Goal: Task Accomplishment & Management: Complete application form

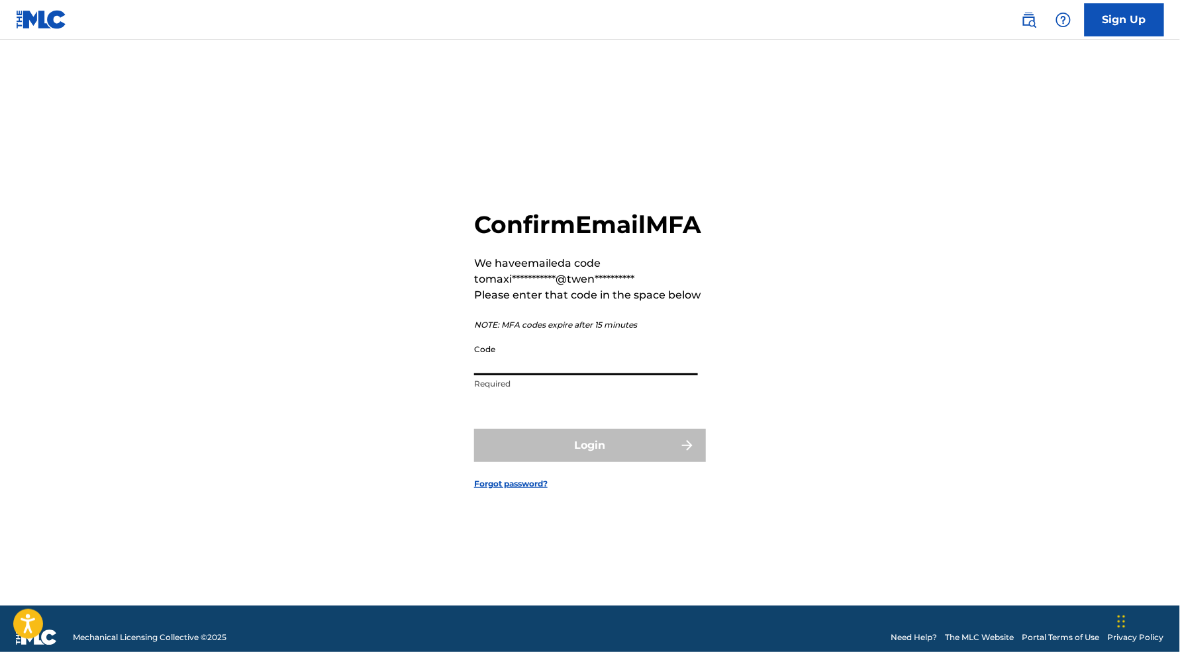
paste input "825103"
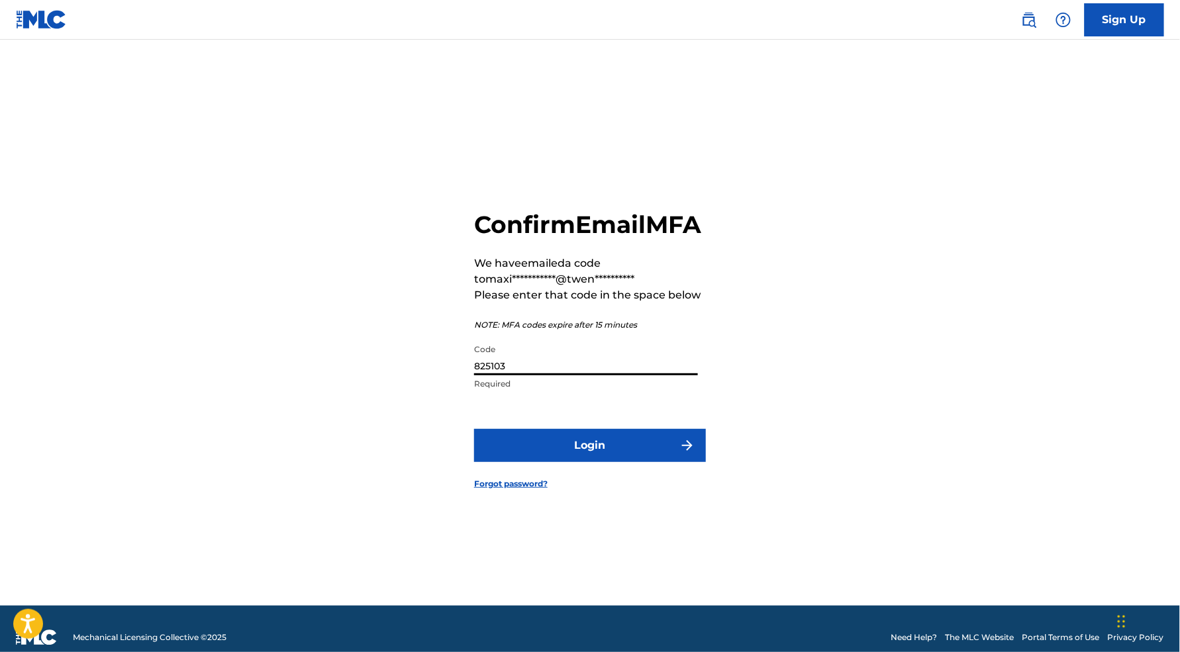
type input "825103"
click at [634, 450] on button "Login" at bounding box center [590, 445] width 232 height 33
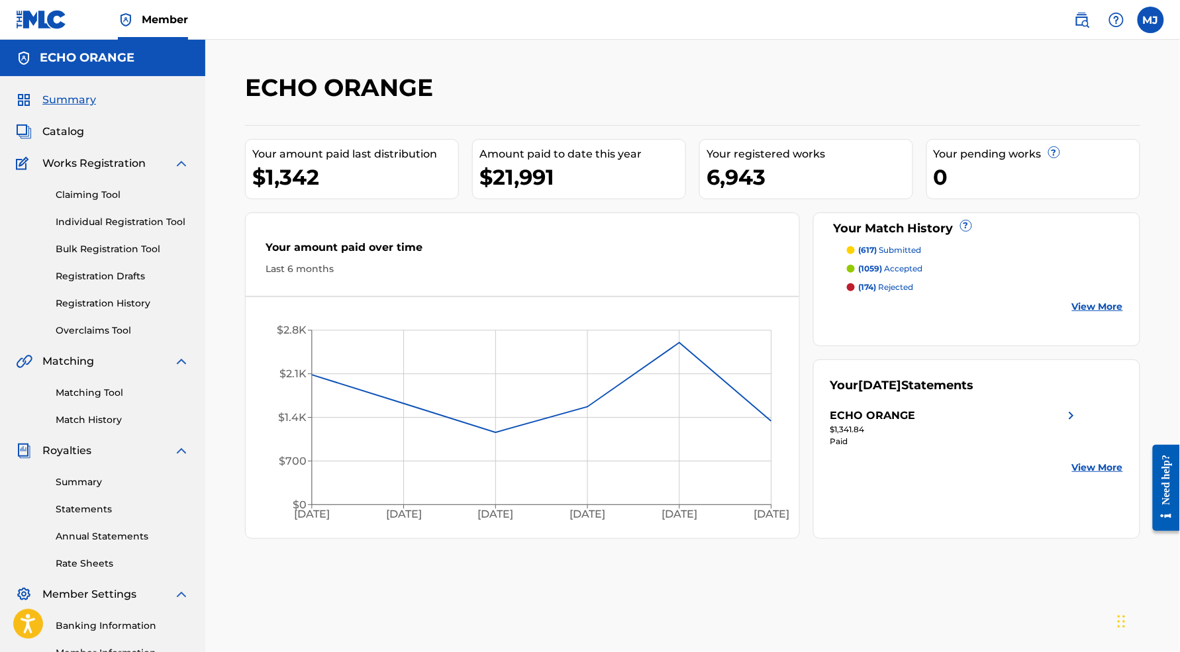
click at [152, 311] on link "Registration History" at bounding box center [123, 304] width 134 height 14
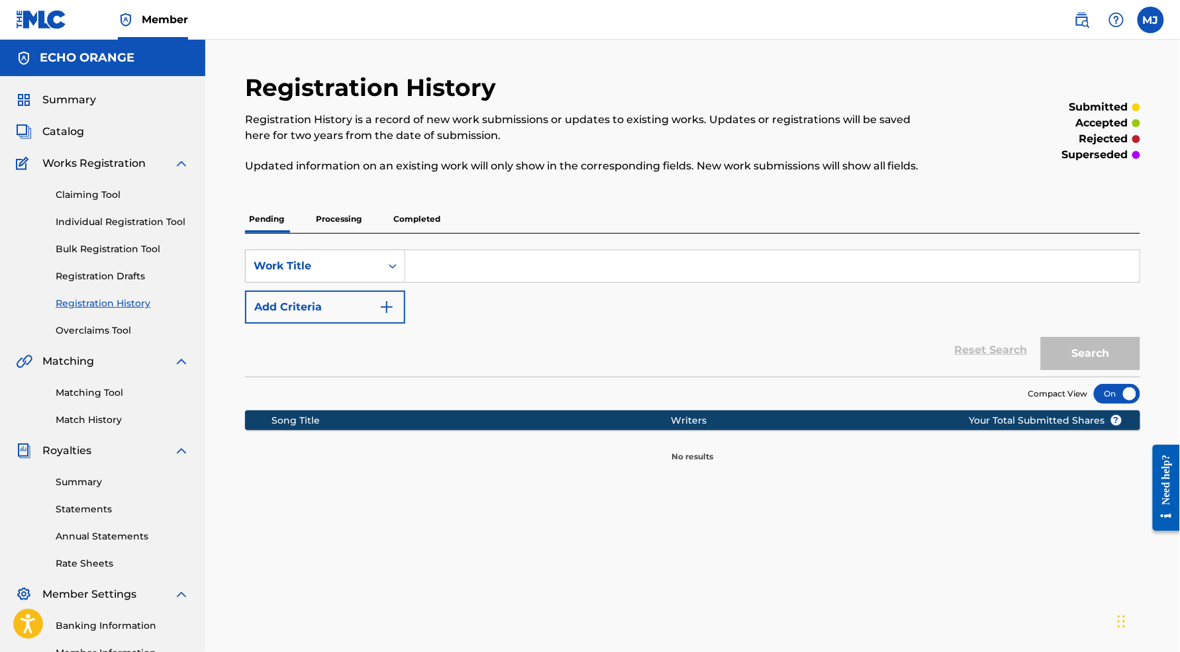
click at [366, 233] on p "Processing" at bounding box center [339, 219] width 54 height 28
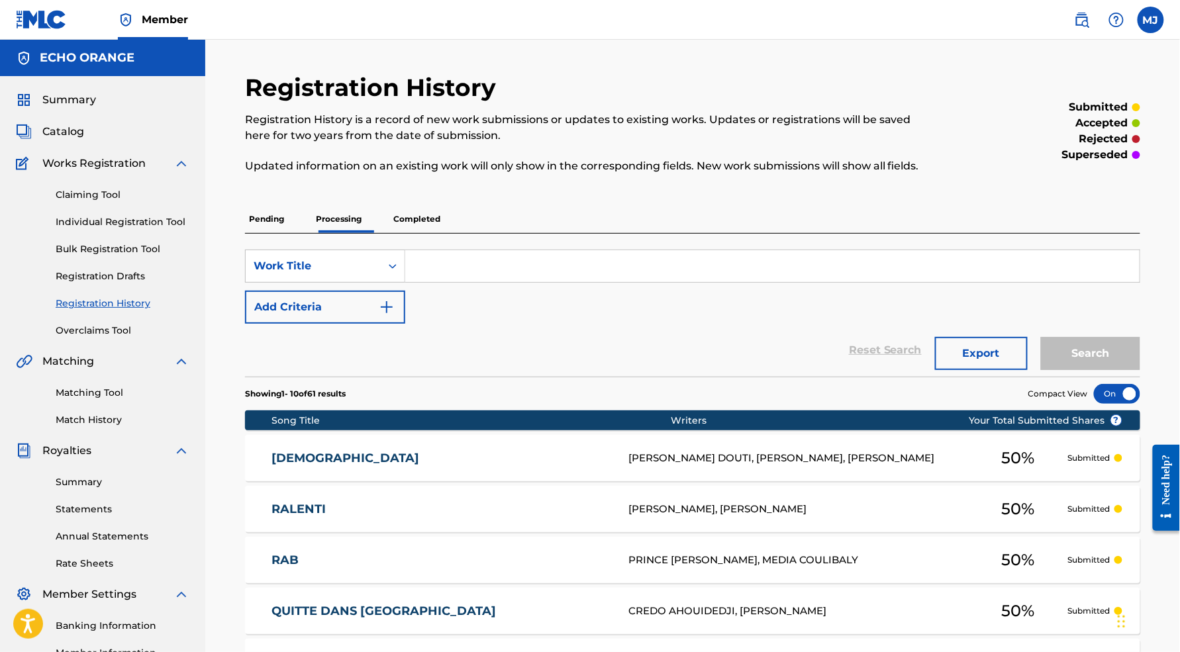
click at [432, 233] on p "Completed" at bounding box center [416, 219] width 55 height 28
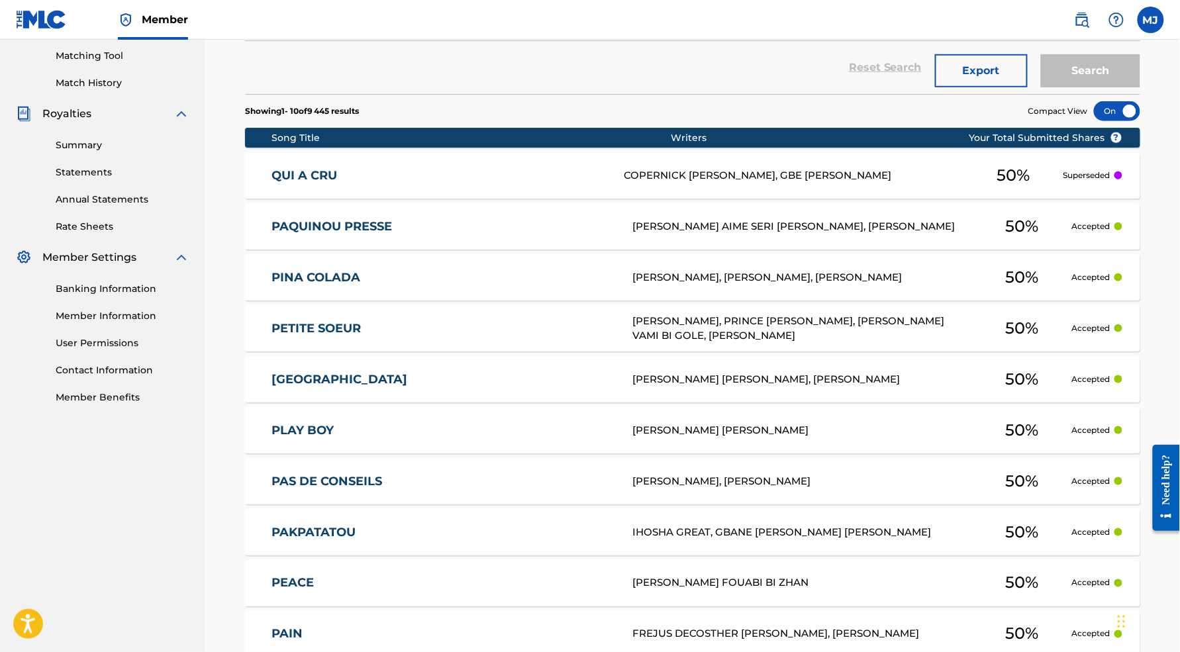
scroll to position [594, 0]
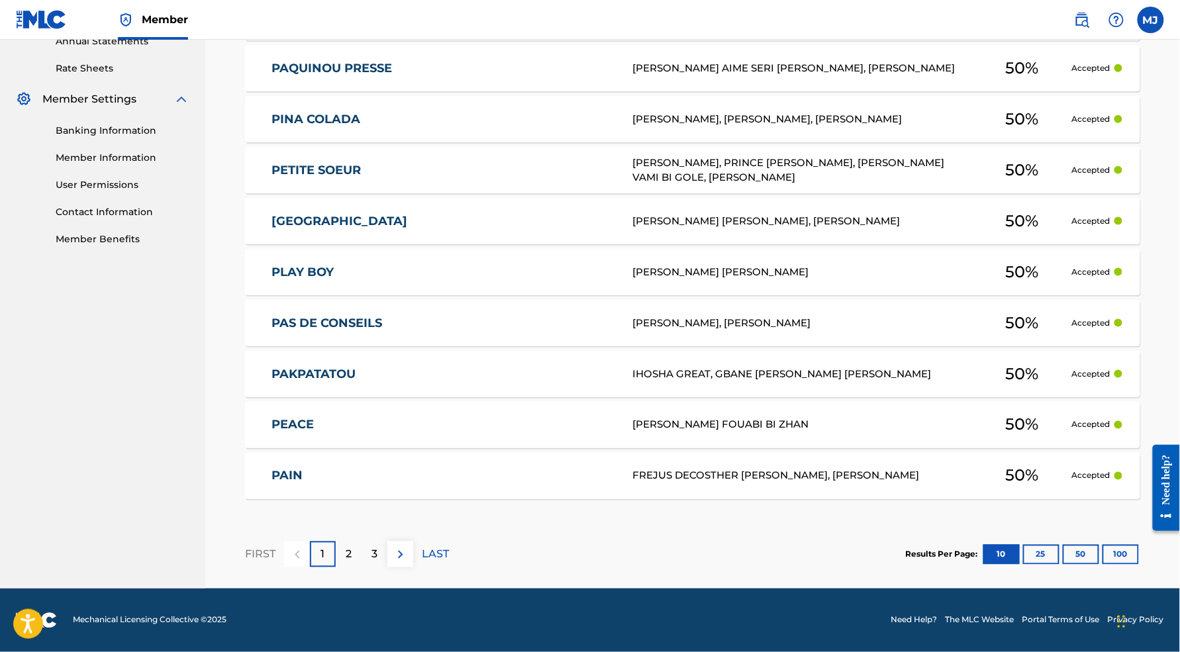
click at [1135, 545] on button "100" at bounding box center [1121, 555] width 36 height 20
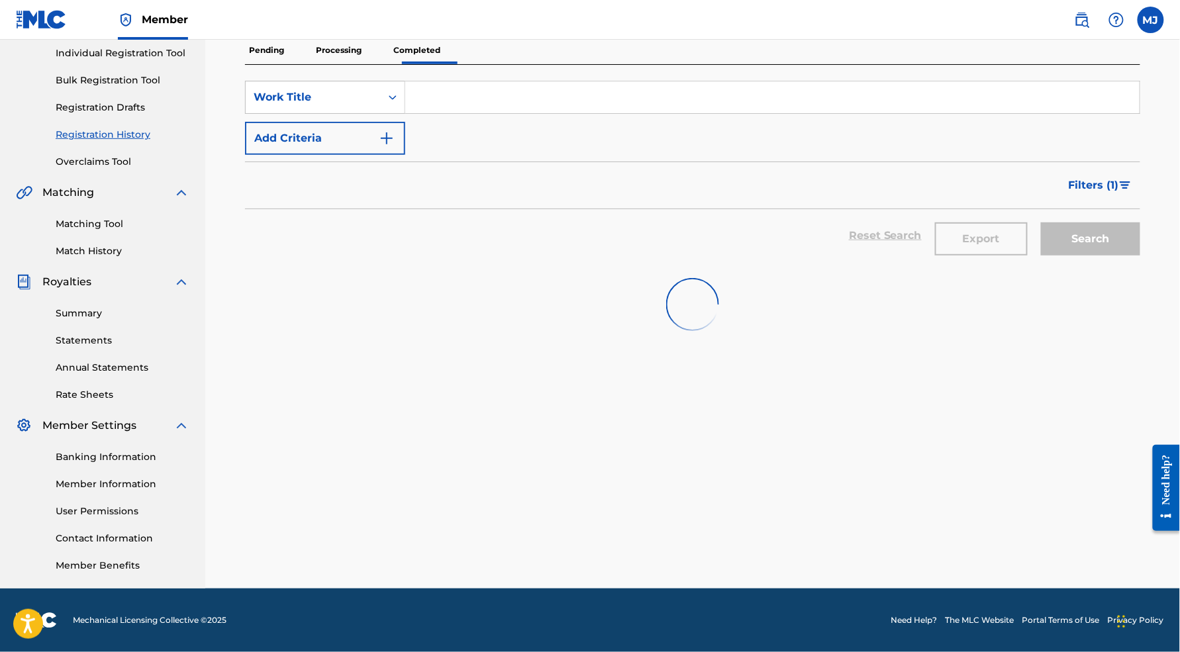
scroll to position [274, 0]
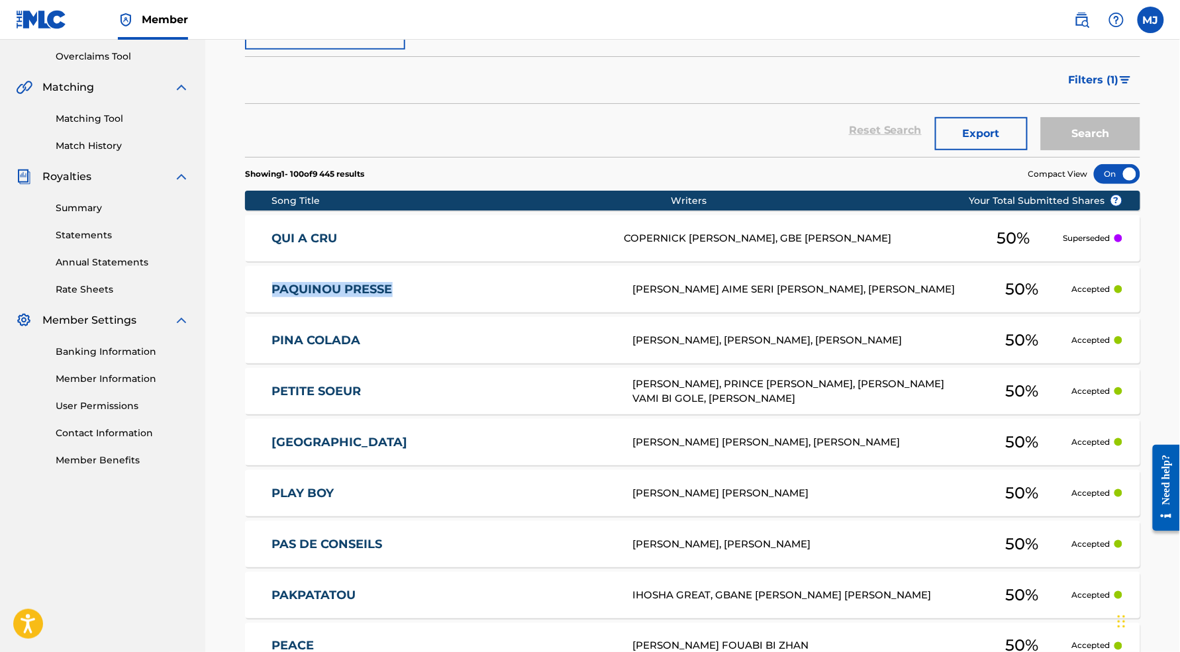
drag, startPoint x: 250, startPoint y: 364, endPoint x: 253, endPoint y: 352, distance: 13.0
copy link "PAQUINOU PRESSE"
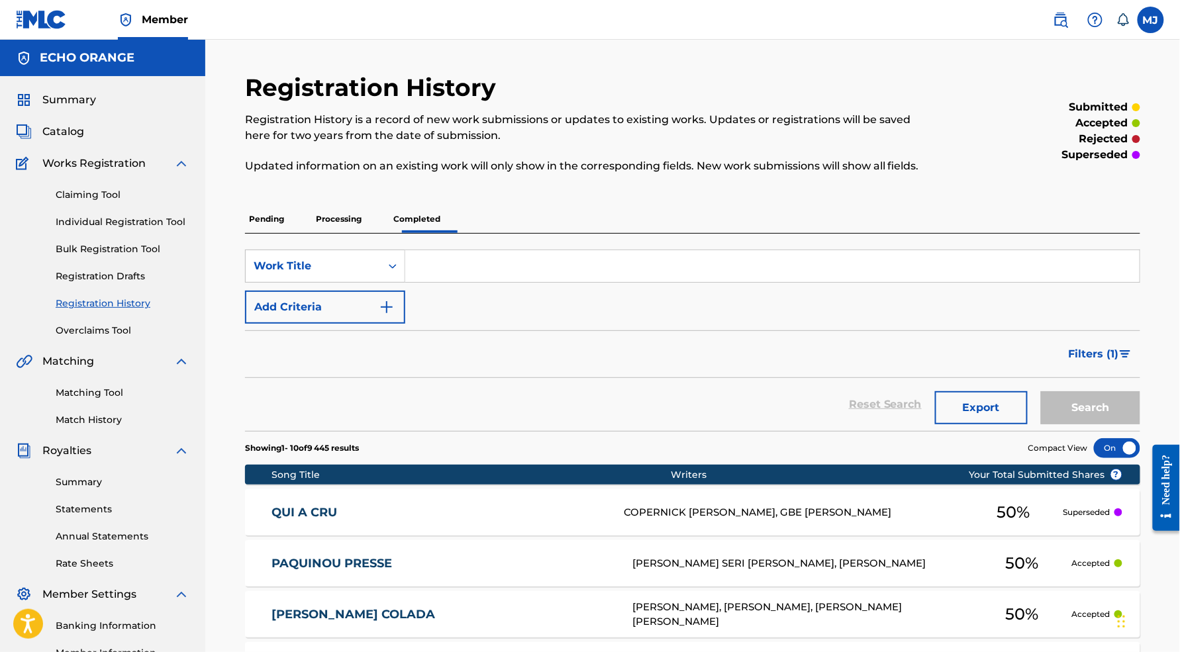
click at [125, 400] on link "Matching Tool" at bounding box center [123, 393] width 134 height 14
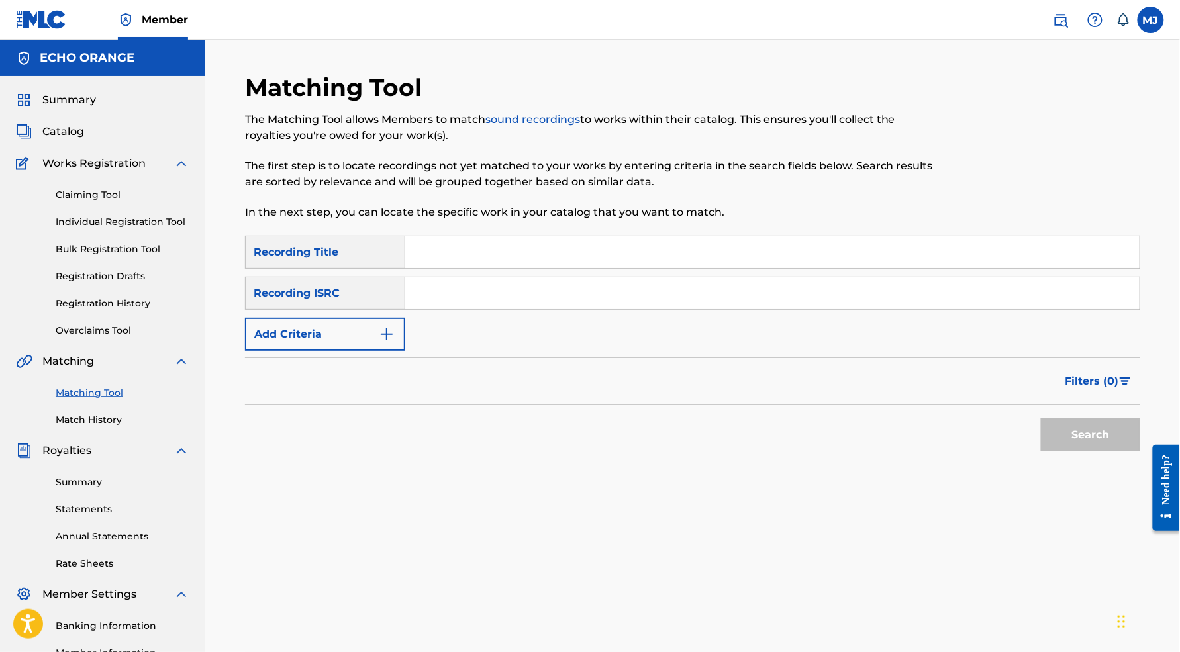
click at [536, 268] on input "Search Form" at bounding box center [772, 252] width 735 height 32
click at [490, 268] on input "qui.a cru" at bounding box center [772, 252] width 735 height 32
type input "qui a cru"
click at [495, 309] on input "Search Form" at bounding box center [772, 294] width 735 height 32
type input "copernick"
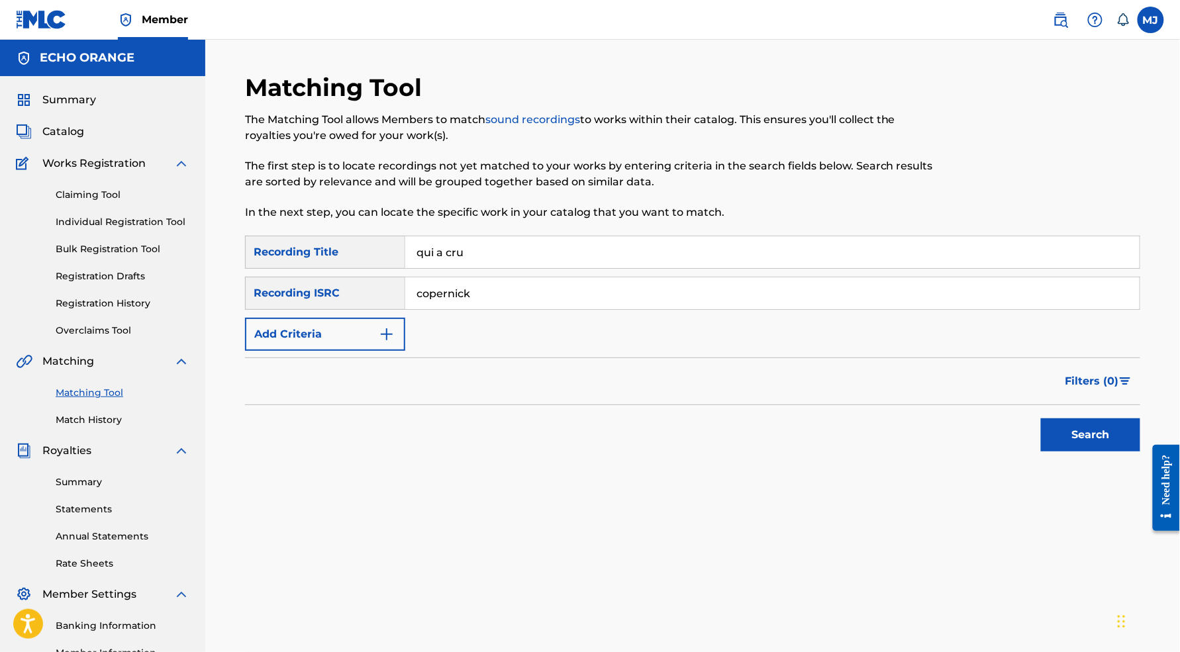
click at [1101, 452] on button "Search" at bounding box center [1090, 435] width 99 height 33
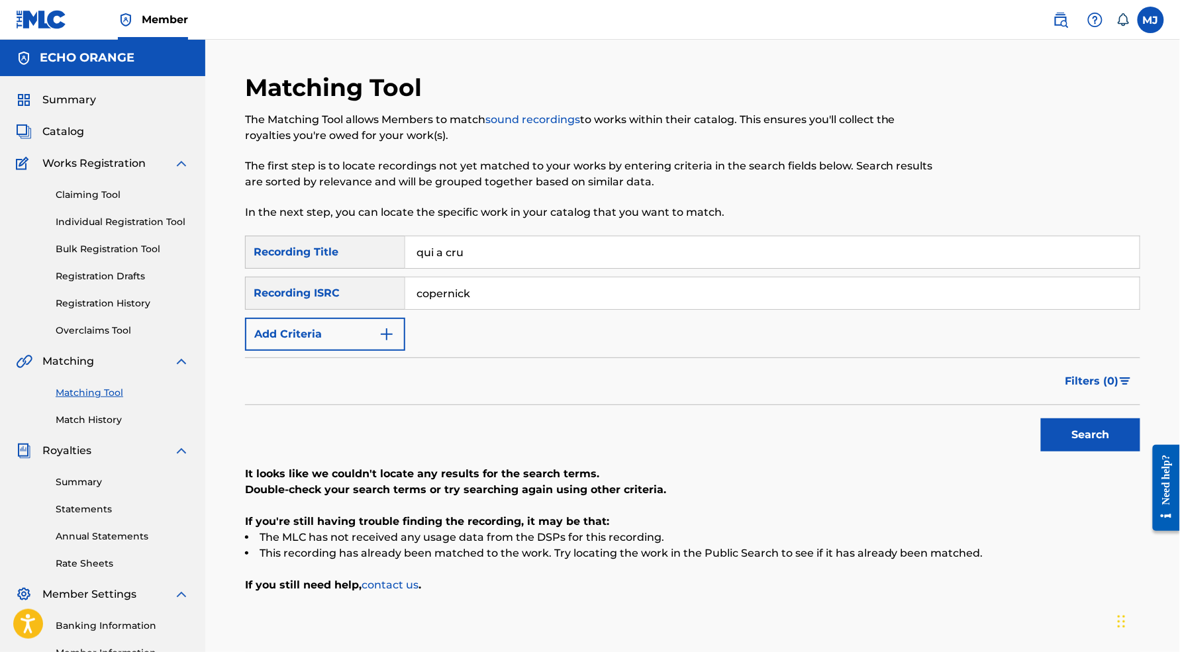
click at [474, 309] on input "copernick" at bounding box center [772, 294] width 735 height 32
click at [405, 351] on button "Add Criteria" at bounding box center [325, 334] width 160 height 33
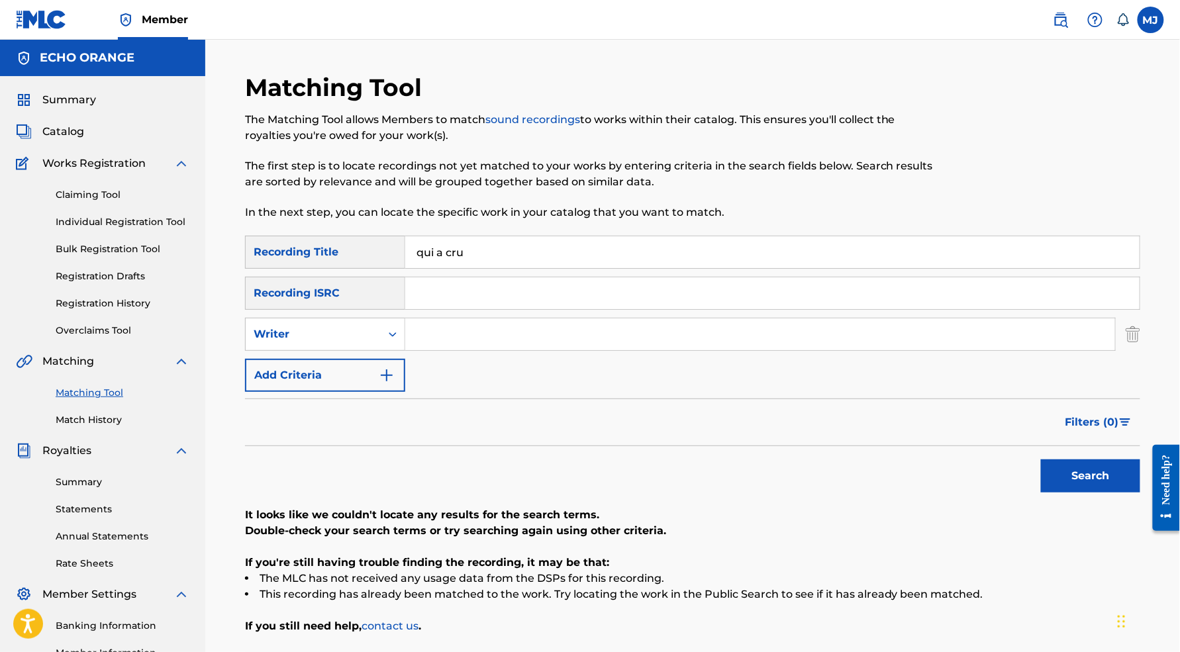
click at [503, 350] on input "Search Form" at bounding box center [760, 335] width 710 height 32
paste input "copernick"
click at [1101, 493] on button "Search" at bounding box center [1090, 476] width 99 height 33
click at [533, 350] on input "copernick" at bounding box center [760, 335] width 710 height 32
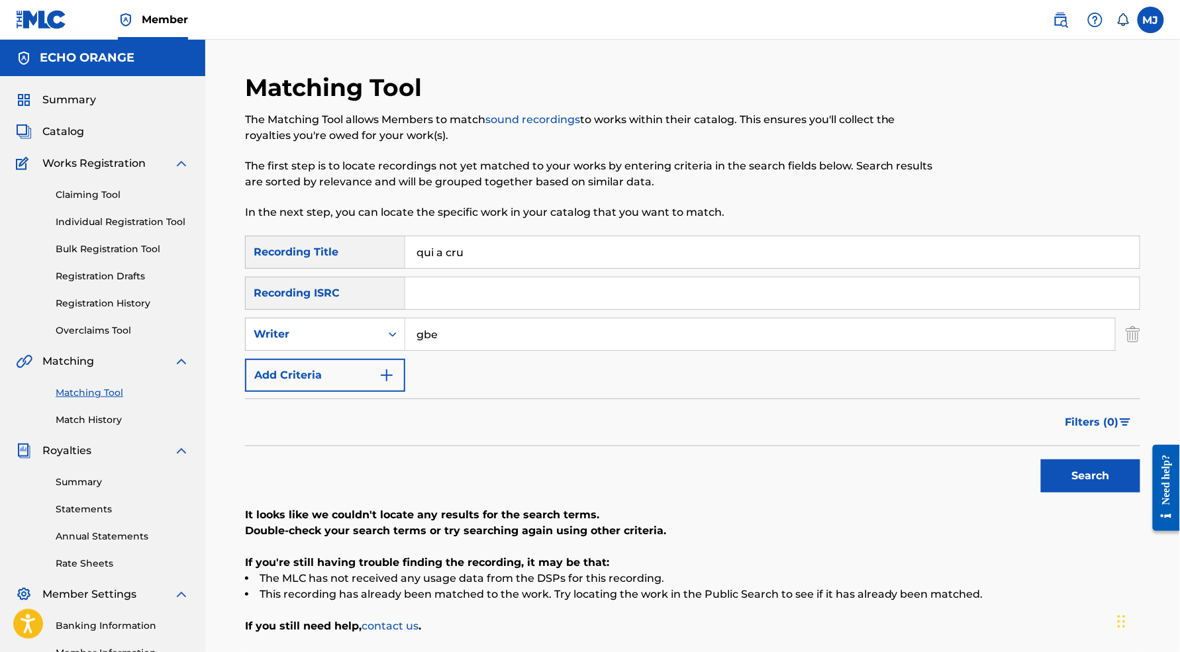
click at [1101, 493] on button "Search" at bounding box center [1090, 476] width 99 height 33
click at [533, 350] on input "gbe" at bounding box center [760, 335] width 710 height 32
type input "guy"
click at [1101, 493] on button "Search" at bounding box center [1090, 476] width 99 height 33
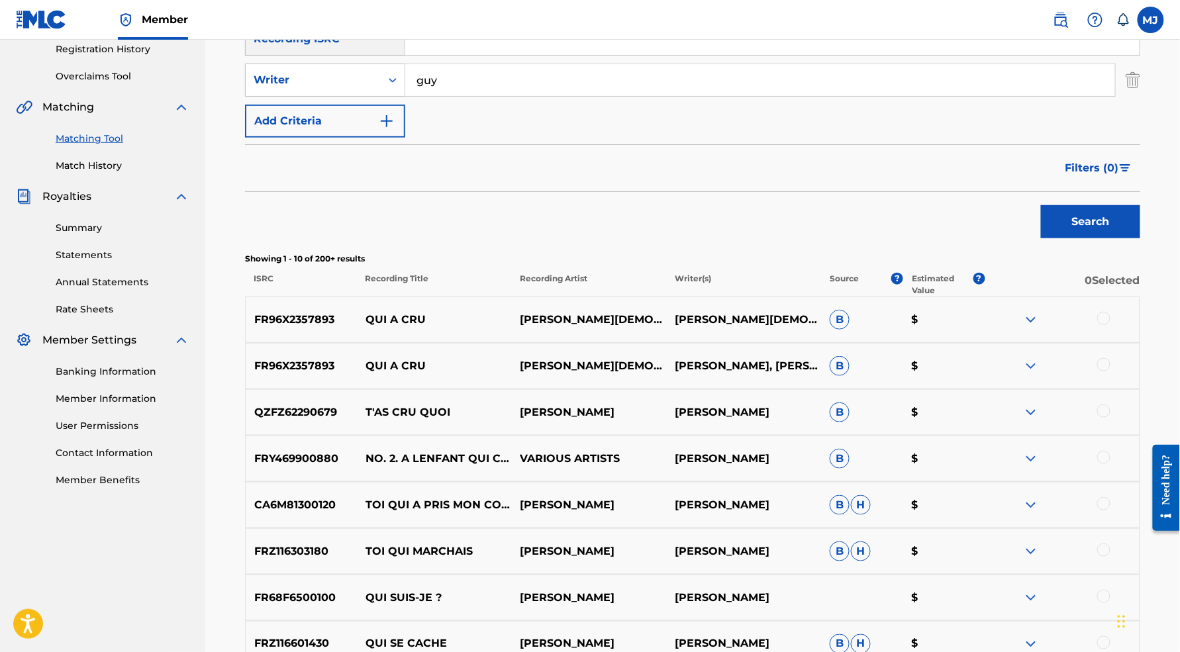
scroll to position [142, 0]
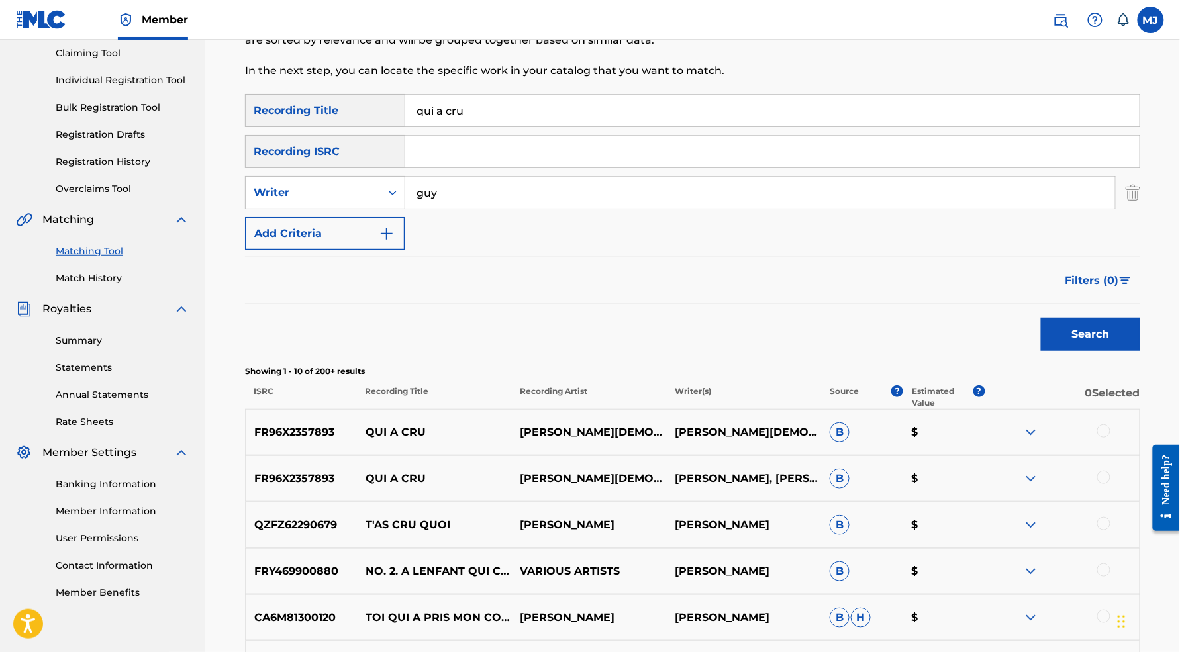
click at [689, 209] on input "guy" at bounding box center [760, 193] width 710 height 32
click at [711, 126] on input "qui a cru" at bounding box center [772, 111] width 735 height 32
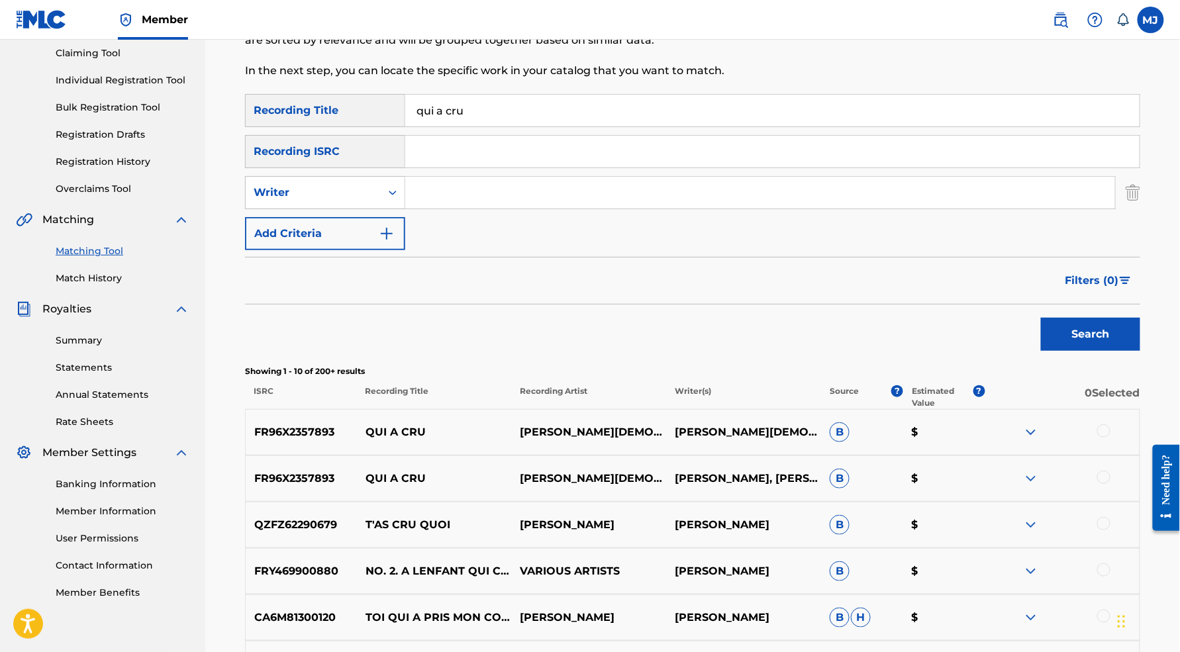
click at [711, 126] on input "qui a cru" at bounding box center [772, 111] width 735 height 32
paste input "PAQUINOU PRESSE"
type input "PAQUINOU PRESSE"
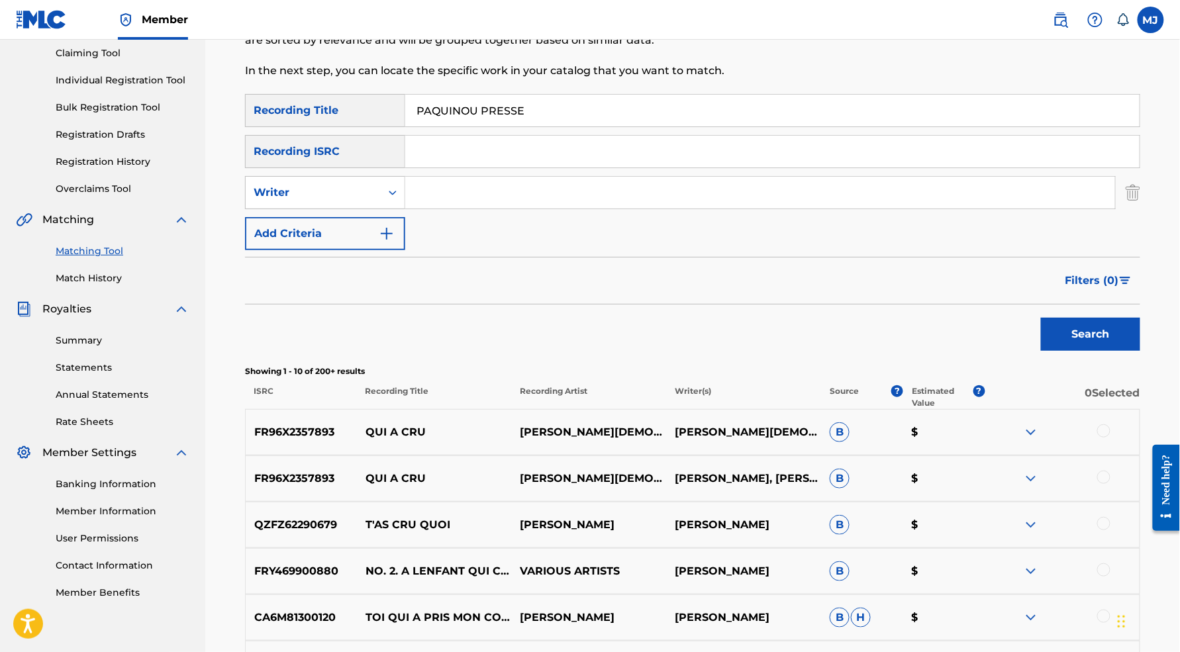
click at [1101, 351] on button "Search" at bounding box center [1090, 334] width 99 height 33
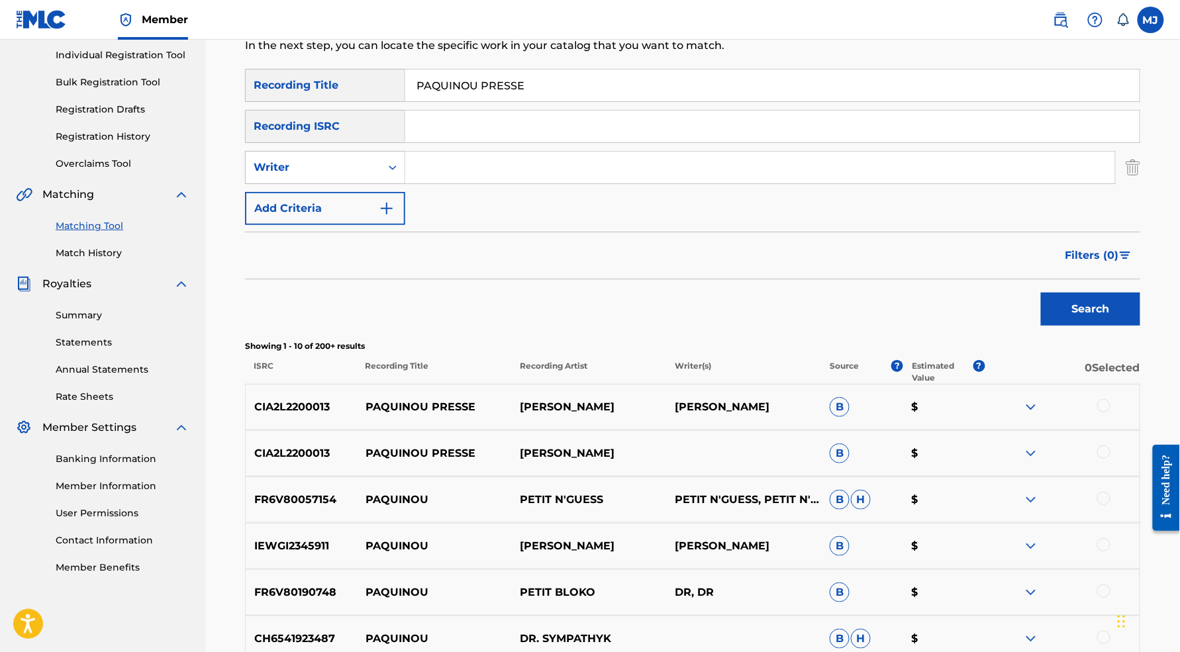
scroll to position [361, 0]
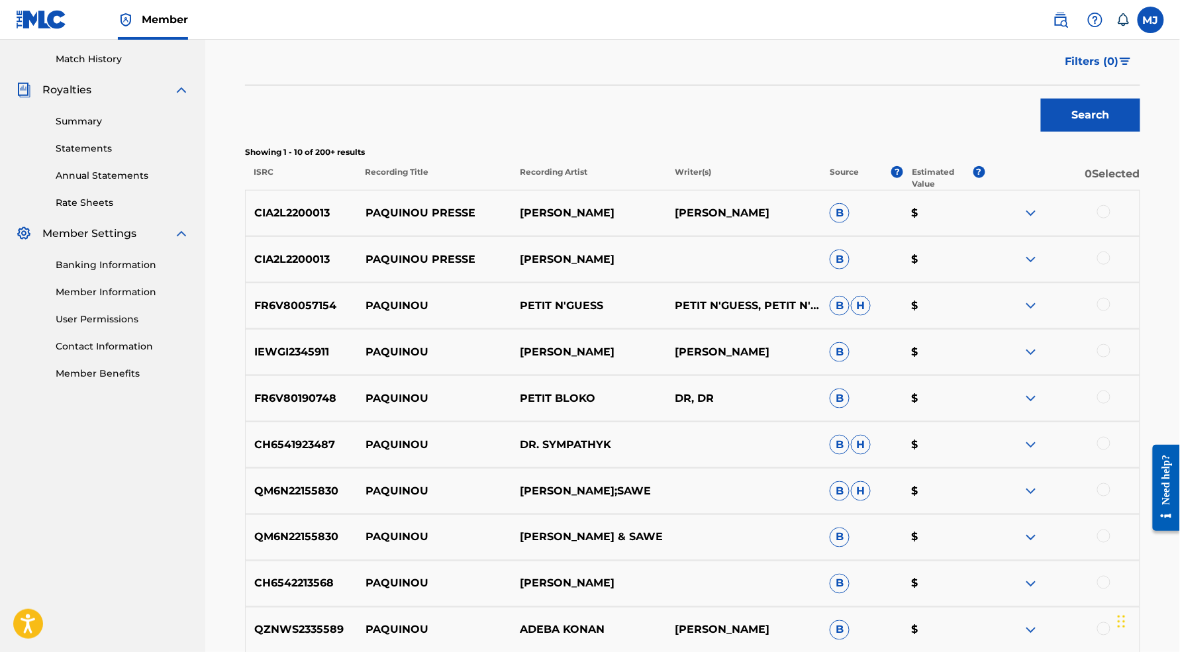
click at [1111, 219] on div at bounding box center [1103, 211] width 13 height 13
click at [1111, 265] on div at bounding box center [1103, 258] width 13 height 13
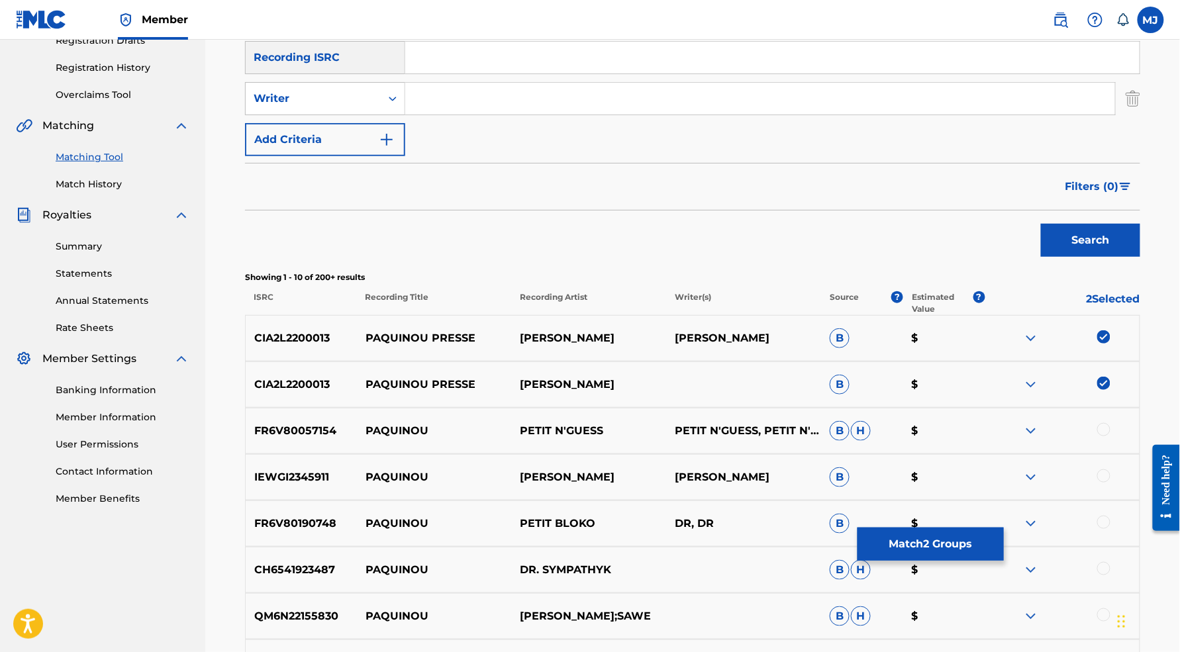
scroll to position [82, 0]
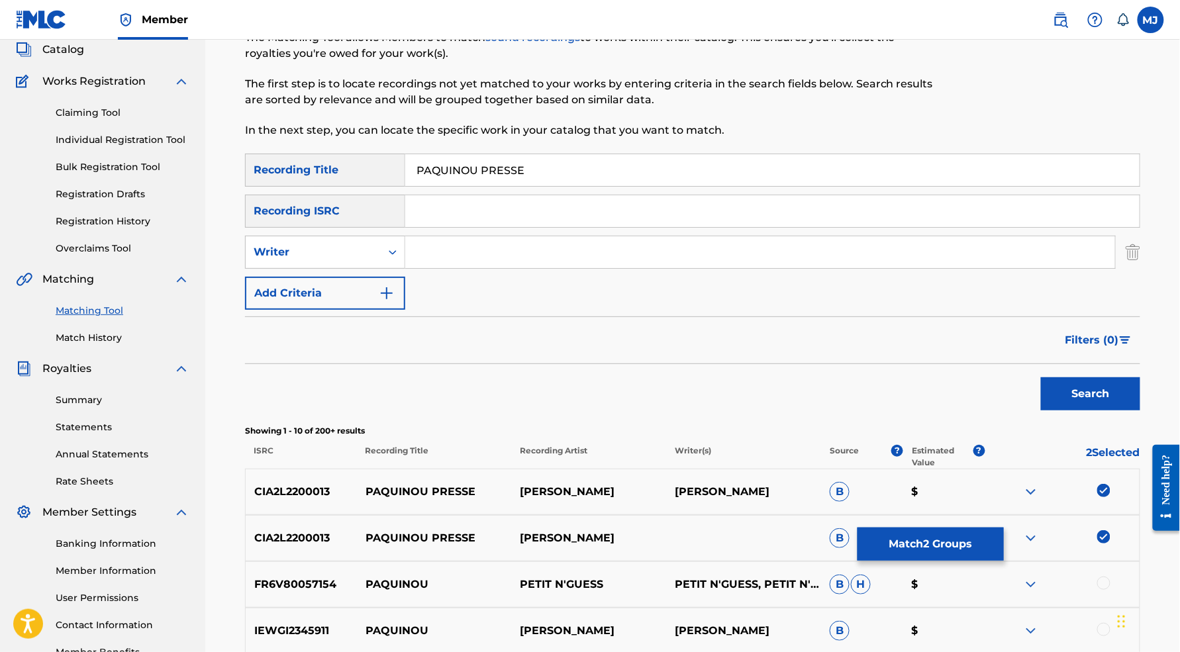
click at [366, 310] on button "Add Criteria" at bounding box center [325, 293] width 160 height 33
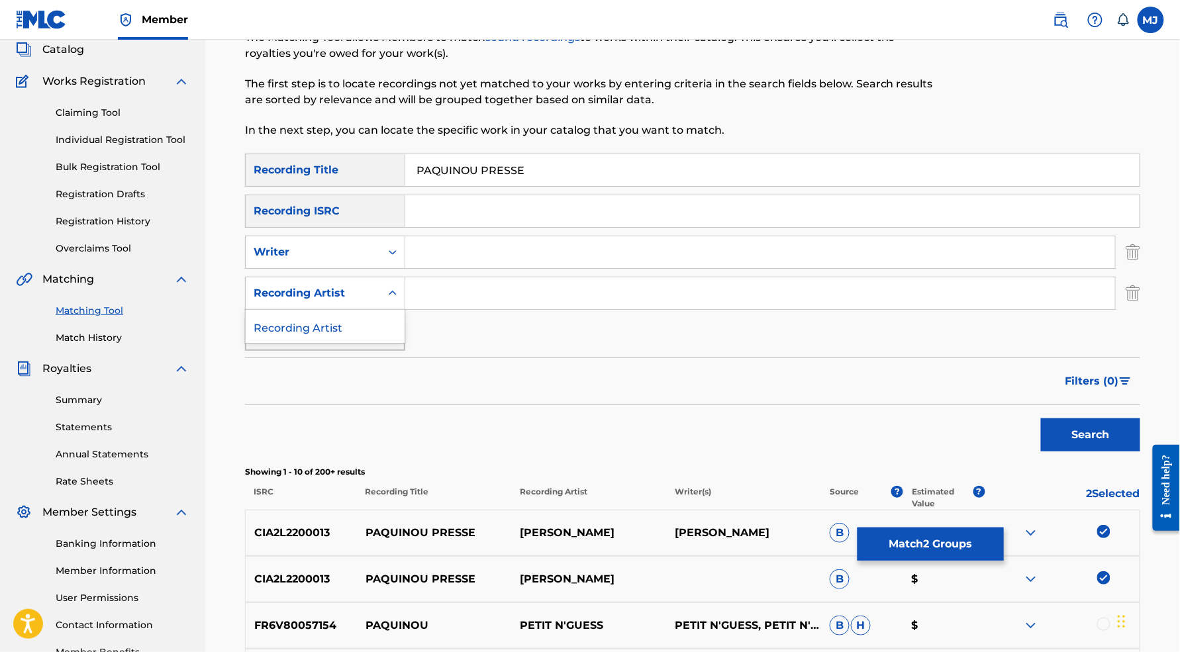
click at [373, 301] on div "Recording Artist" at bounding box center [313, 293] width 119 height 16
click at [491, 309] on input "Search Form" at bounding box center [760, 294] width 710 height 32
click at [1141, 269] on img "Search Form" at bounding box center [1133, 252] width 15 height 33
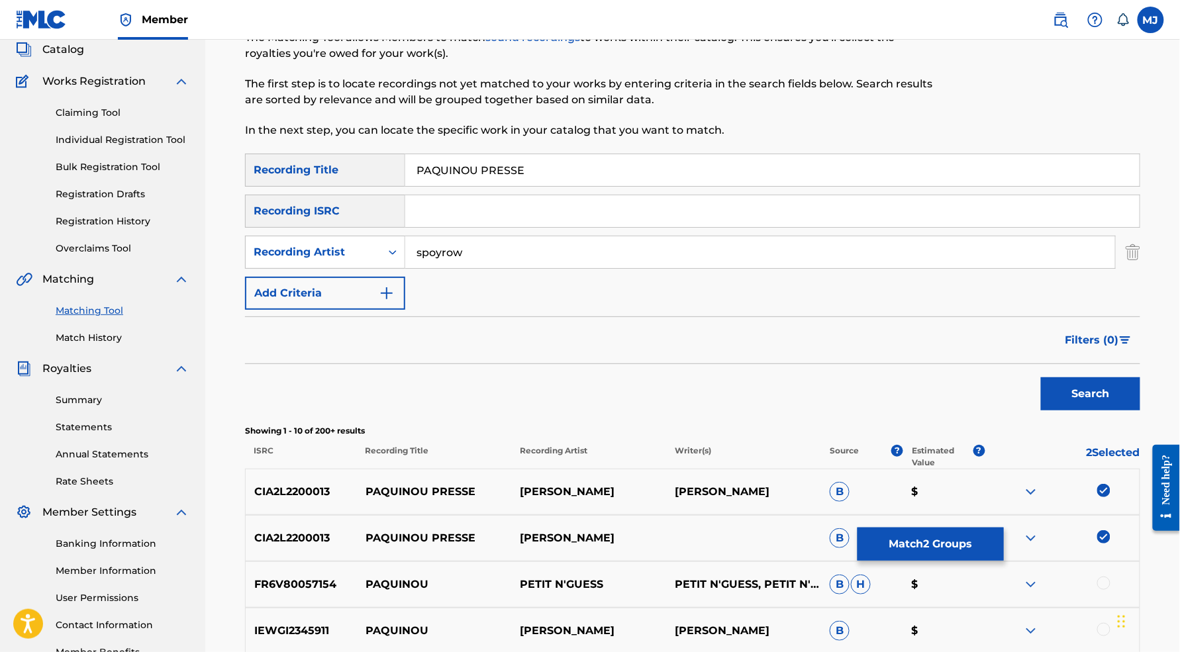
click at [624, 268] on input "spoyrow" at bounding box center [760, 252] width 710 height 32
type input "spyrow"
click at [1103, 411] on button "Search" at bounding box center [1090, 394] width 99 height 33
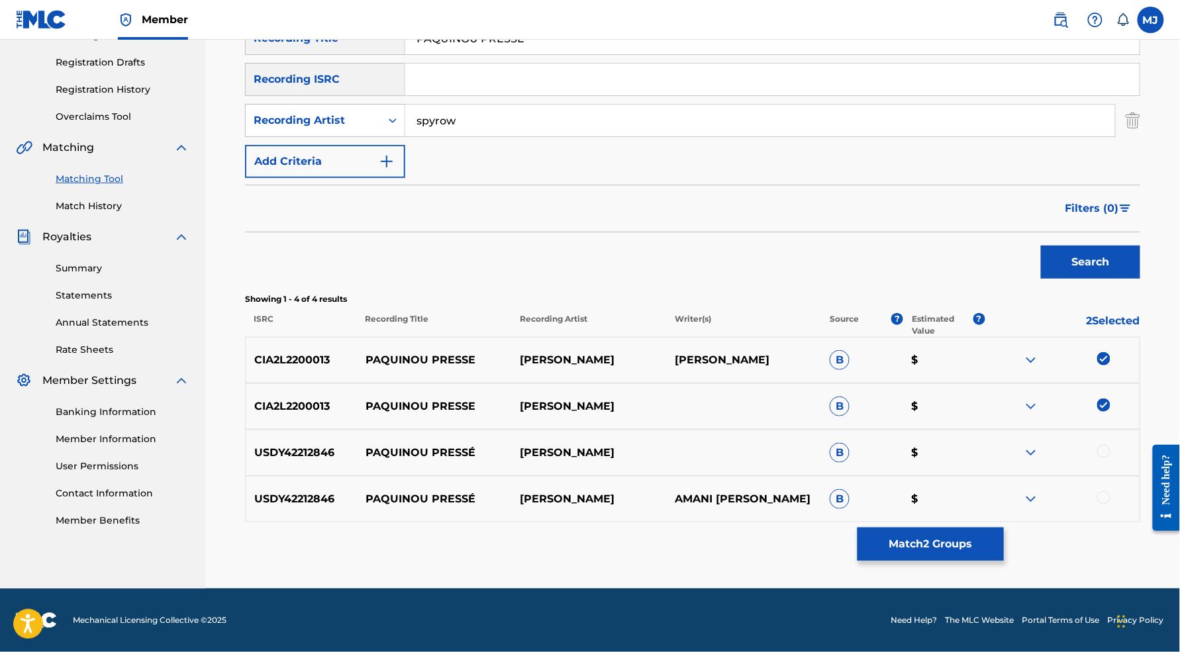
scroll to position [348, 0]
click at [1111, 445] on div at bounding box center [1103, 451] width 13 height 13
click at [1111, 491] on div at bounding box center [1103, 497] width 13 height 13
click at [1004, 528] on button "Match 4 Groups" at bounding box center [931, 544] width 146 height 33
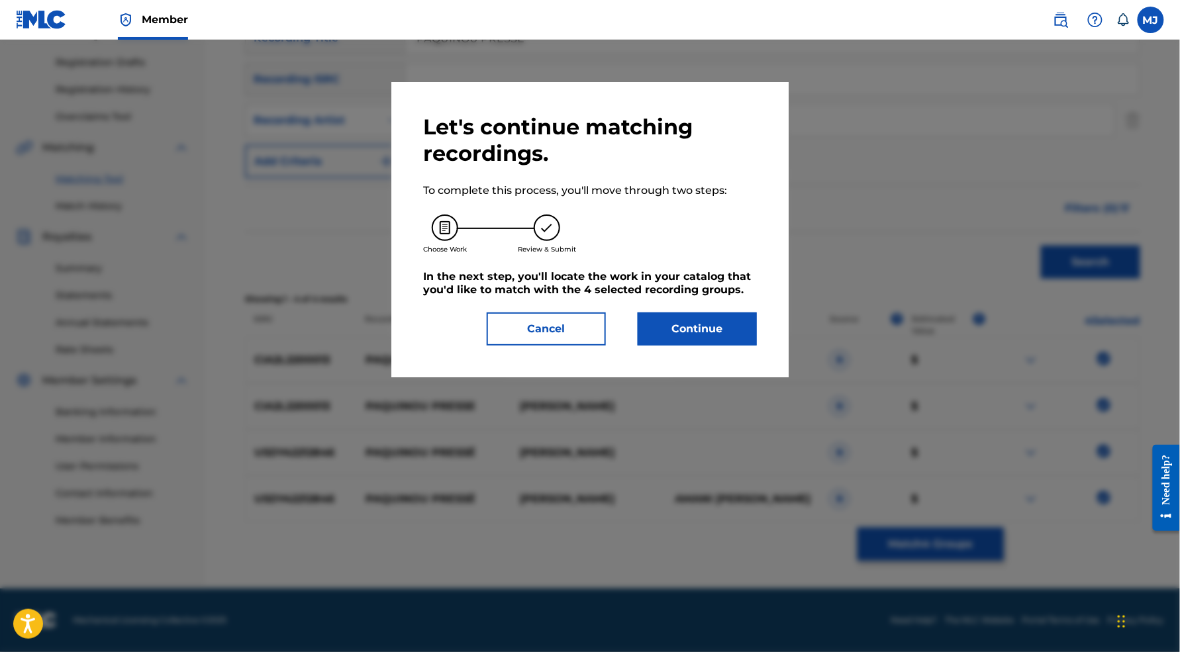
click at [757, 346] on button "Continue" at bounding box center [697, 329] width 119 height 33
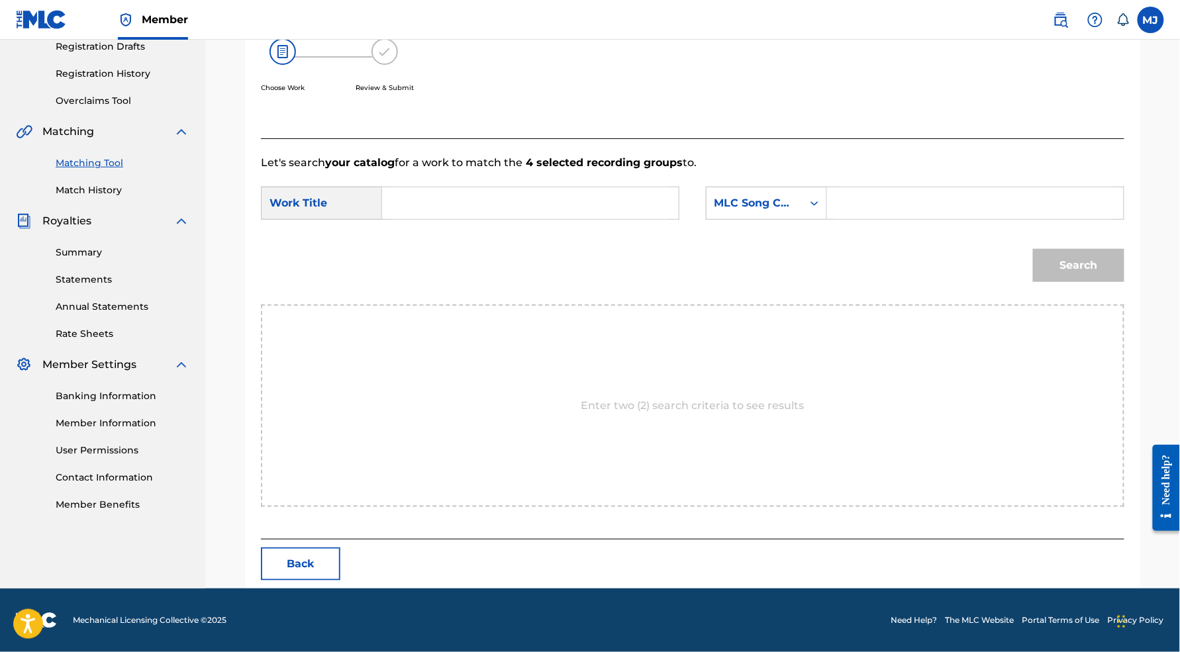
scroll to position [274, 0]
click at [488, 202] on form "SearchWithCriteria8459984e-649e-4b98-8ab9-5a088884b62d Work Title SearchWithCri…" at bounding box center [693, 238] width 864 height 134
click at [497, 219] on input "Search Form" at bounding box center [530, 203] width 274 height 32
paste input "PAQUINOU PRESSE"
type input "PAQUINOU PRESSE"
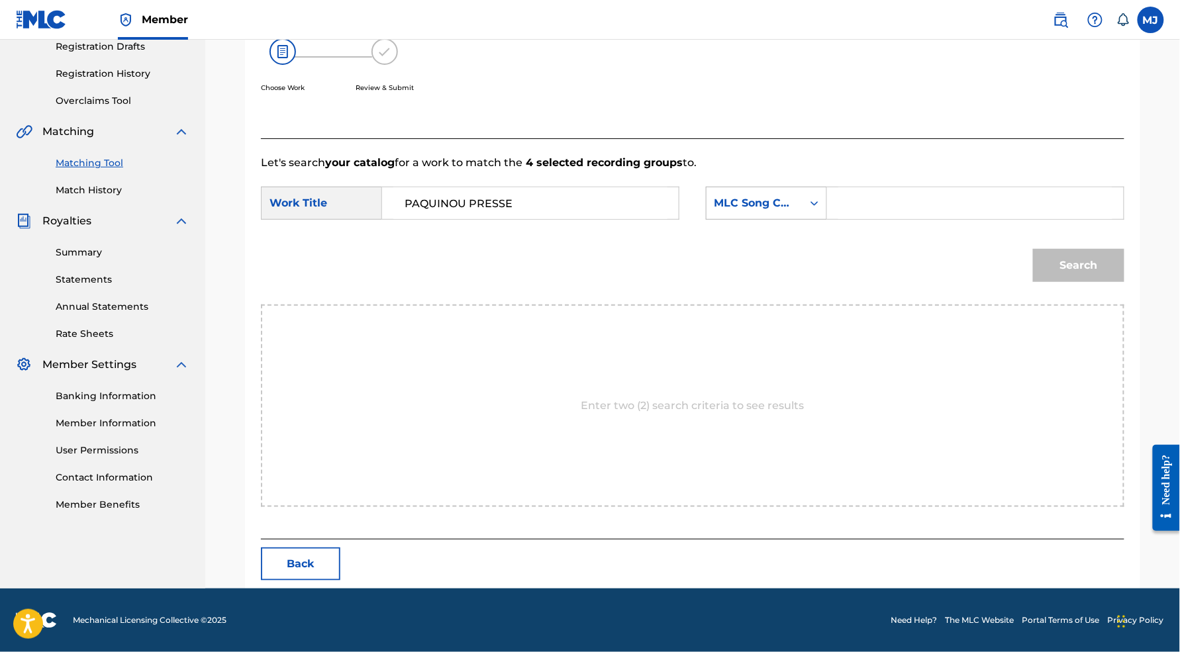
click at [827, 209] on div "Search Form" at bounding box center [815, 203] width 24 height 32
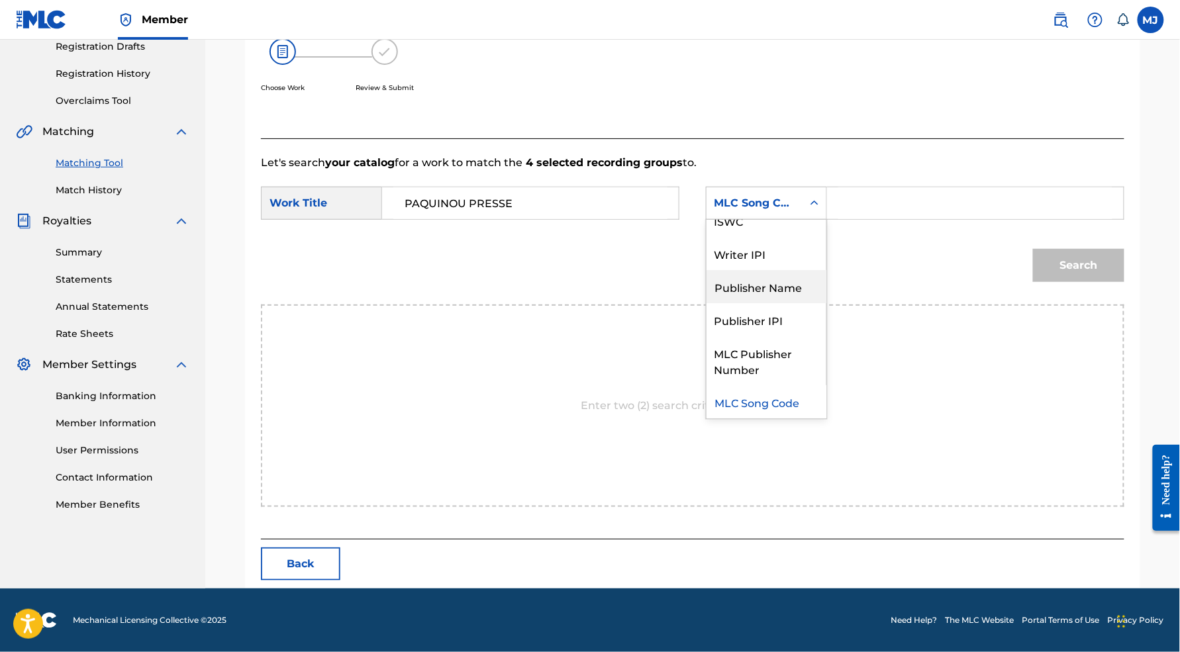
click at [811, 296] on div "Publisher Name" at bounding box center [767, 286] width 120 height 33
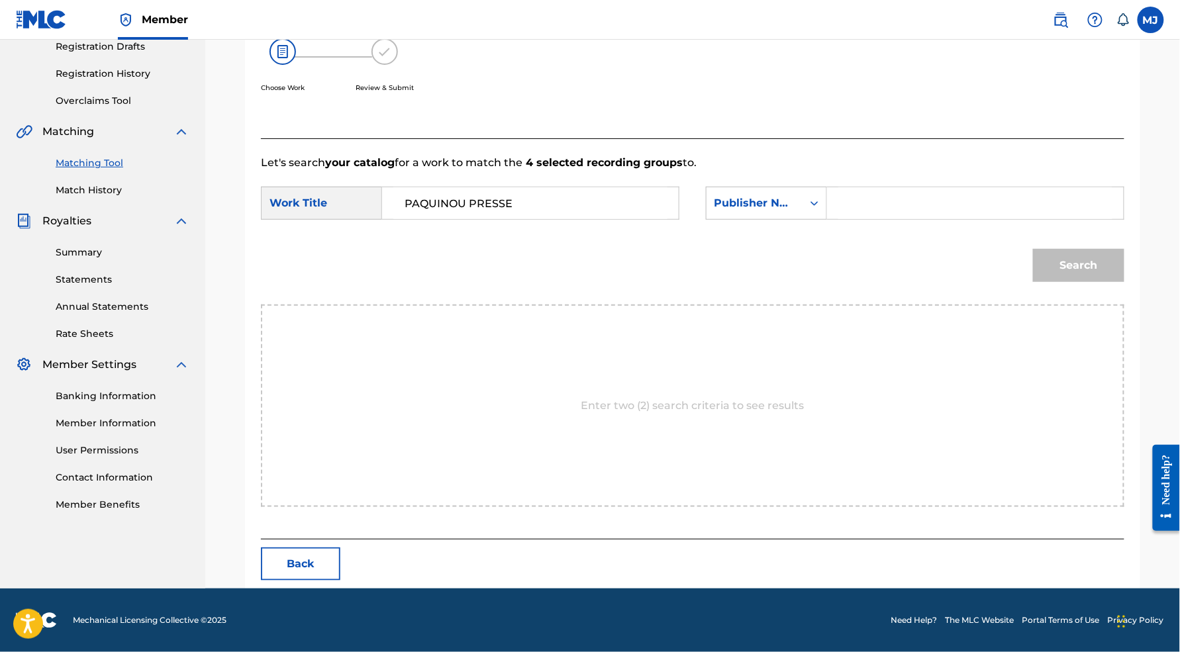
click at [891, 220] on div "Search Form" at bounding box center [975, 203] width 297 height 33
click at [897, 219] on input "Search Form" at bounding box center [976, 203] width 274 height 32
type input "t"
type input "appeal"
click at [1088, 282] on button "Search" at bounding box center [1078, 265] width 91 height 33
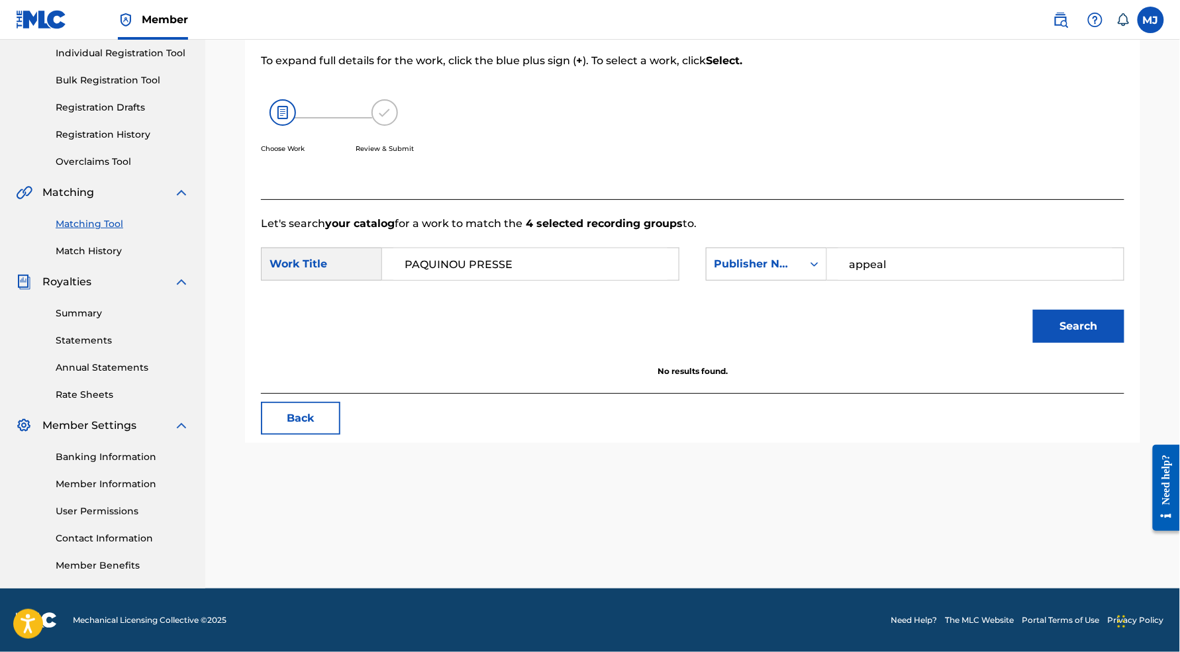
click at [1077, 311] on button "Search" at bounding box center [1078, 326] width 91 height 33
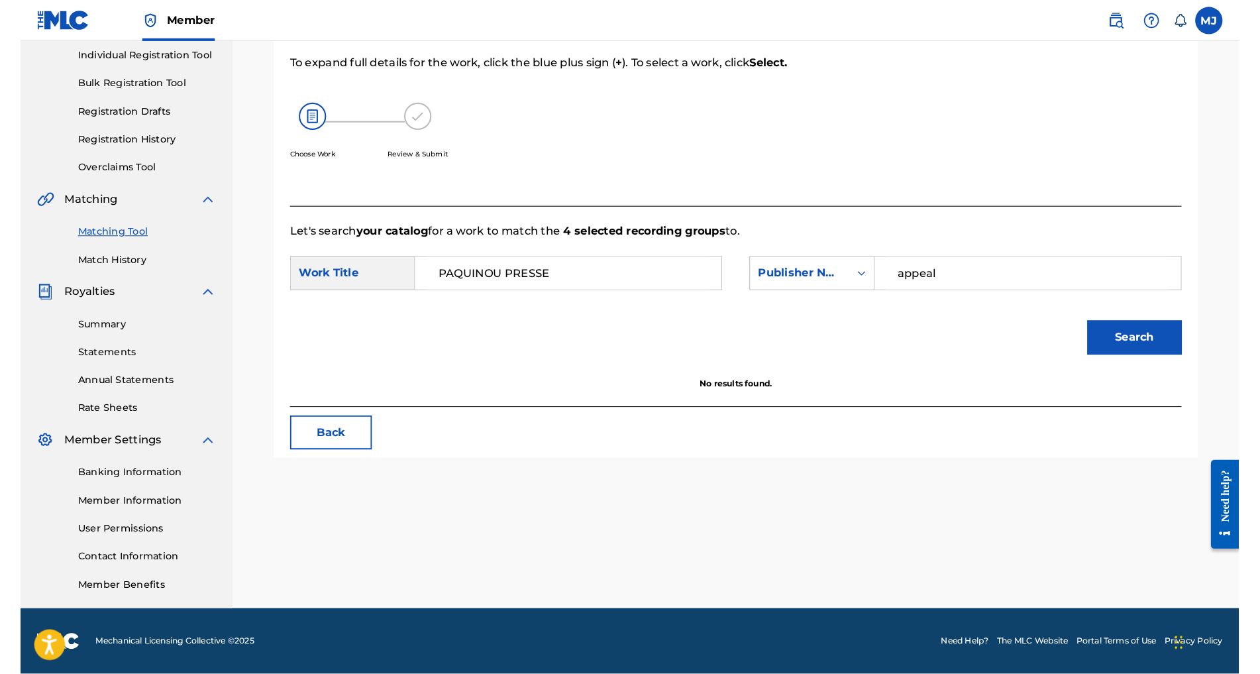
scroll to position [0, 0]
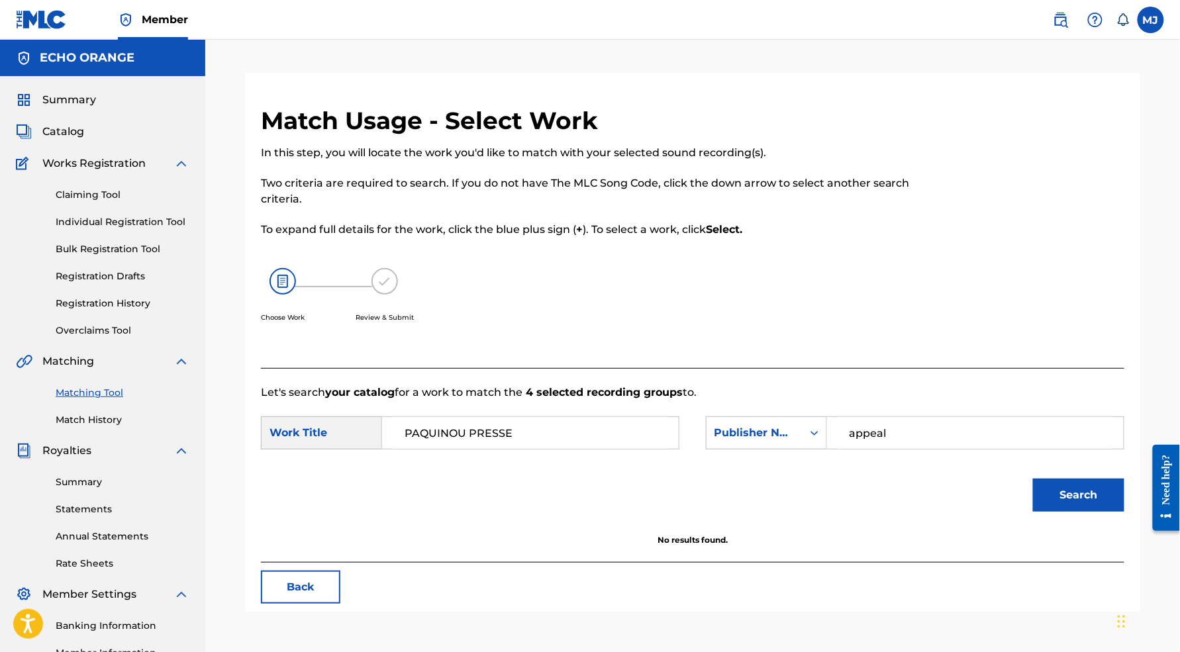
click at [150, 252] on div "Claiming Tool Individual Registration Tool Bulk Registration Tool Registration …" at bounding box center [103, 255] width 174 height 166
click at [147, 229] on link "Individual Registration Tool" at bounding box center [123, 222] width 134 height 14
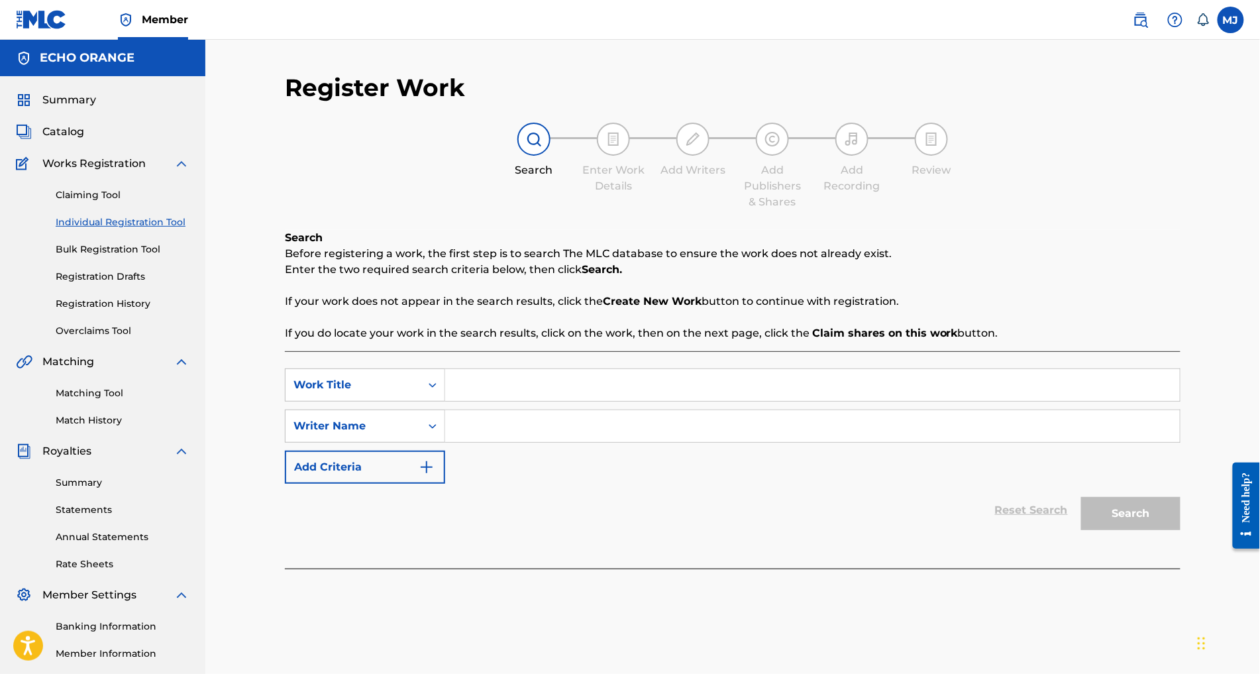
click at [684, 401] on div "Search Form" at bounding box center [812, 384] width 735 height 33
click at [672, 401] on input "Search Form" at bounding box center [812, 385] width 735 height 32
paste input "[DEMOGRAPHIC_DATA]"
type input "[DEMOGRAPHIC_DATA]"
click at [644, 442] on input "Search Form" at bounding box center [812, 426] width 735 height 32
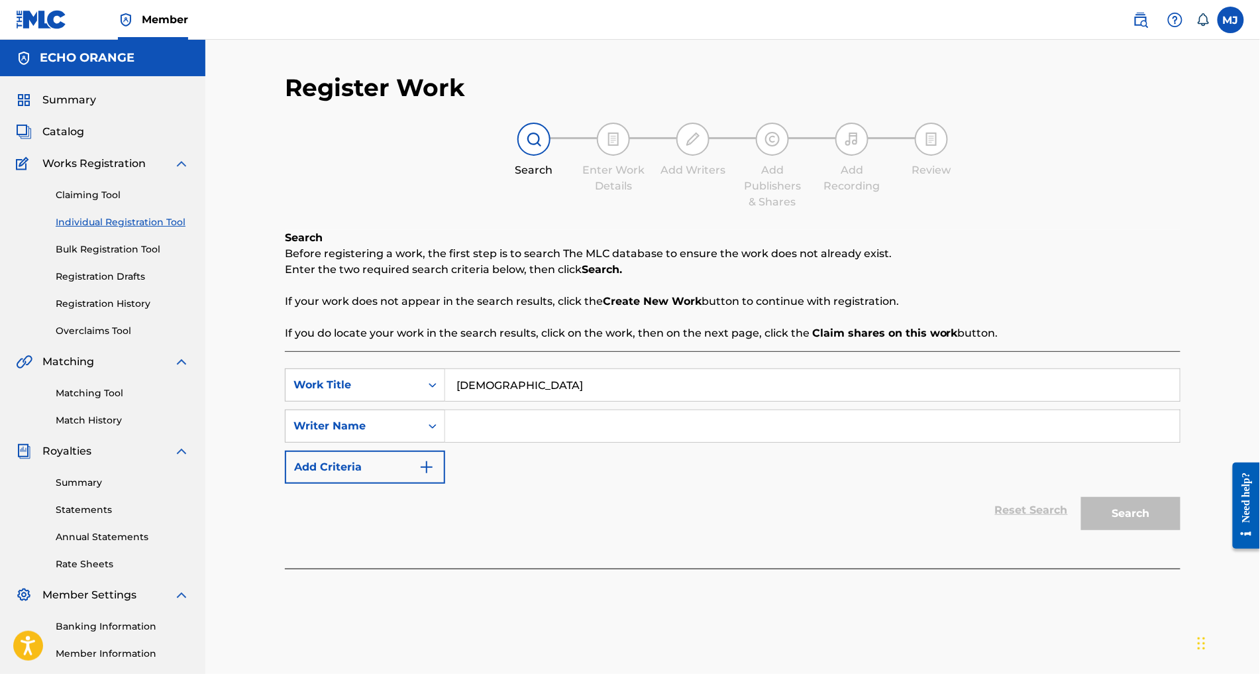
click at [644, 442] on input "Search Form" at bounding box center [812, 426] width 735 height 32
paste input "BIKIENGA DOUTI-TANI"
type input "BIKIENGA DOUTI-TANI"
click at [1180, 530] on button "Search" at bounding box center [1130, 513] width 99 height 33
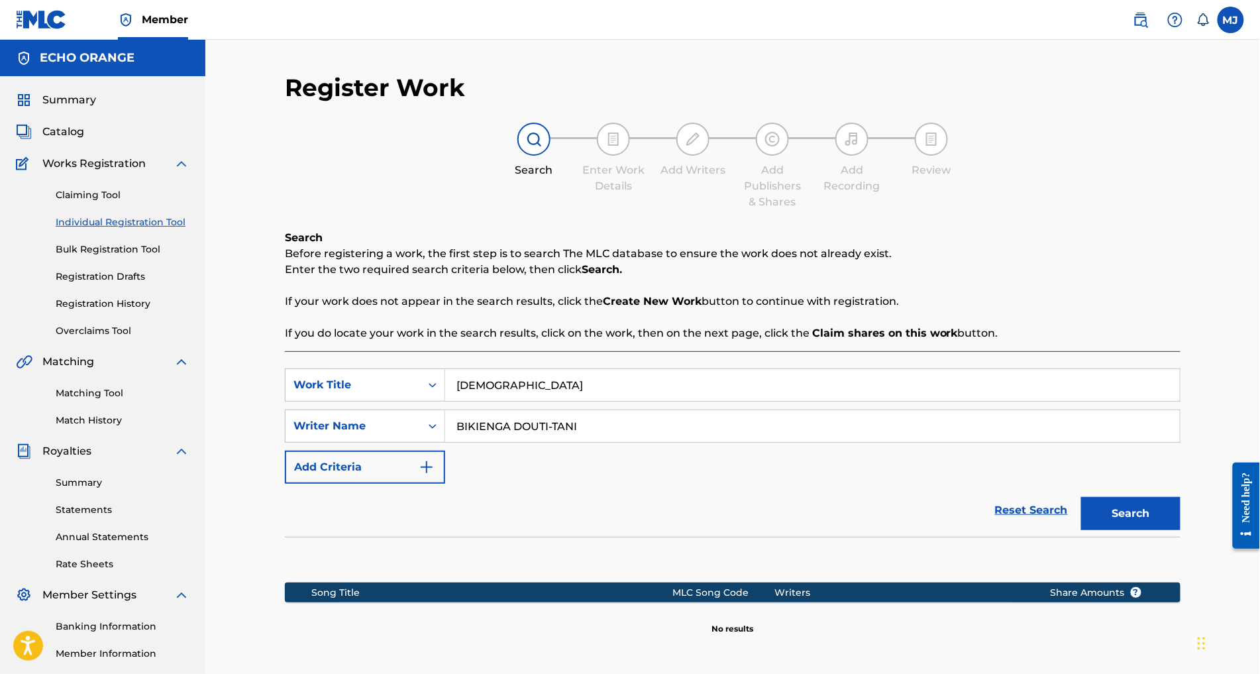
scroll to position [165, 0]
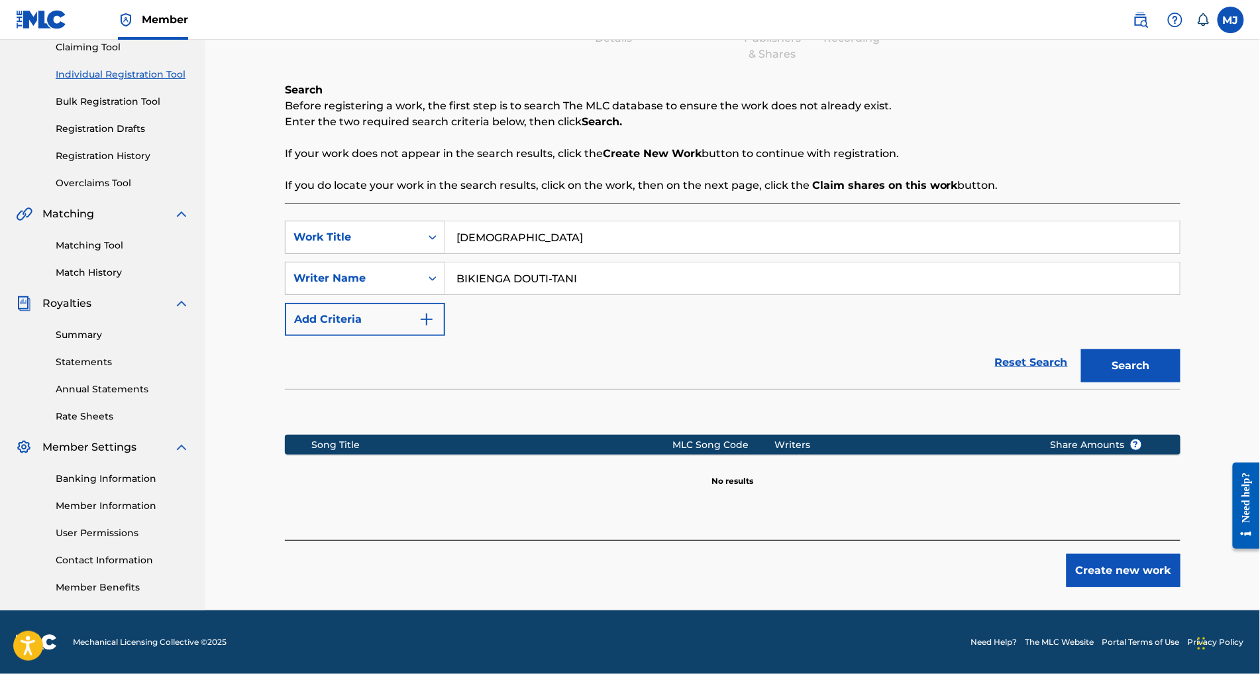
click at [1180, 587] on button "Create new work" at bounding box center [1123, 570] width 114 height 33
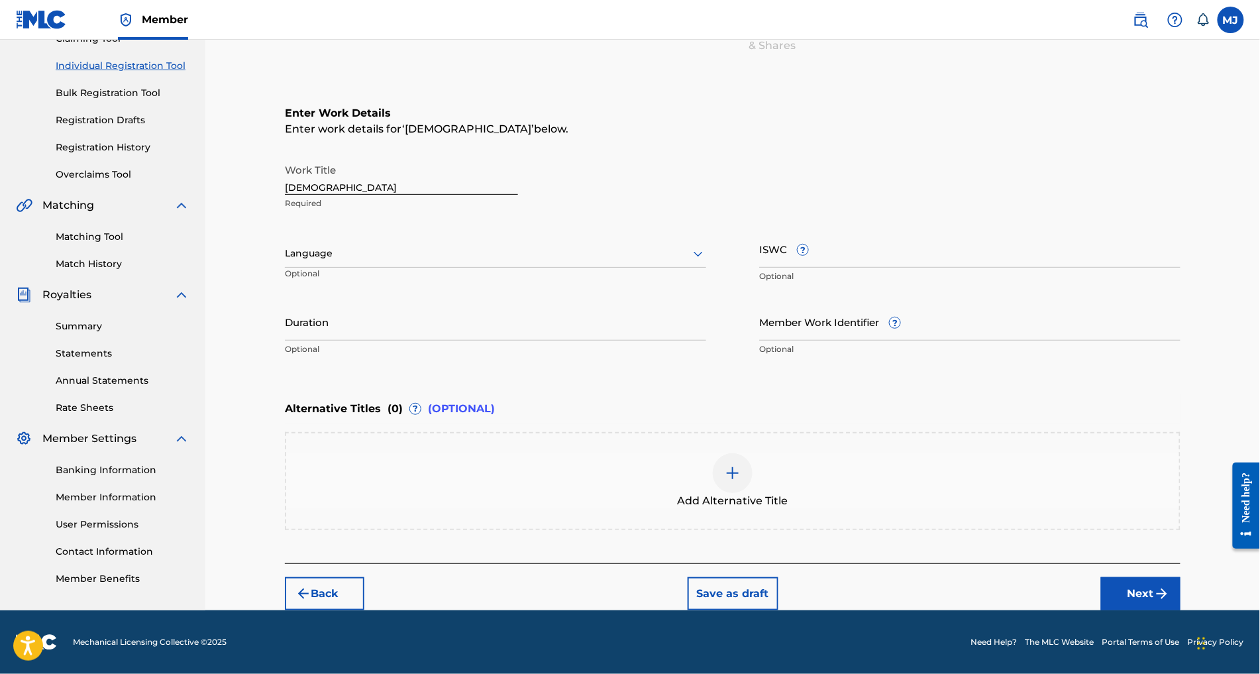
click at [1180, 581] on button "Next" at bounding box center [1140, 593] width 79 height 33
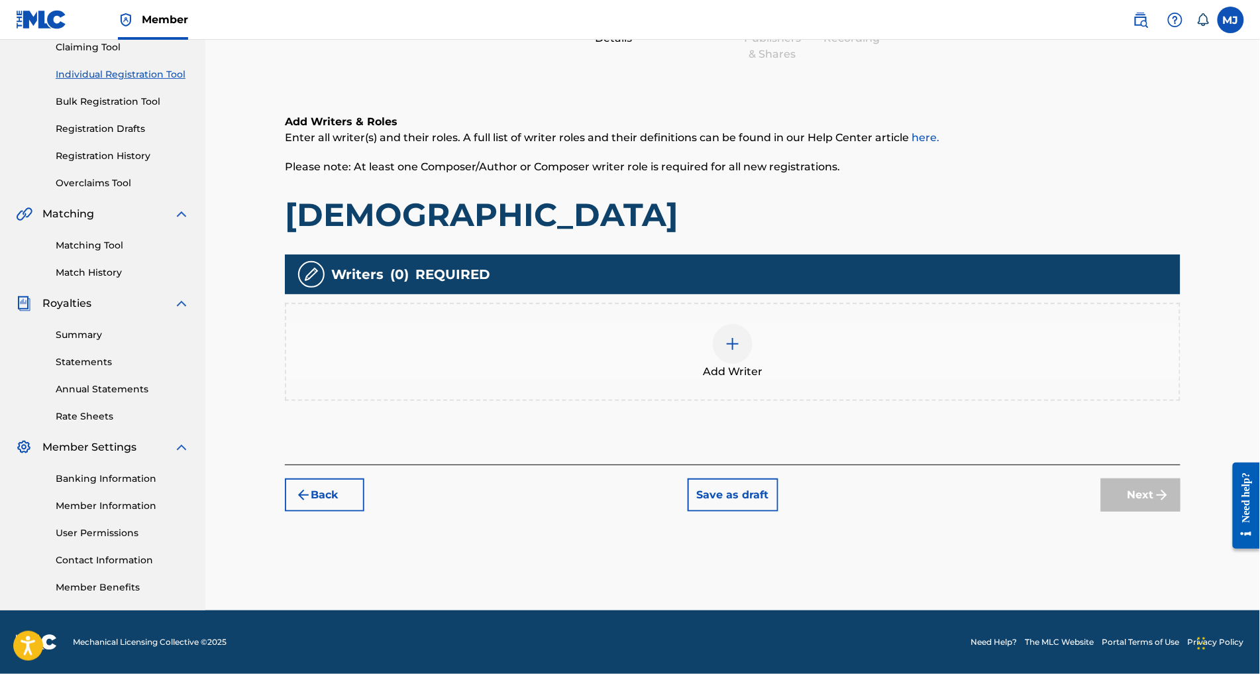
click at [824, 324] on div "Add Writer" at bounding box center [732, 352] width 893 height 56
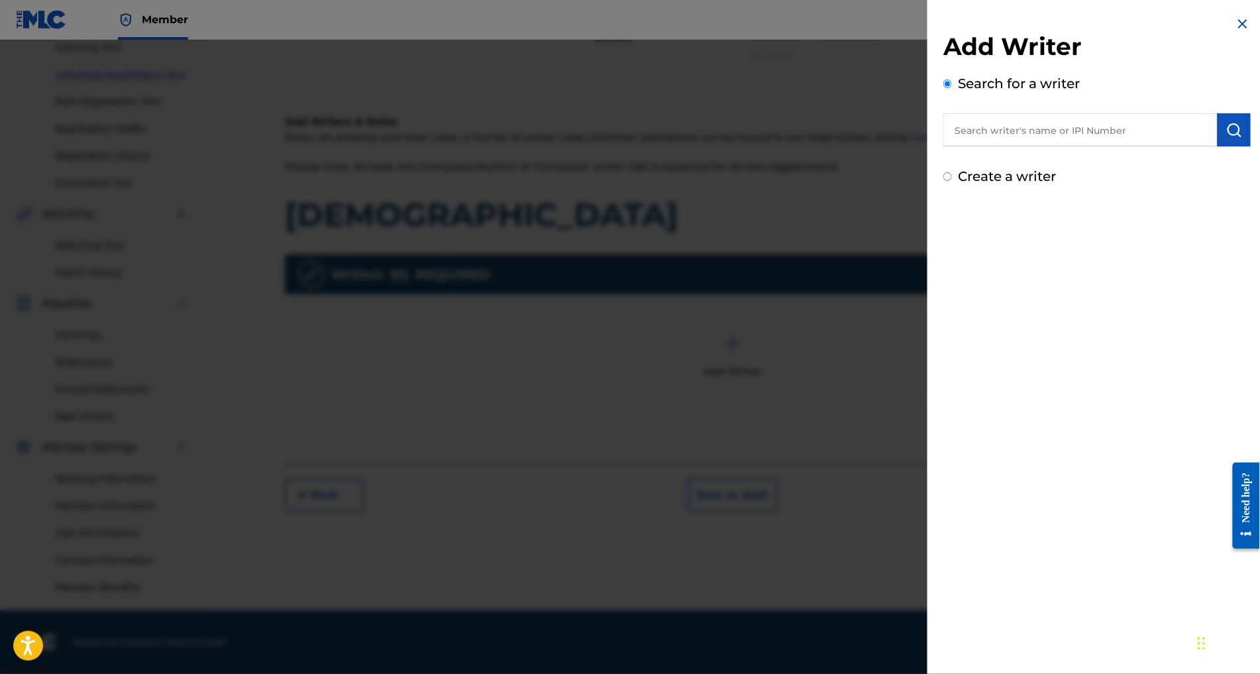
click at [964, 146] on input "text" at bounding box center [1080, 129] width 274 height 33
paste input "BIKIENGA DOUTI-TANI"
type input "BIKIENGA DOUTI-TANI"
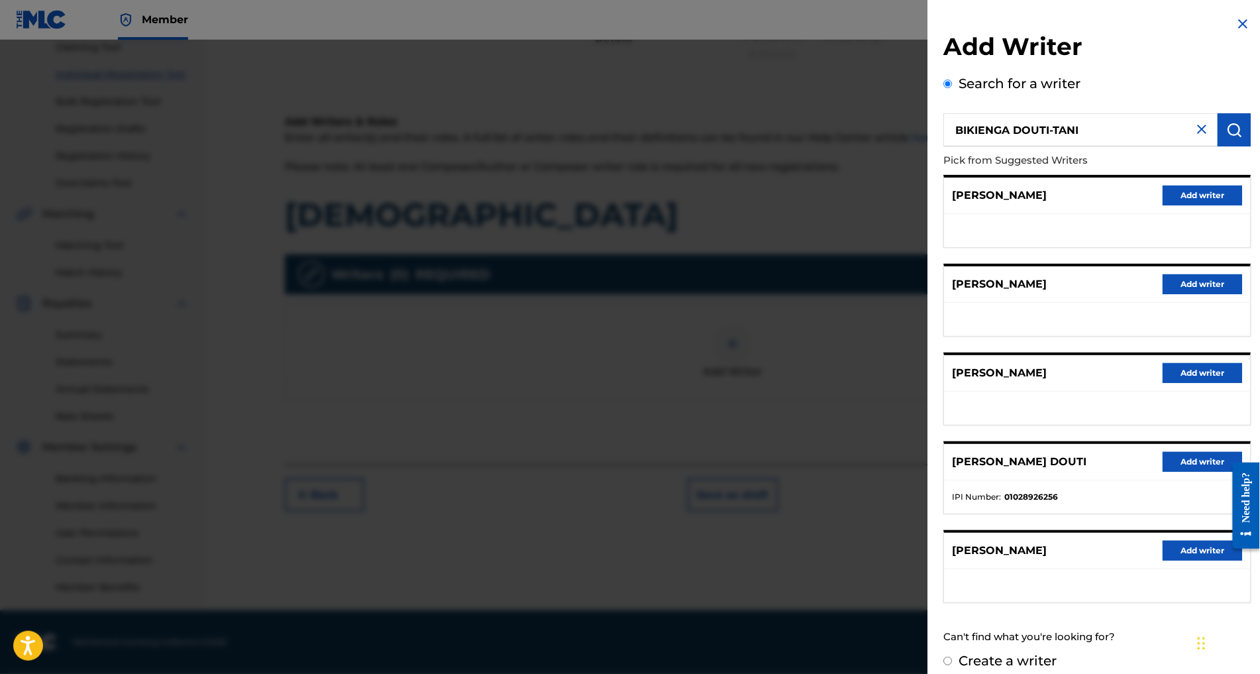
scroll to position [125, 0]
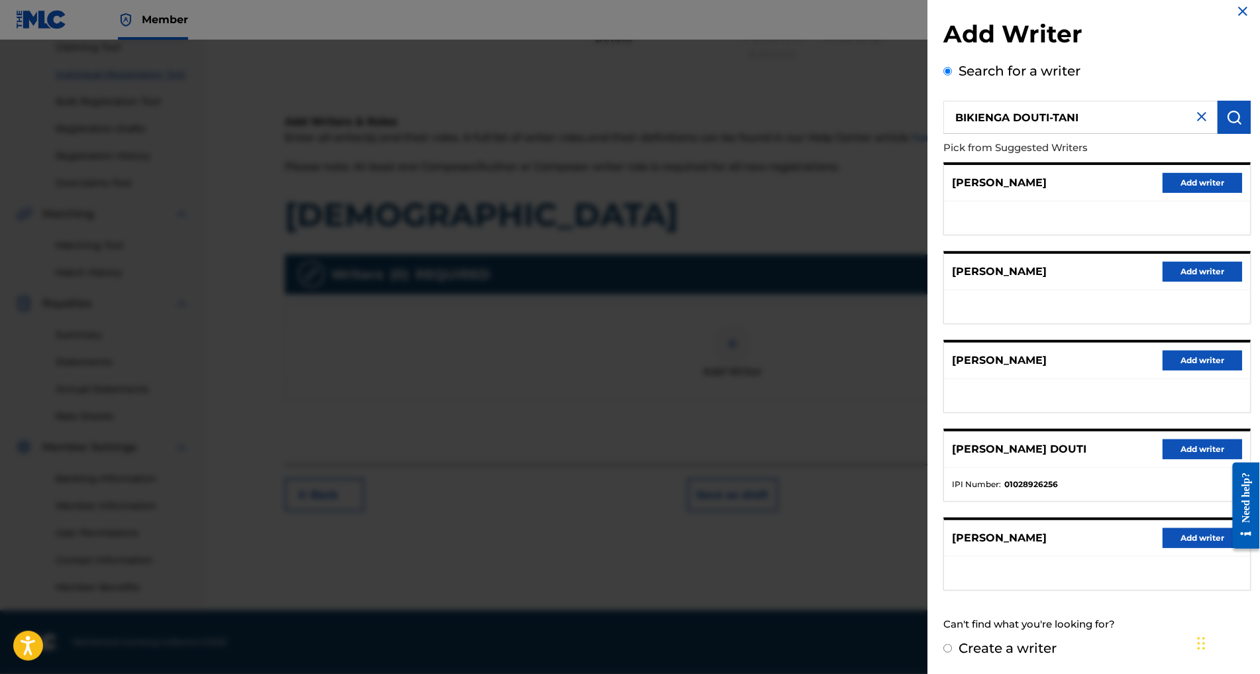
click at [1180, 439] on button "Add writer" at bounding box center [1201, 449] width 79 height 20
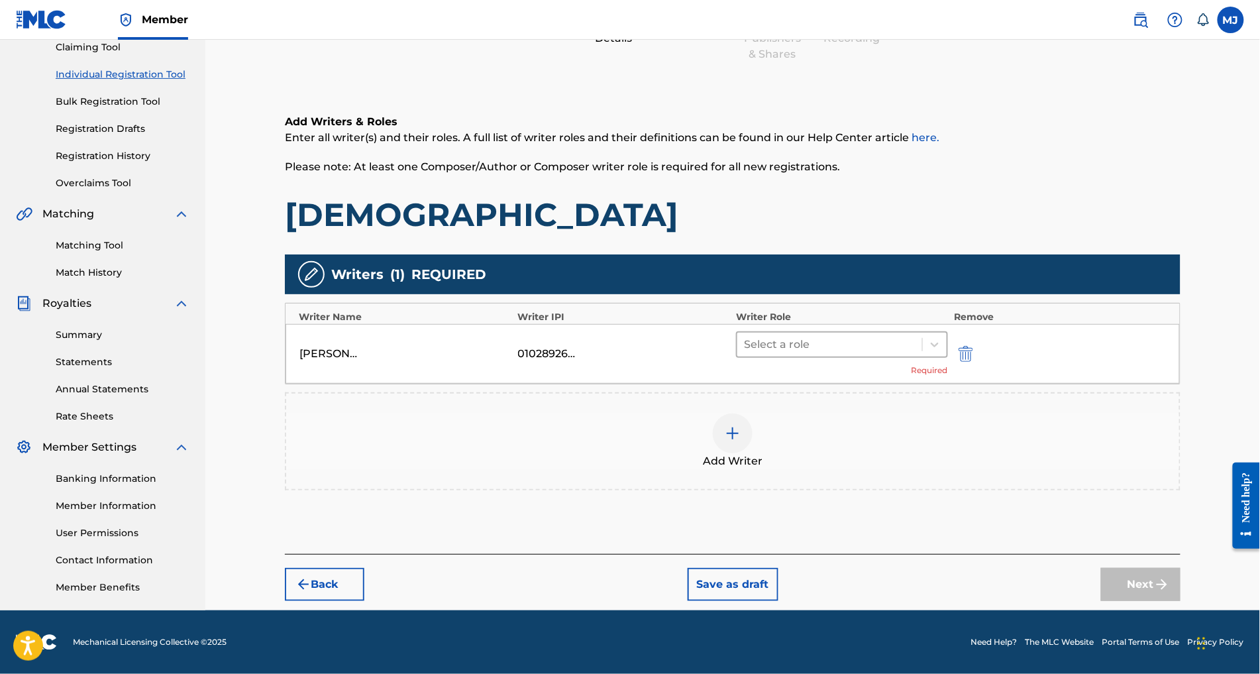
click at [860, 335] on div at bounding box center [830, 344] width 172 height 19
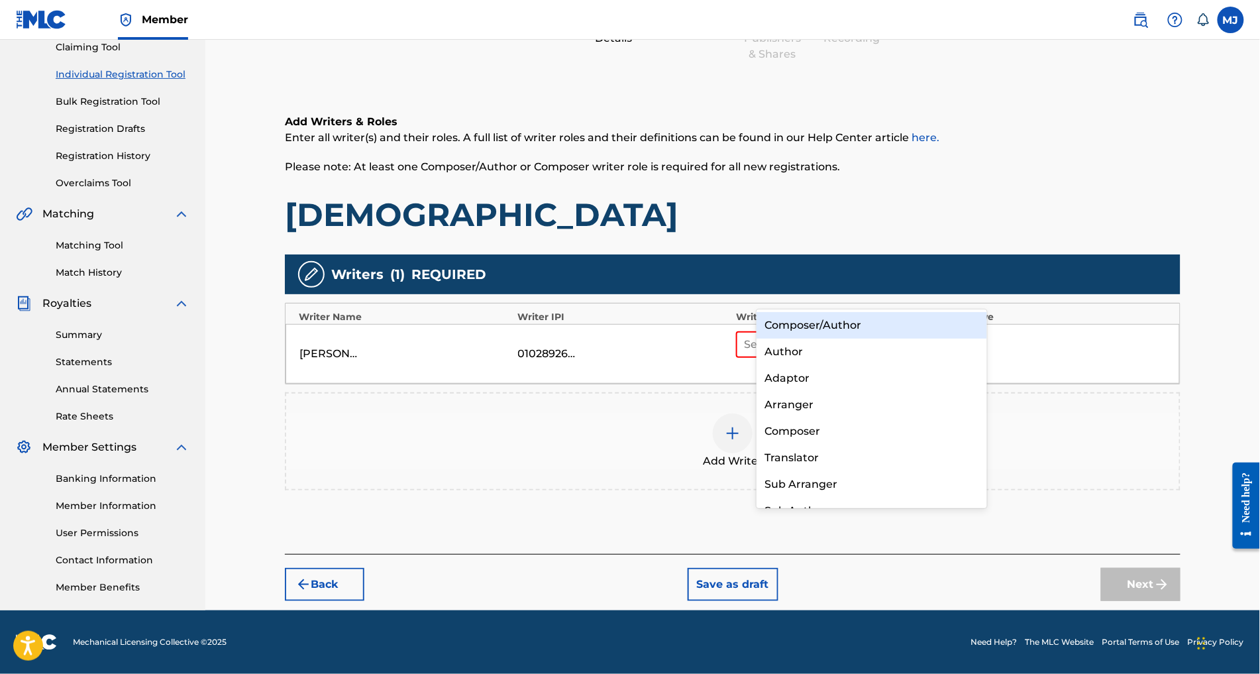
click at [854, 330] on div "Composer/Author" at bounding box center [871, 325] width 230 height 26
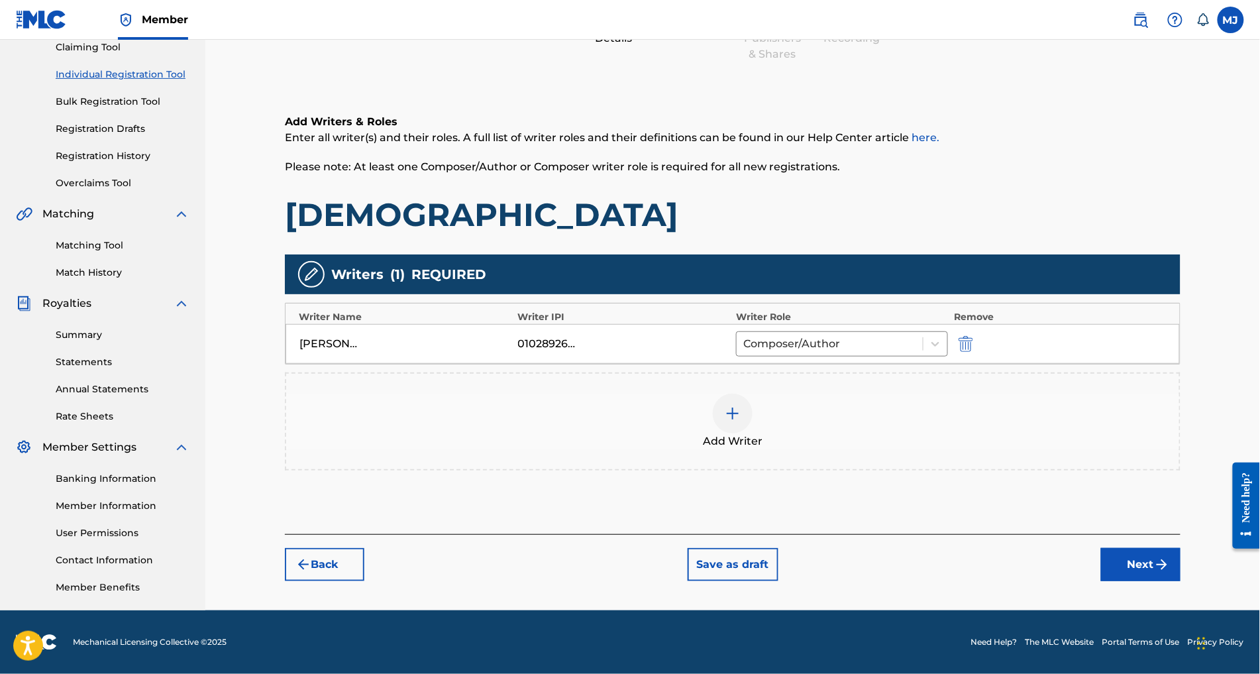
click at [783, 393] on div "Add Writer" at bounding box center [732, 421] width 893 height 56
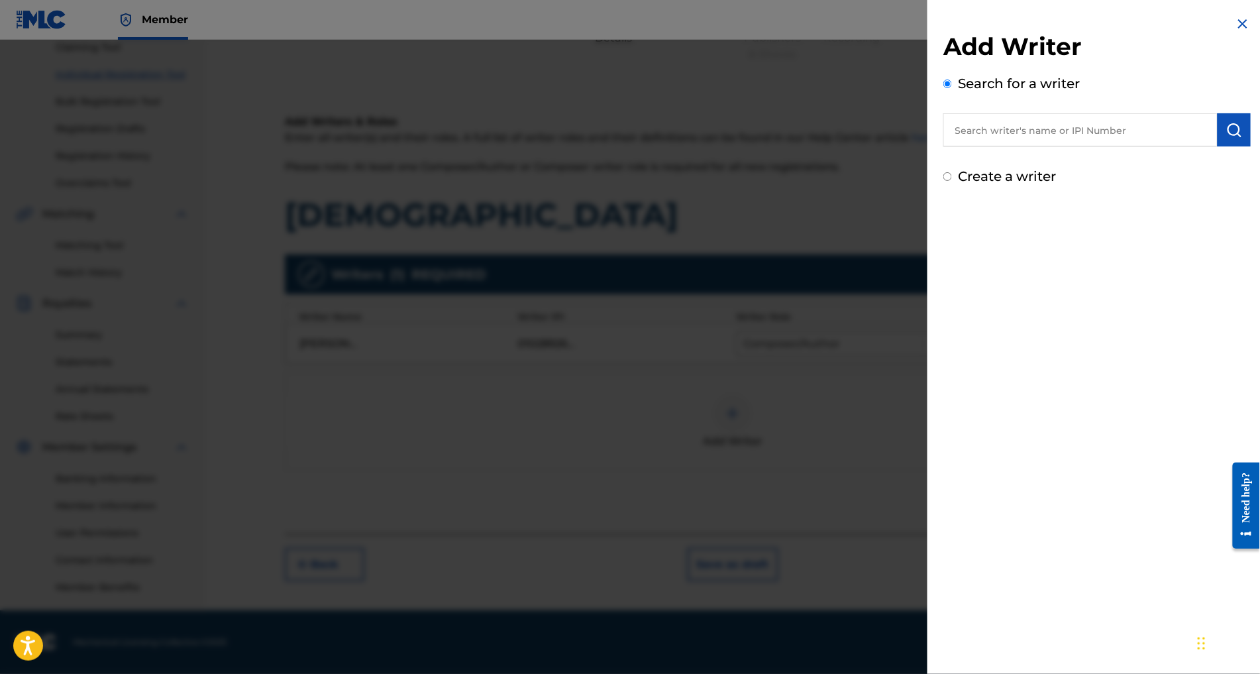
click at [943, 146] on input "text" at bounding box center [1080, 129] width 274 height 33
paste input "KINDA TEEGAWENDE EMMA CHEICK"
type input "KINDA TEEGAWENDE EMMA CHEICK"
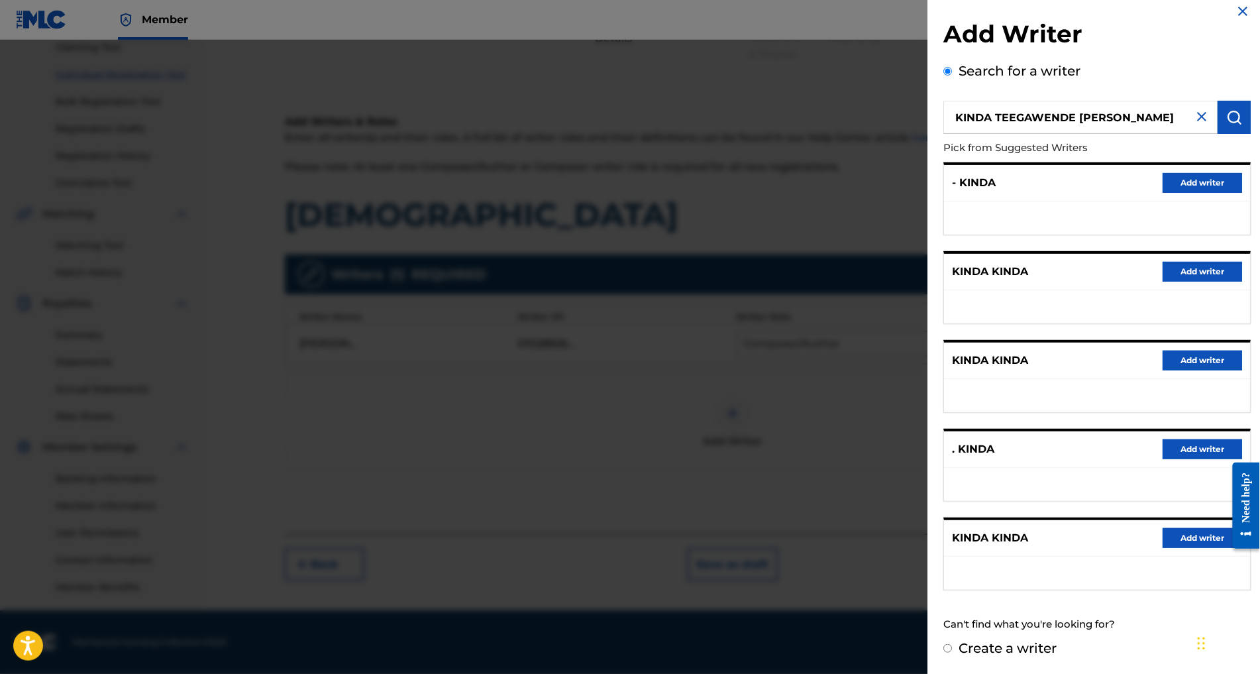
click at [943, 652] on div "Create a writer" at bounding box center [1096, 648] width 307 height 20
click at [958, 650] on label "Create a writer" at bounding box center [1007, 648] width 98 height 16
radio input "true"
click at [944, 650] on input "Create a writer" at bounding box center [947, 648] width 9 height 9
radio input "false"
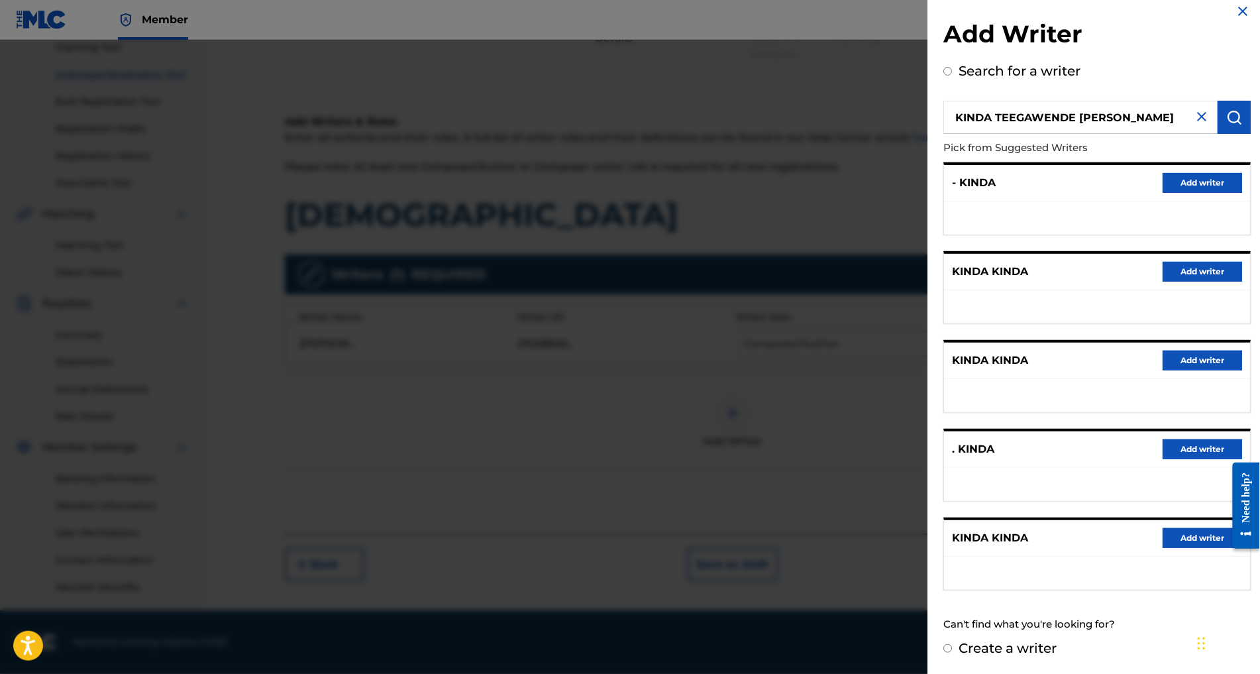
radio input "true"
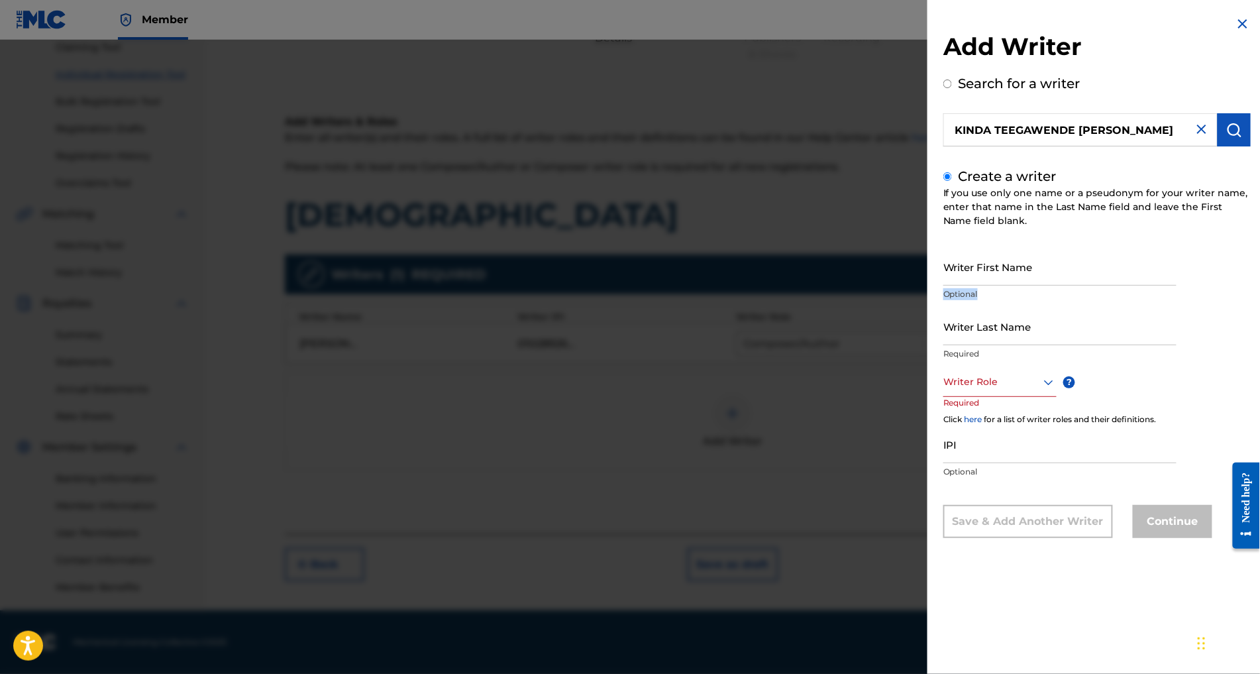
click at [943, 305] on div "Writer First Name Optional" at bounding box center [1059, 278] width 233 height 60
click at [943, 304] on div "Writer First Name Optional" at bounding box center [1059, 278] width 233 height 60
click at [944, 285] on input "Writer First Name" at bounding box center [1059, 267] width 233 height 38
paste input "KINDA TEEGAWENDE EMMA CHEICK"
drag, startPoint x: 984, startPoint y: 291, endPoint x: 874, endPoint y: 295, distance: 109.4
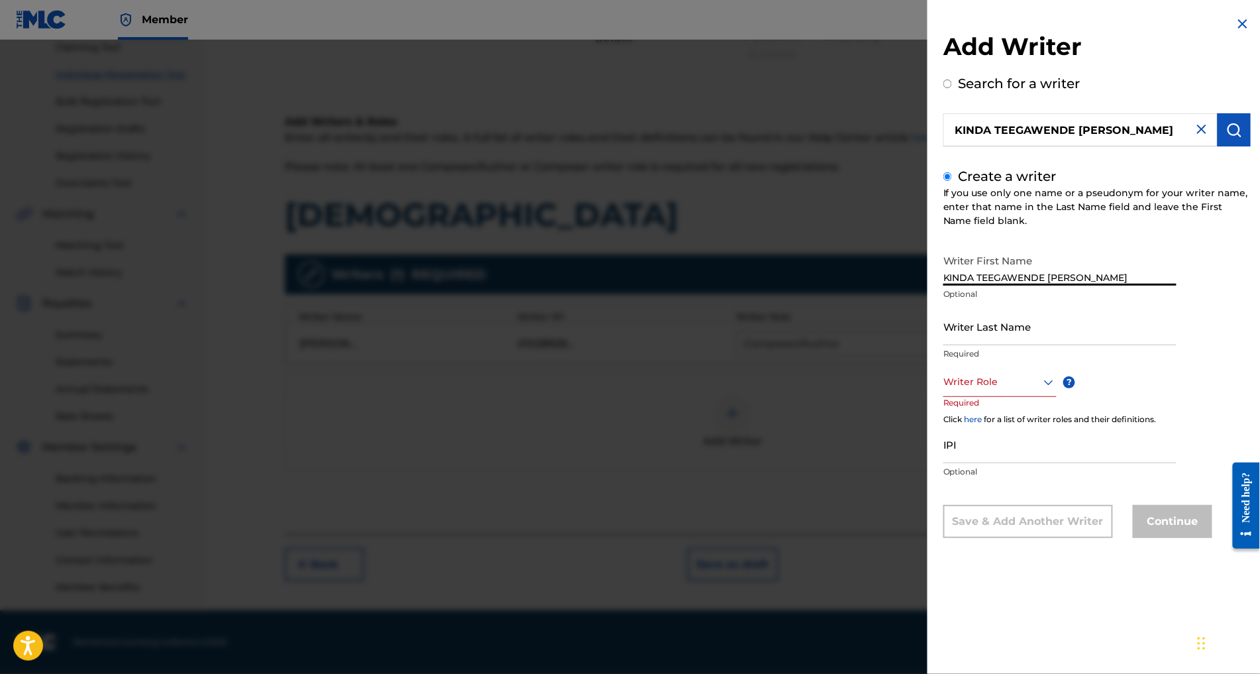
click at [927, 295] on div "Add Writer Search for a writer KINDA TEEGAWENDE EMMA CHEICK Create a writer If …" at bounding box center [1096, 287] width 339 height 574
type input "EMMA CHEICK"
click at [943, 345] on input "Writer Last Name" at bounding box center [1059, 326] width 233 height 38
paste input "KINDA TEEGAWENDE"
type input "KINDA TEEGAWENDE"
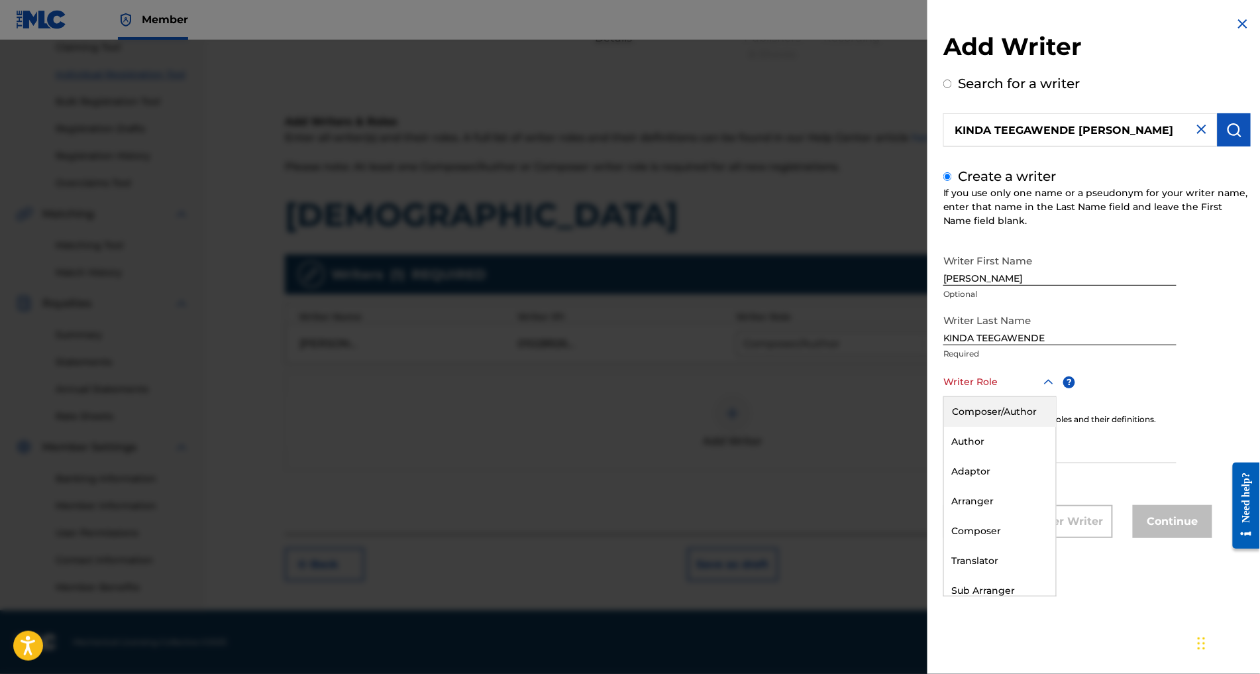
click at [943, 390] on div at bounding box center [999, 382] width 113 height 17
click at [944, 456] on div "Author" at bounding box center [1000, 442] width 112 height 30
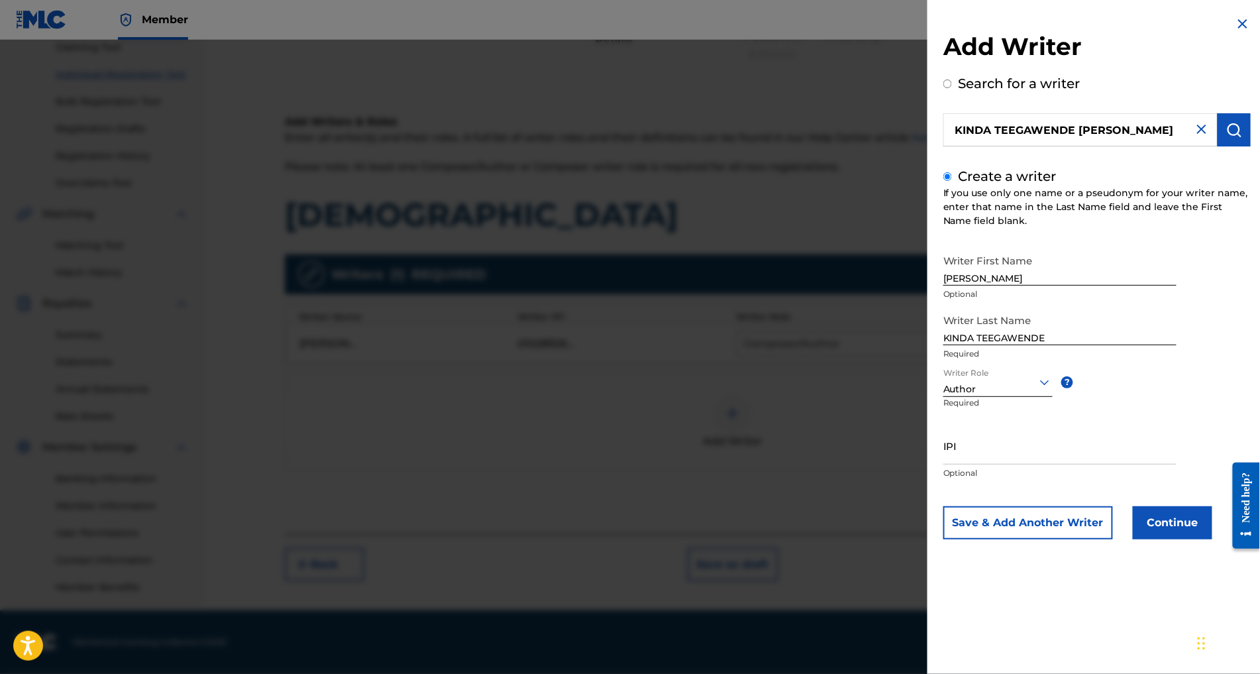
click at [943, 464] on input "IPI" at bounding box center [1059, 446] width 233 height 38
paste input "1001980205"
type input "1001980205"
click at [1133, 539] on button "Continue" at bounding box center [1172, 522] width 79 height 33
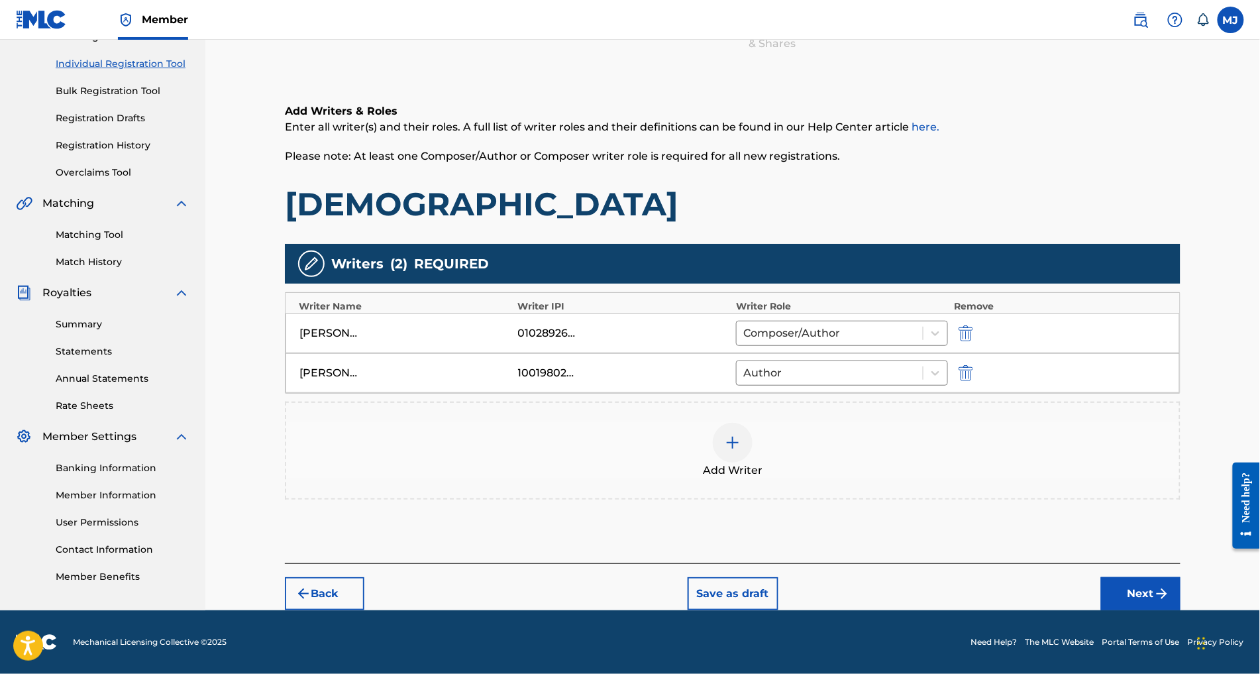
click at [717, 423] on div "Add Writer" at bounding box center [732, 451] width 893 height 56
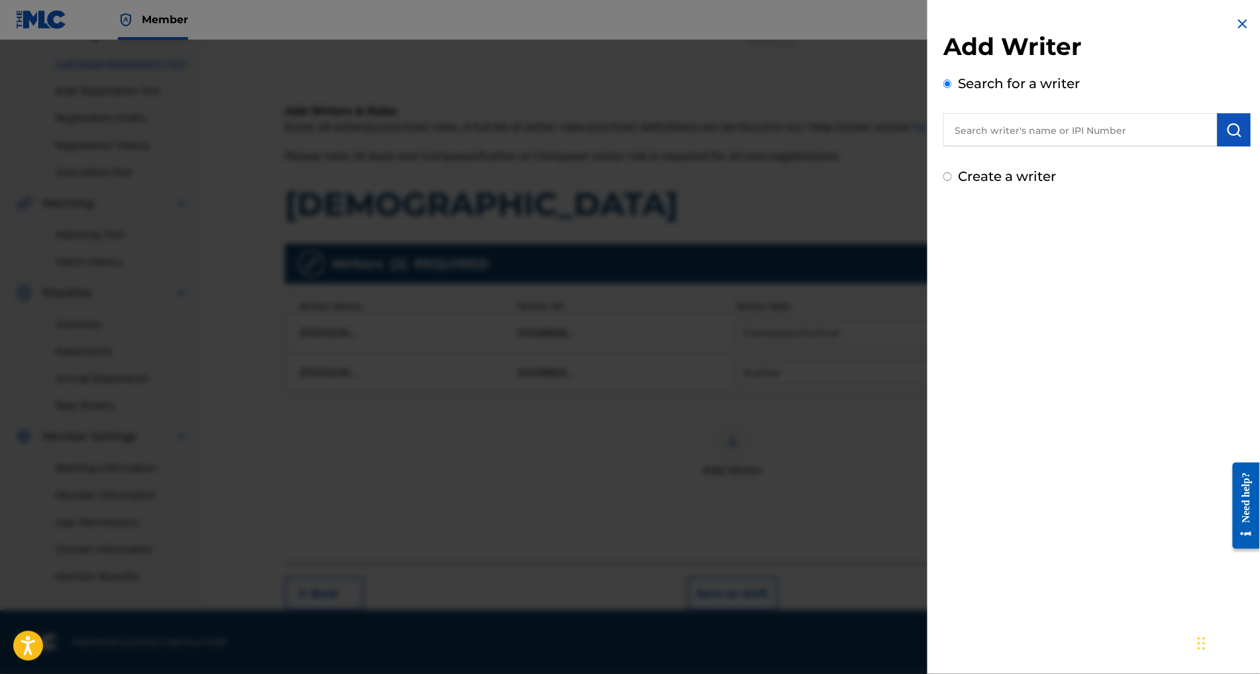
click at [955, 146] on input "text" at bounding box center [1080, 129] width 274 height 33
paste input "AMAGLO KWAMI"
type input "AMAGLO KWAMI"
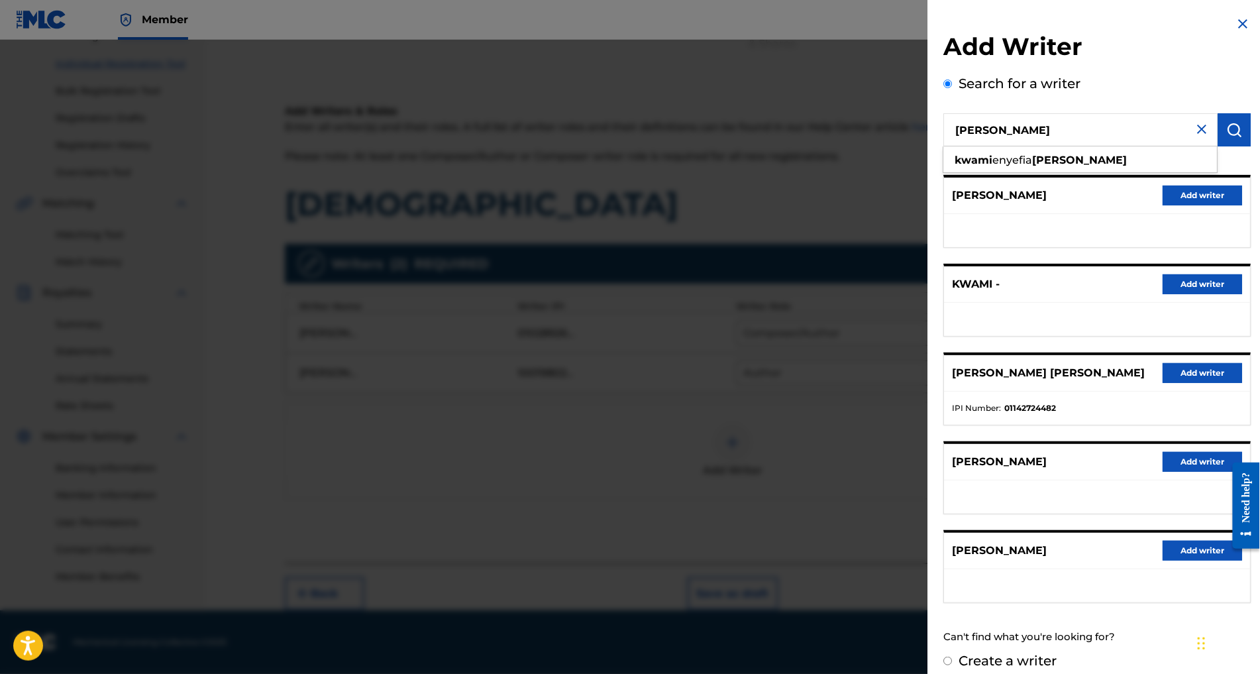
scroll to position [265, 0]
click at [1174, 383] on button "Add writer" at bounding box center [1201, 373] width 79 height 20
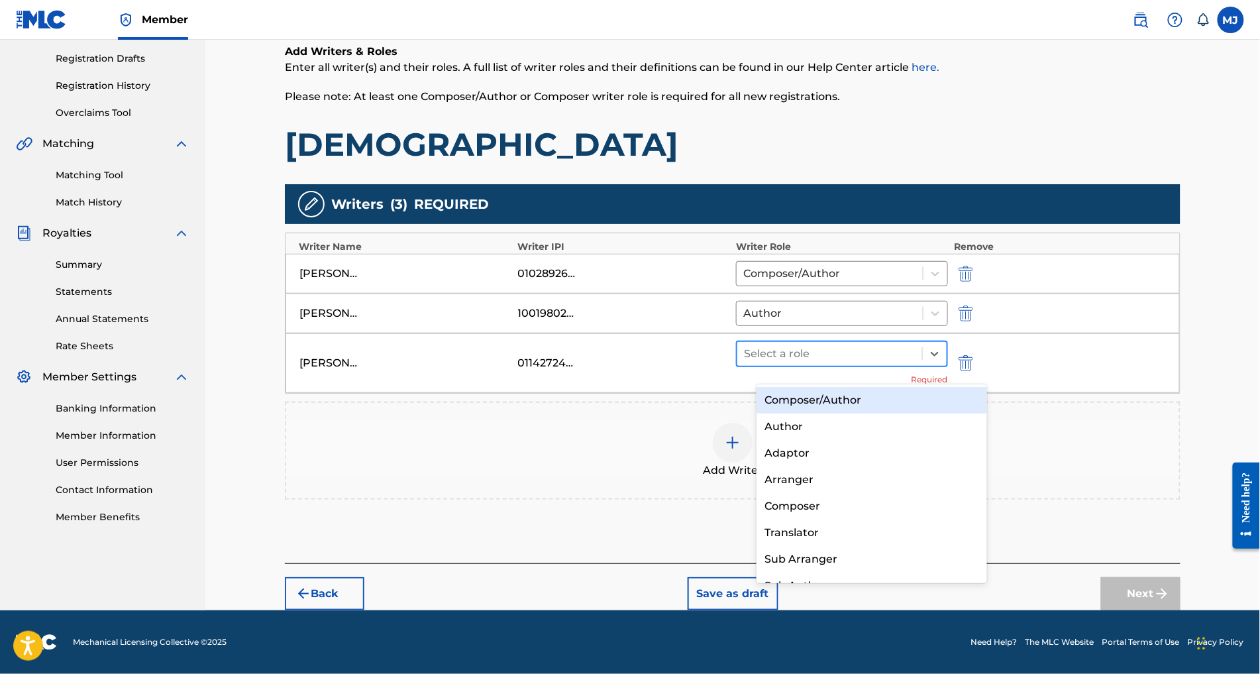
click at [896, 363] on div at bounding box center [830, 353] width 172 height 19
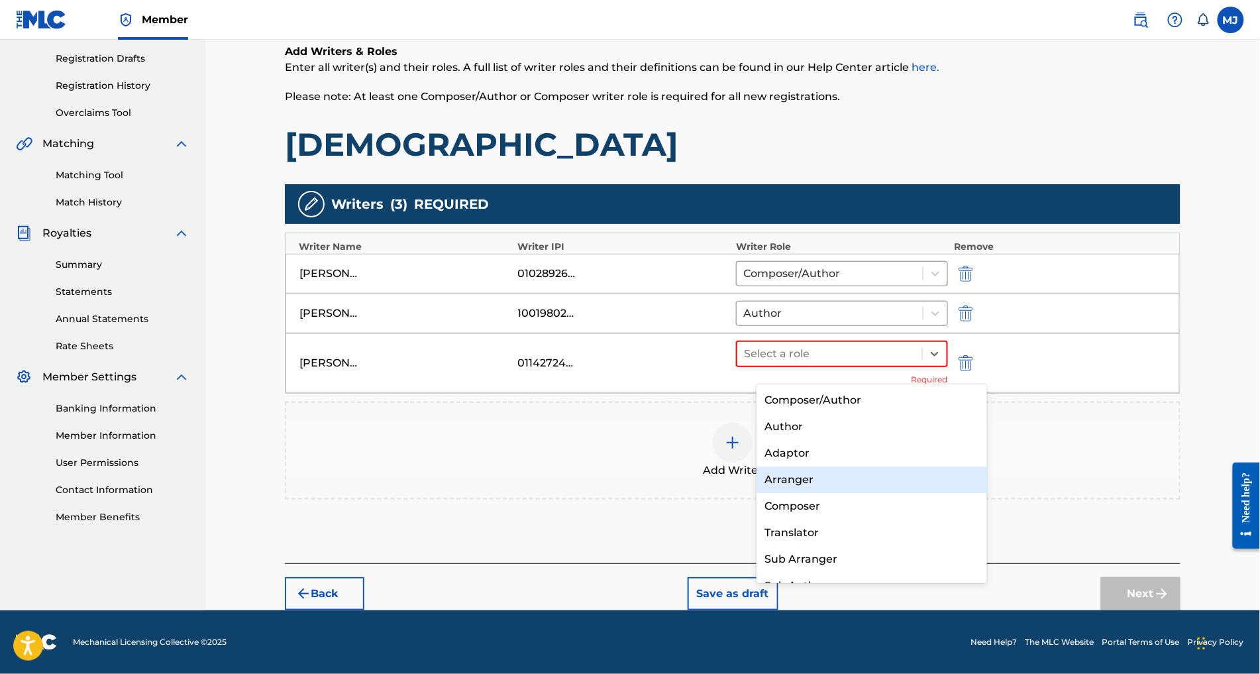
click at [842, 491] on div "Arranger" at bounding box center [871, 479] width 230 height 26
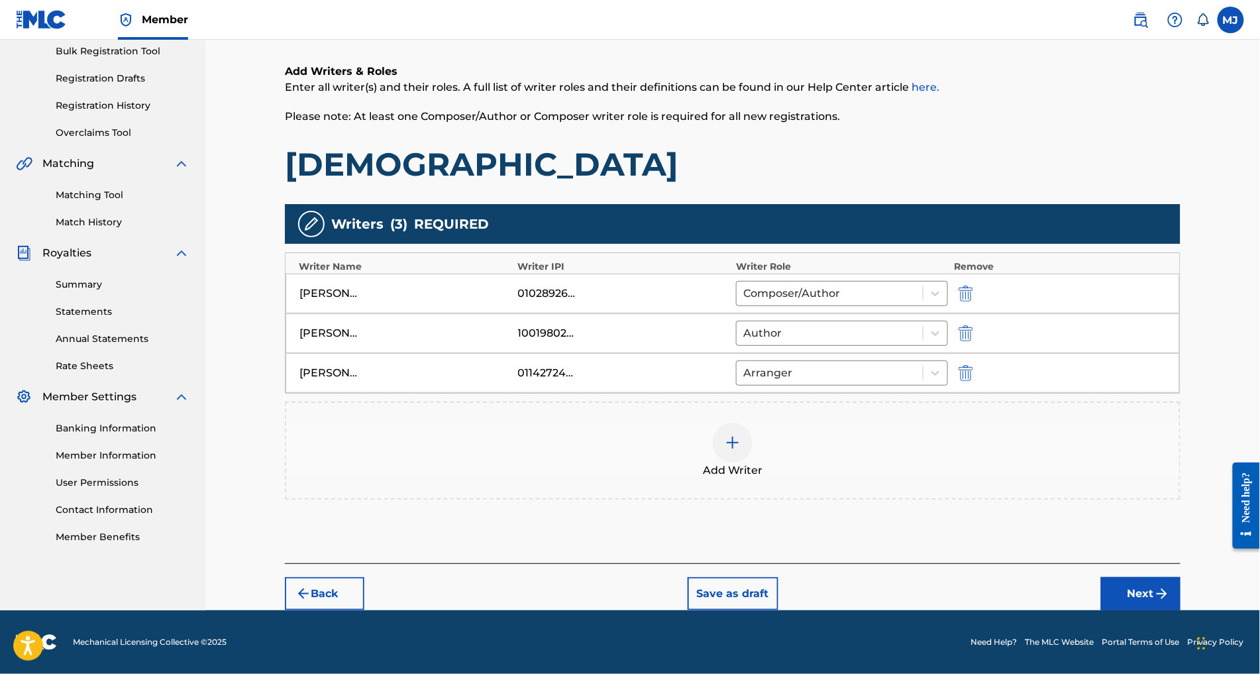
click at [1178, 610] on button "Next" at bounding box center [1140, 593] width 79 height 33
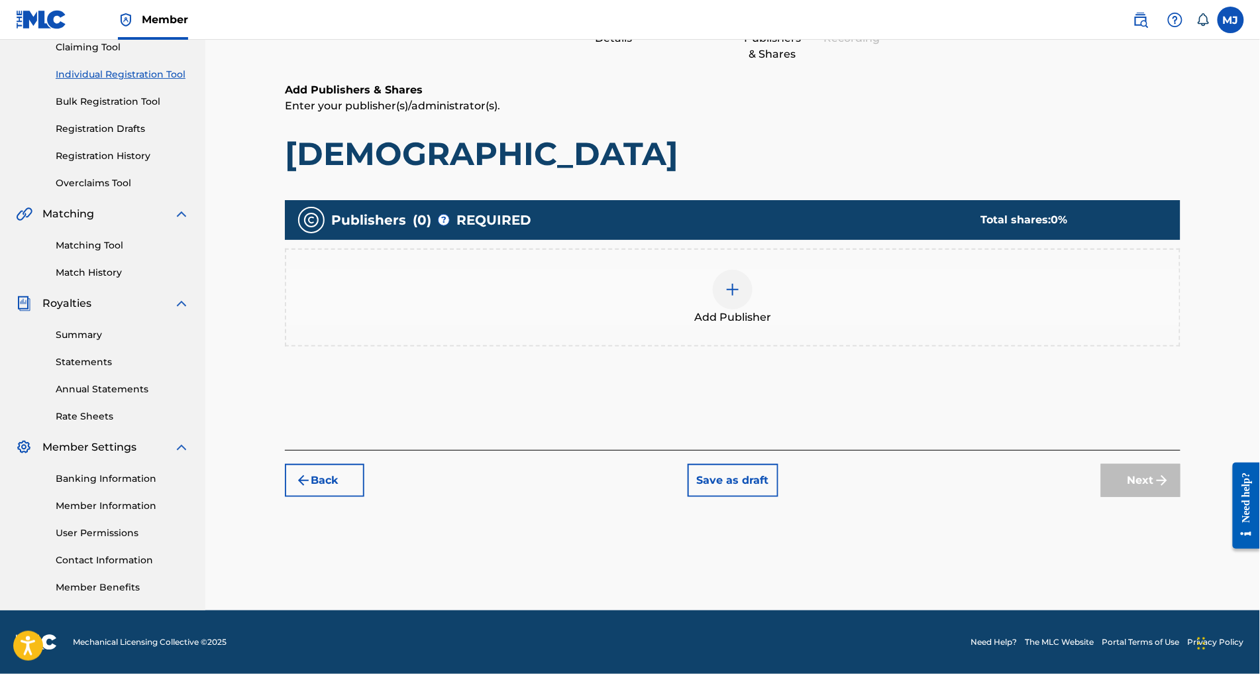
click at [846, 270] on div "Add Publisher" at bounding box center [732, 298] width 893 height 56
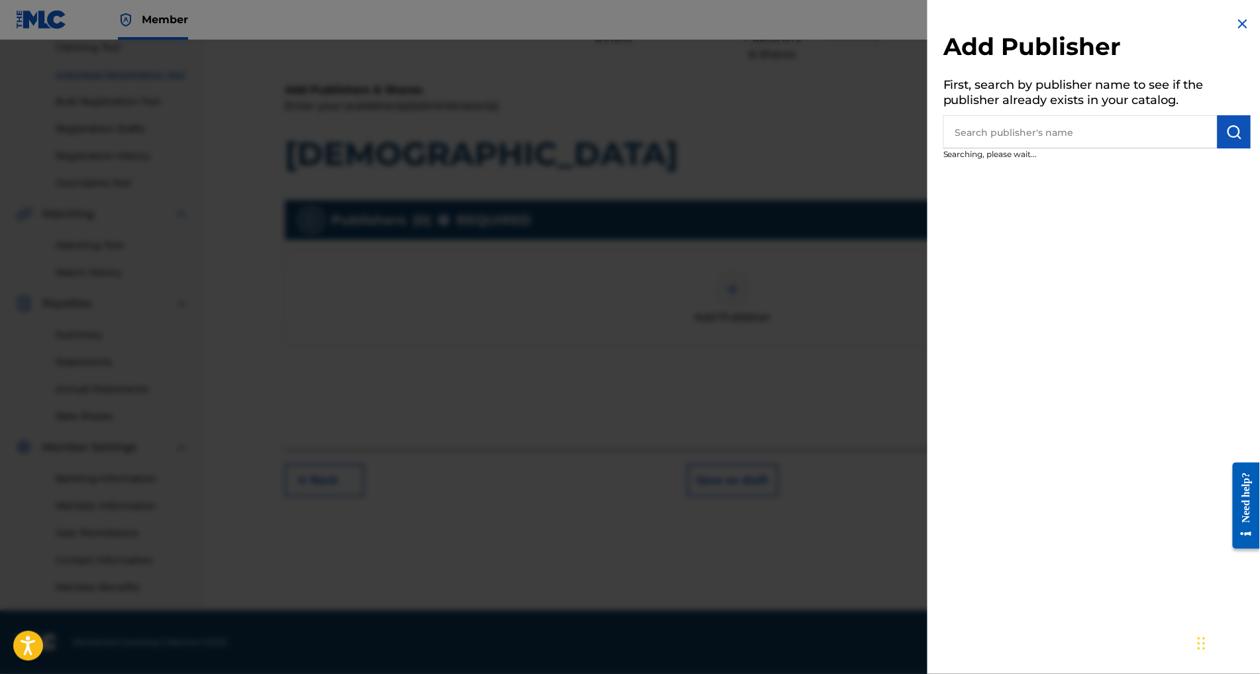
click at [1012, 148] on input "text" at bounding box center [1080, 131] width 274 height 33
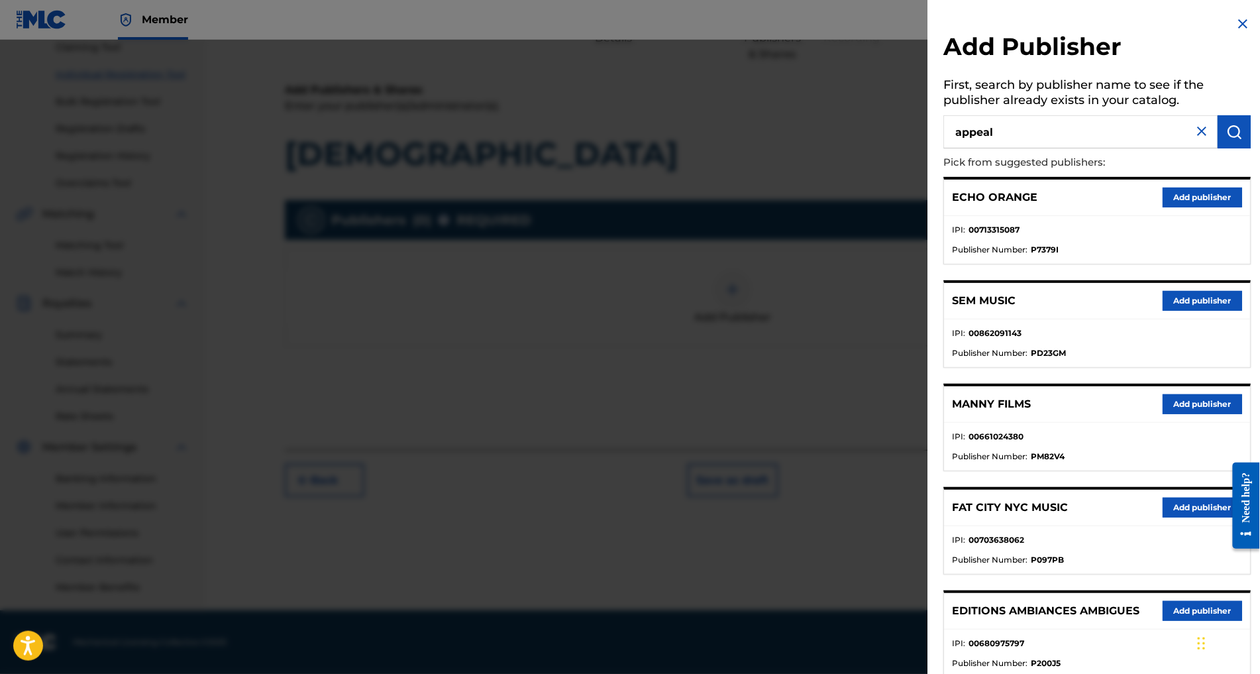
type input "appeal"
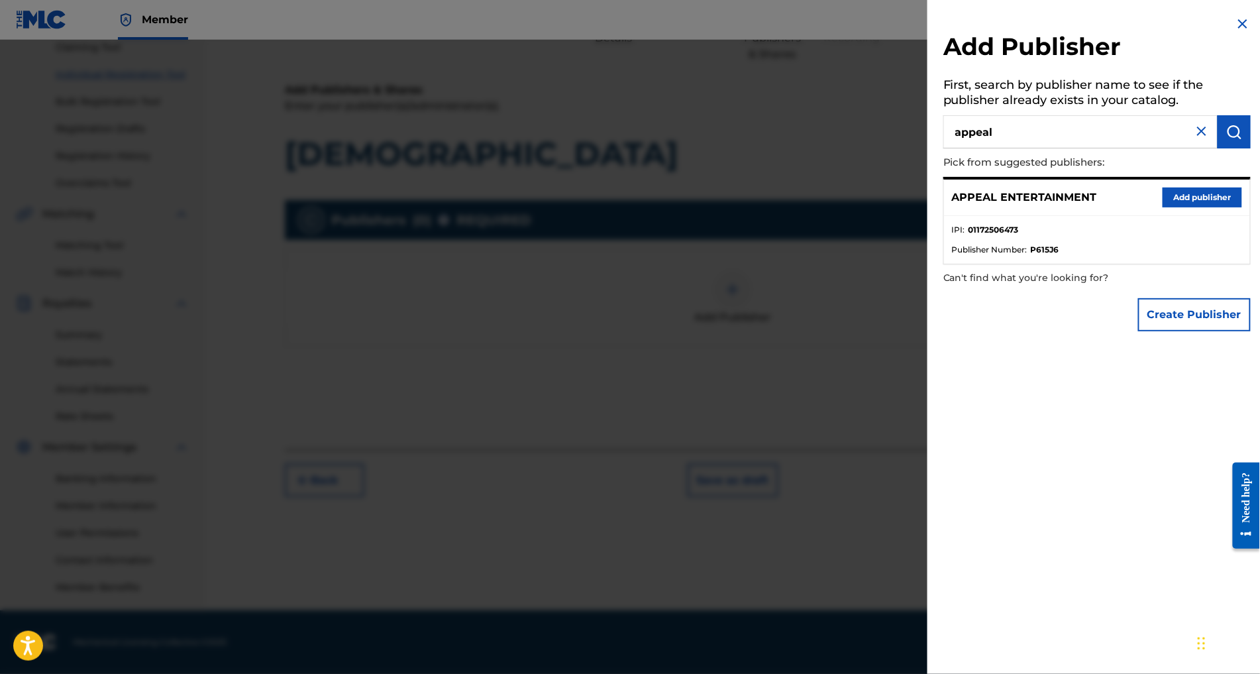
click at [1166, 207] on button "Add publisher" at bounding box center [1201, 197] width 79 height 20
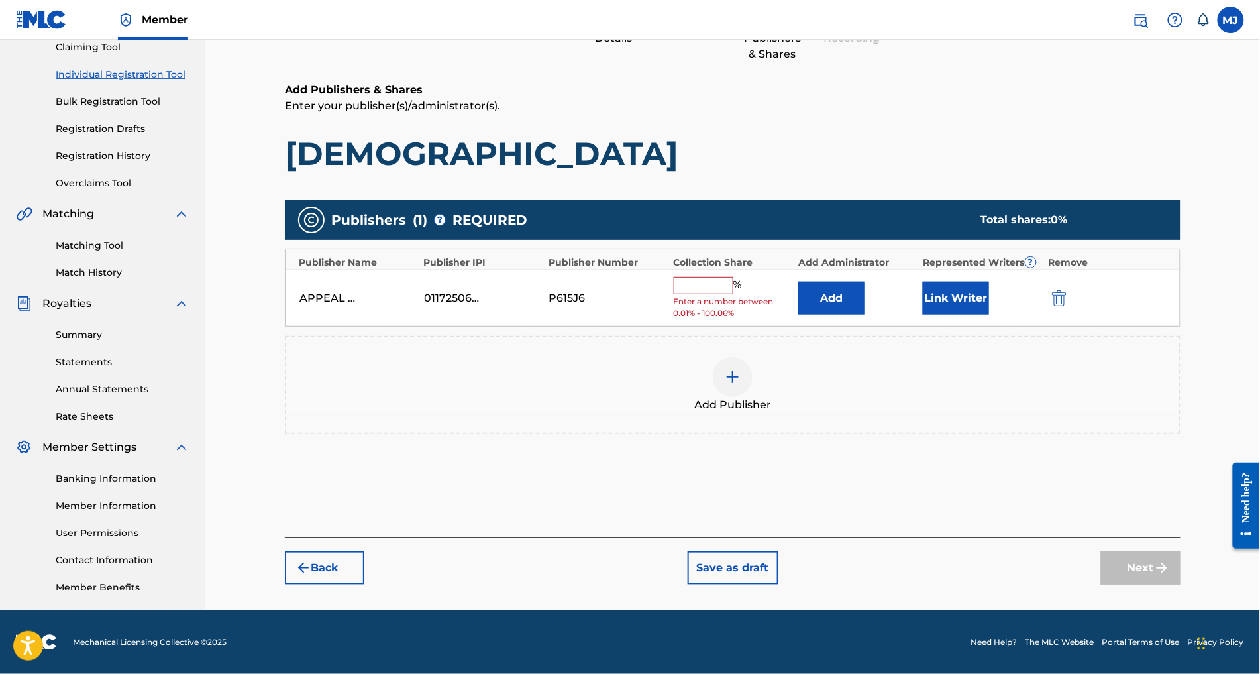
click at [876, 270] on div "APPEAL ENTERTAINMENT 01172506473 P615J6 % Enter a number between 0.01% - 100.06…" at bounding box center [732, 299] width 894 height 58
click at [864, 281] on button "Add" at bounding box center [831, 297] width 66 height 33
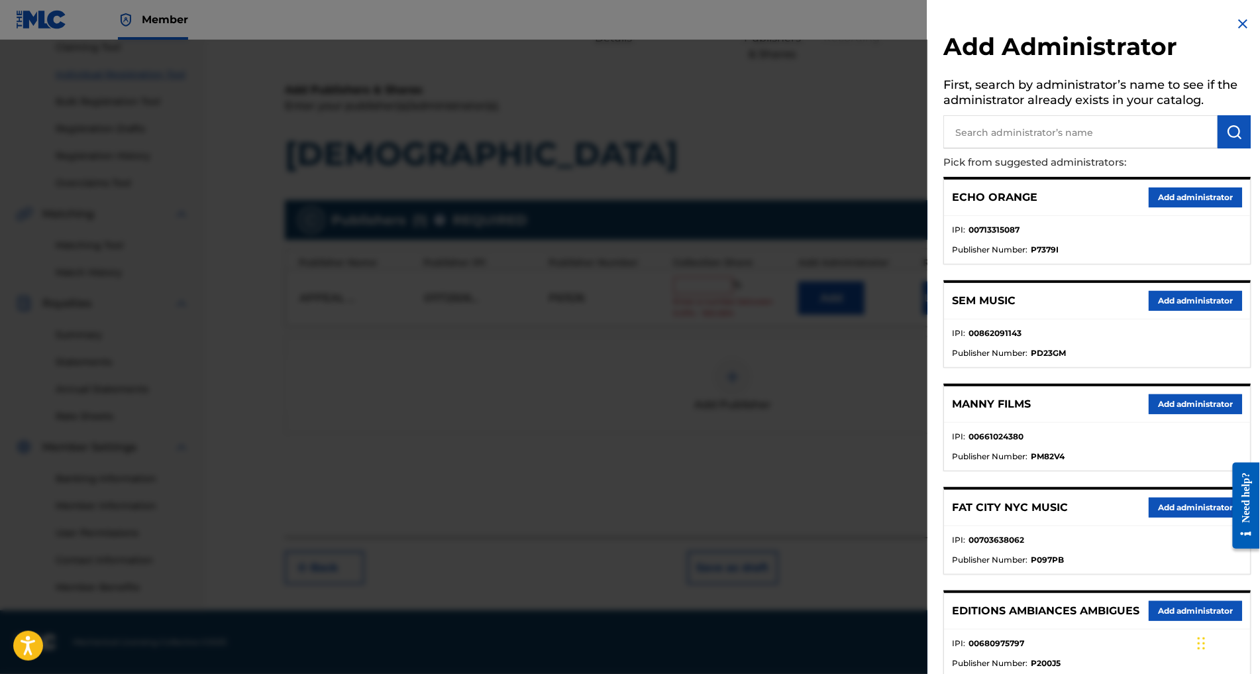
click at [1180, 207] on button "Add administrator" at bounding box center [1194, 197] width 93 height 20
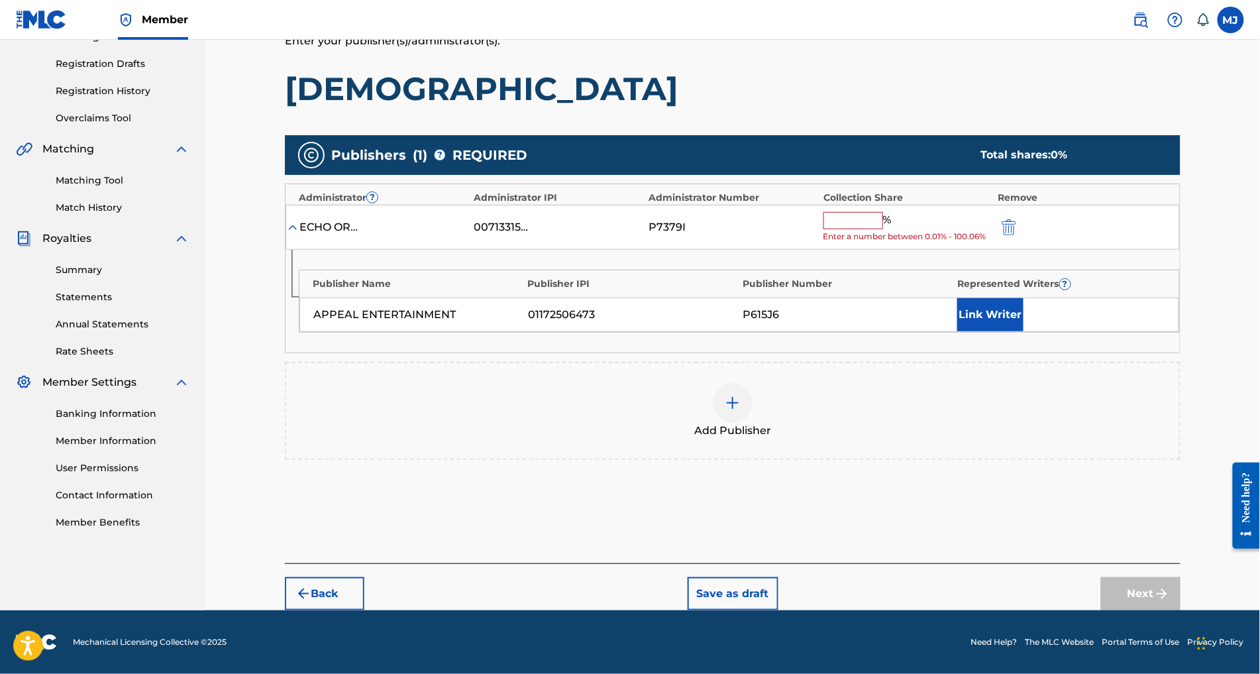
click at [894, 232] on div "% Enter a number between 0.01% - 100.06%" at bounding box center [907, 227] width 168 height 31
click at [883, 229] on input "text" at bounding box center [853, 220] width 60 height 17
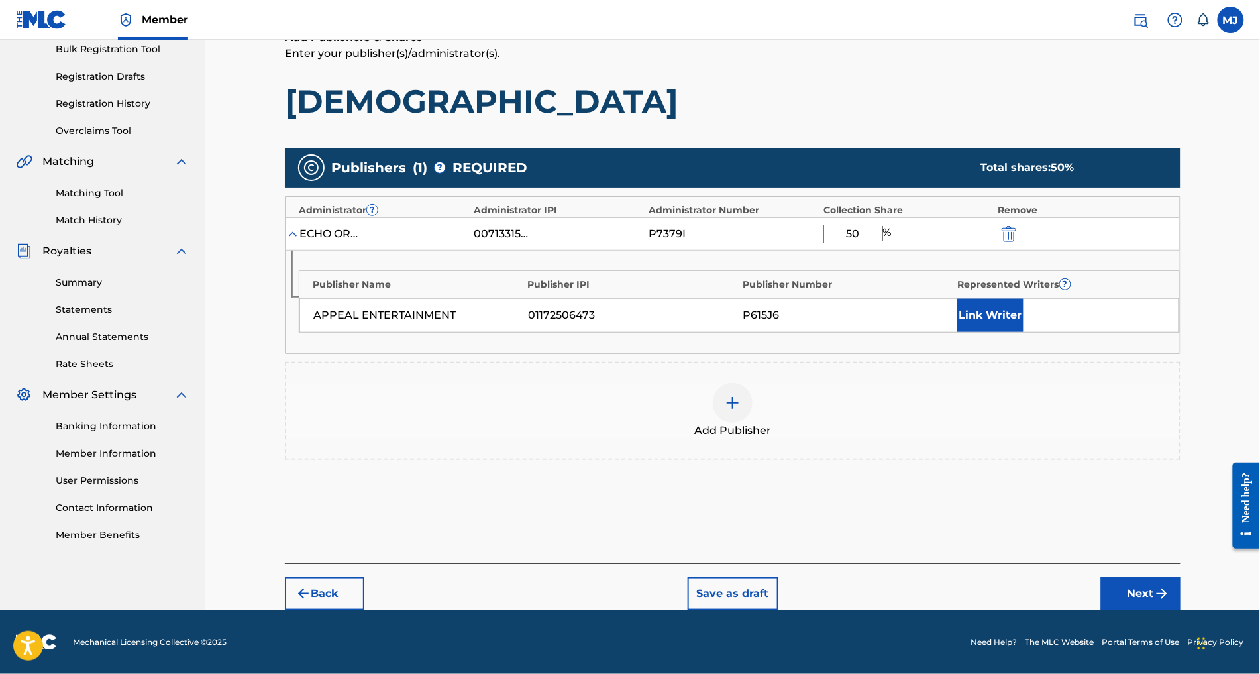
type input "50"
click at [999, 306] on div "APPEAL ENTERTAINMENT 01172506473 P615J6 Link Writer" at bounding box center [739, 315] width 880 height 34
click at [1010, 311] on button "Link Writer" at bounding box center [990, 315] width 66 height 33
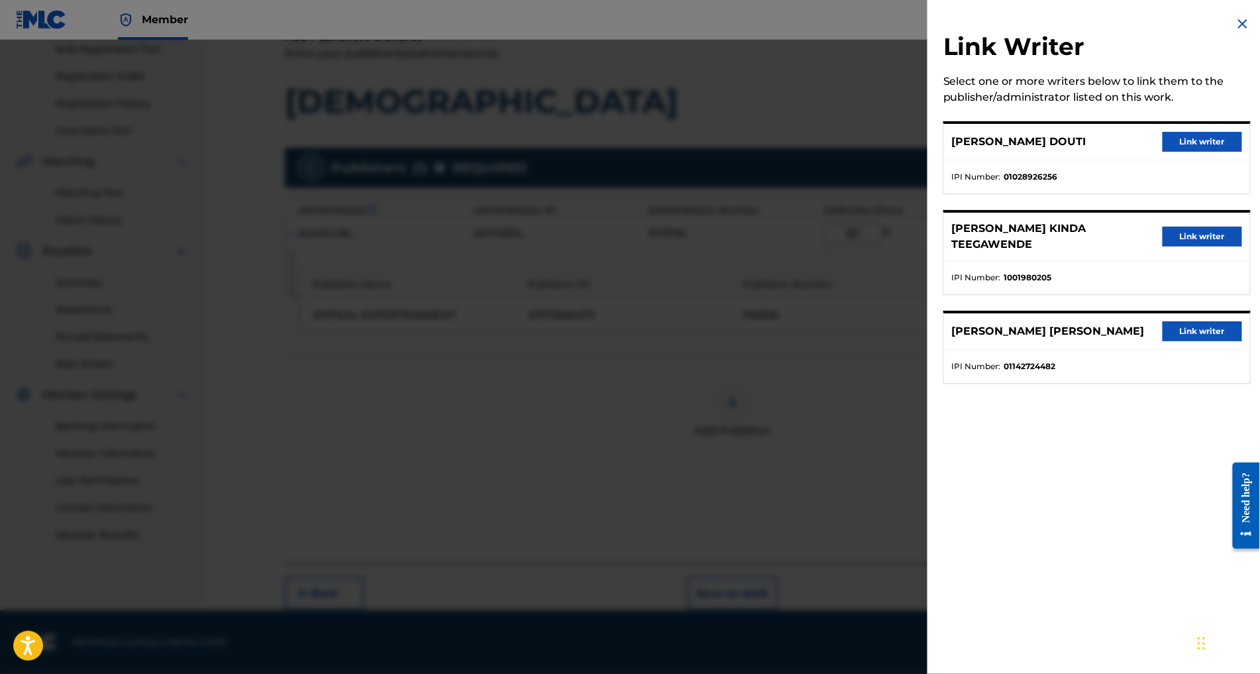
click at [1180, 341] on button "Link writer" at bounding box center [1201, 331] width 79 height 20
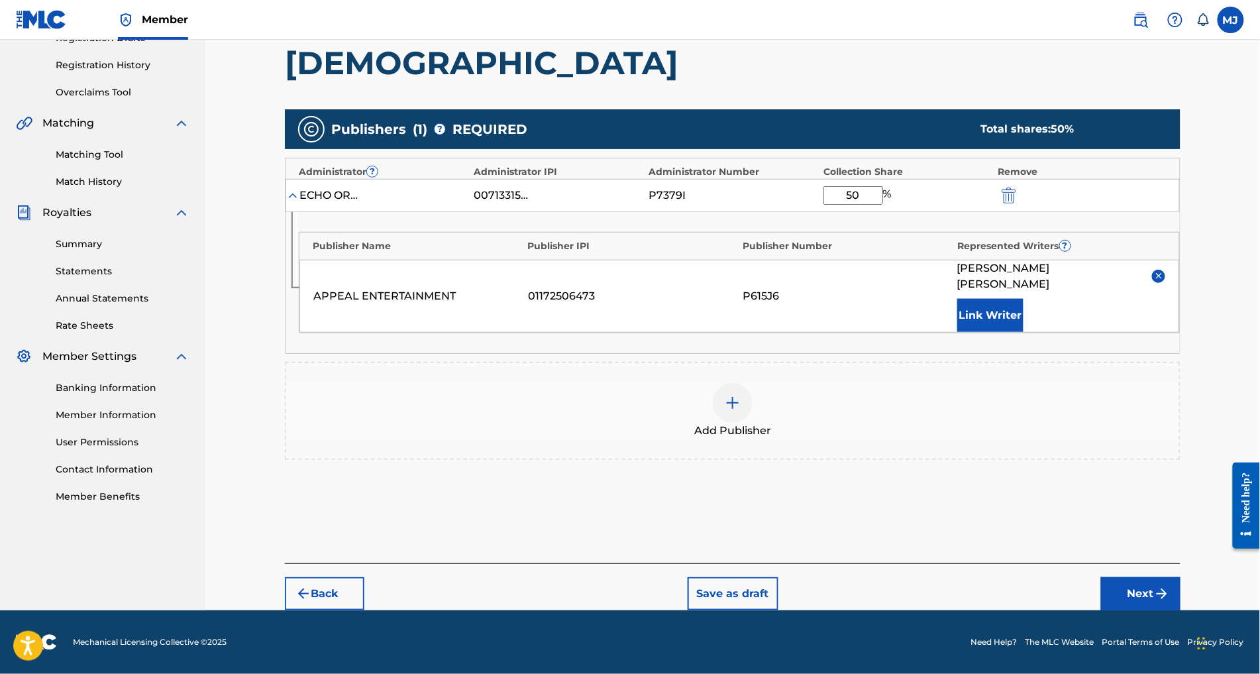
click at [1023, 328] on button "Link Writer" at bounding box center [990, 315] width 66 height 33
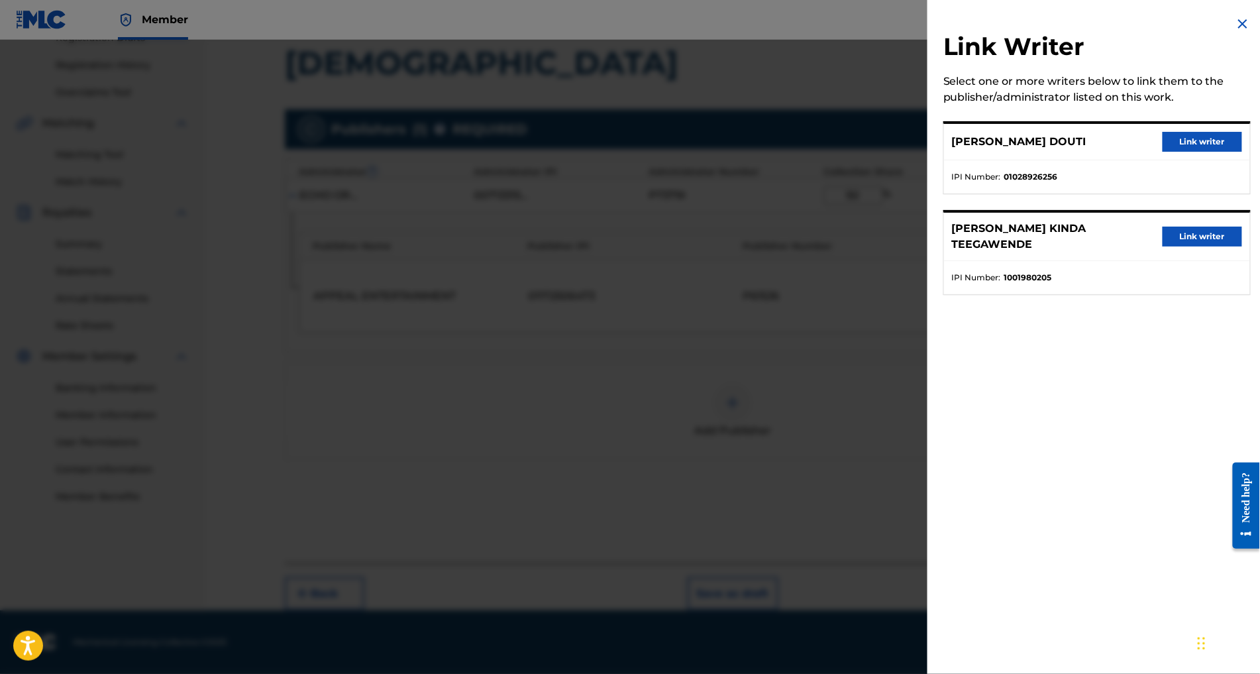
click at [1162, 246] on button "Link writer" at bounding box center [1201, 237] width 79 height 20
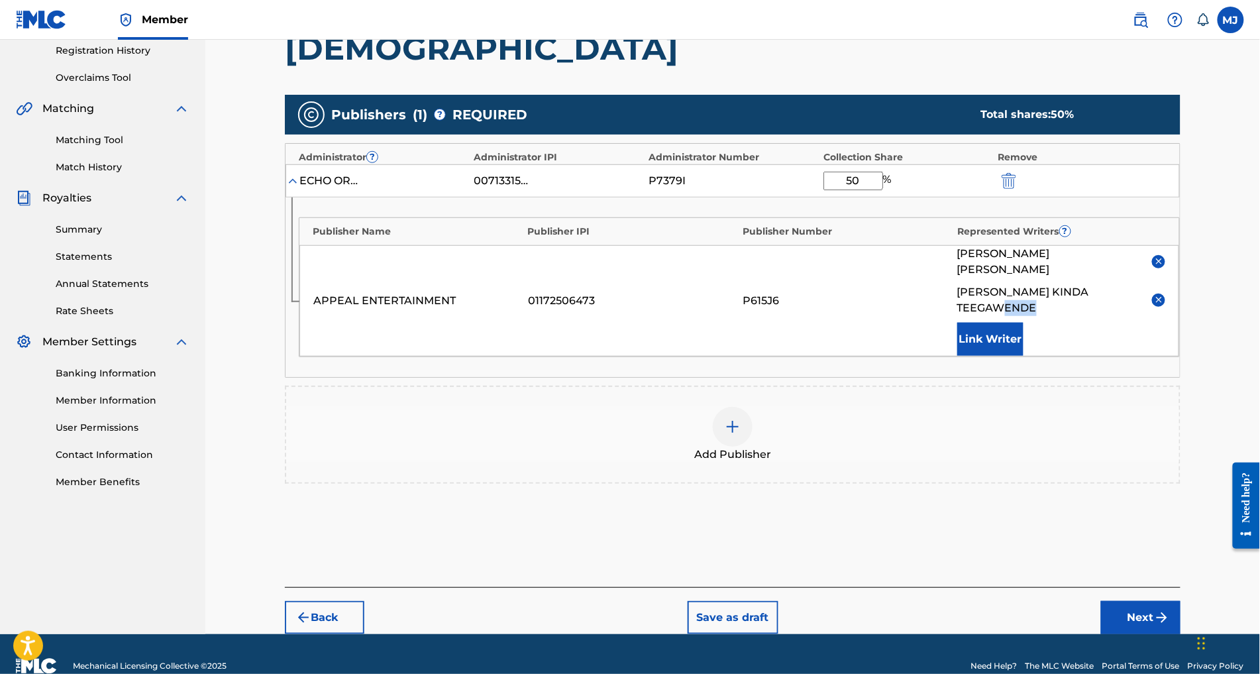
drag, startPoint x: 1039, startPoint y: 357, endPoint x: 1026, endPoint y: 391, distance: 36.9
click at [1035, 356] on div "KWAMI ENYEFIA AMAGLO EMMA CHEICK KINDA TEEGAWENDE Link Writer" at bounding box center [1061, 301] width 208 height 110
click at [1023, 356] on button "Link Writer" at bounding box center [990, 339] width 66 height 33
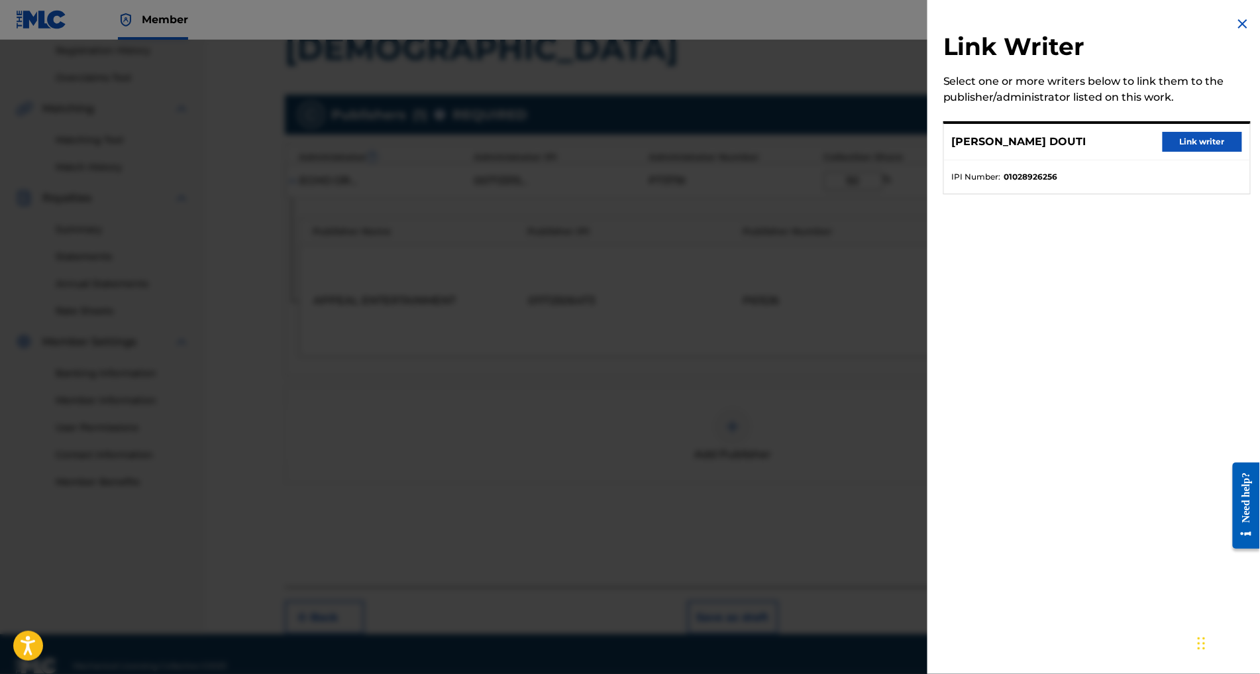
click at [1168, 152] on button "Link writer" at bounding box center [1201, 142] width 79 height 20
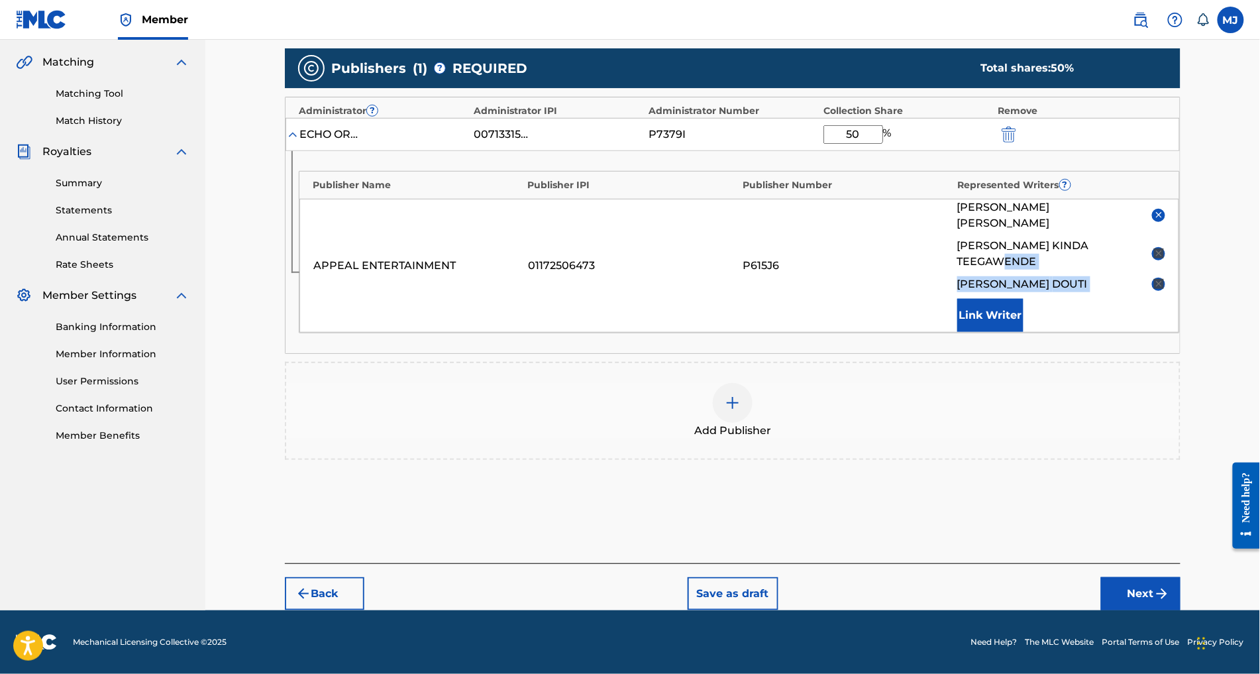
click at [1180, 578] on button "Next" at bounding box center [1140, 593] width 79 height 33
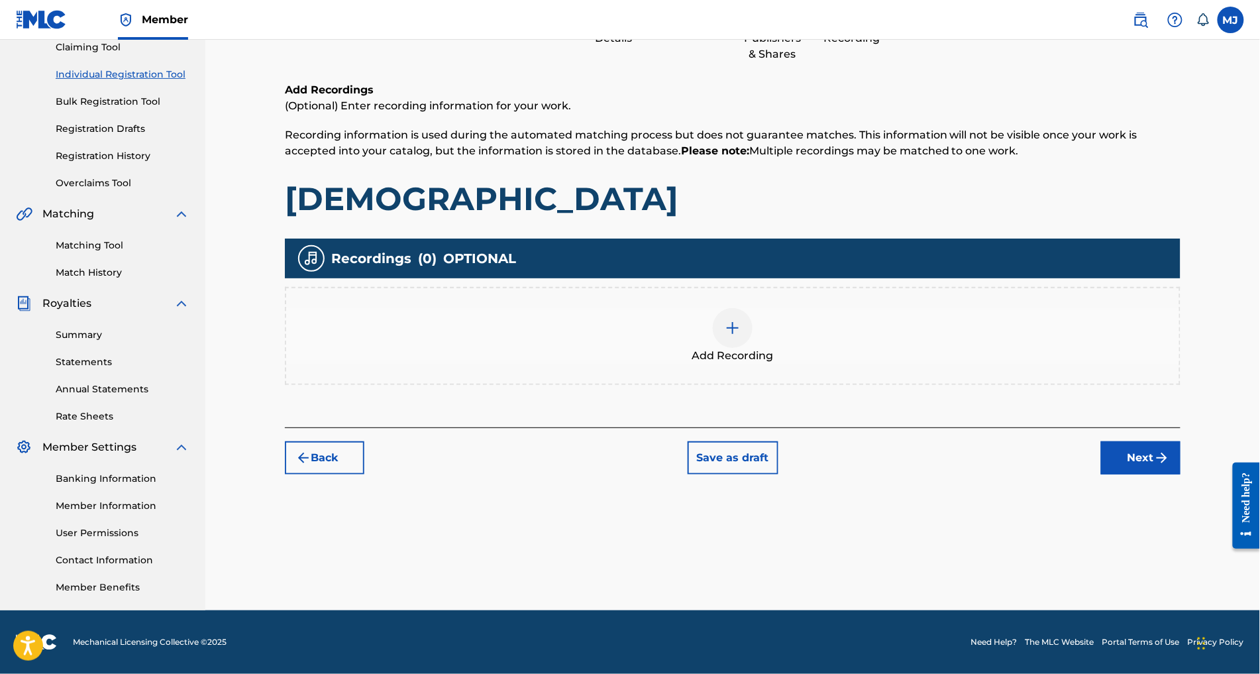
click at [1180, 441] on button "Next" at bounding box center [1140, 457] width 79 height 33
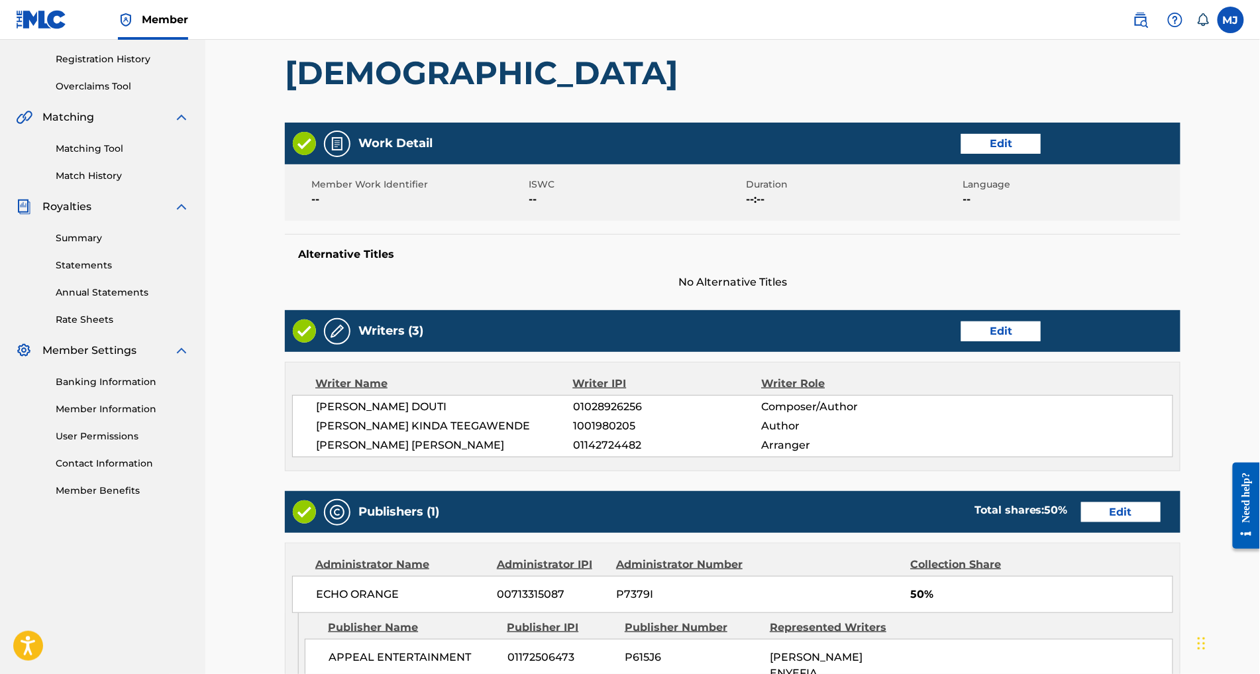
scroll to position [669, 0]
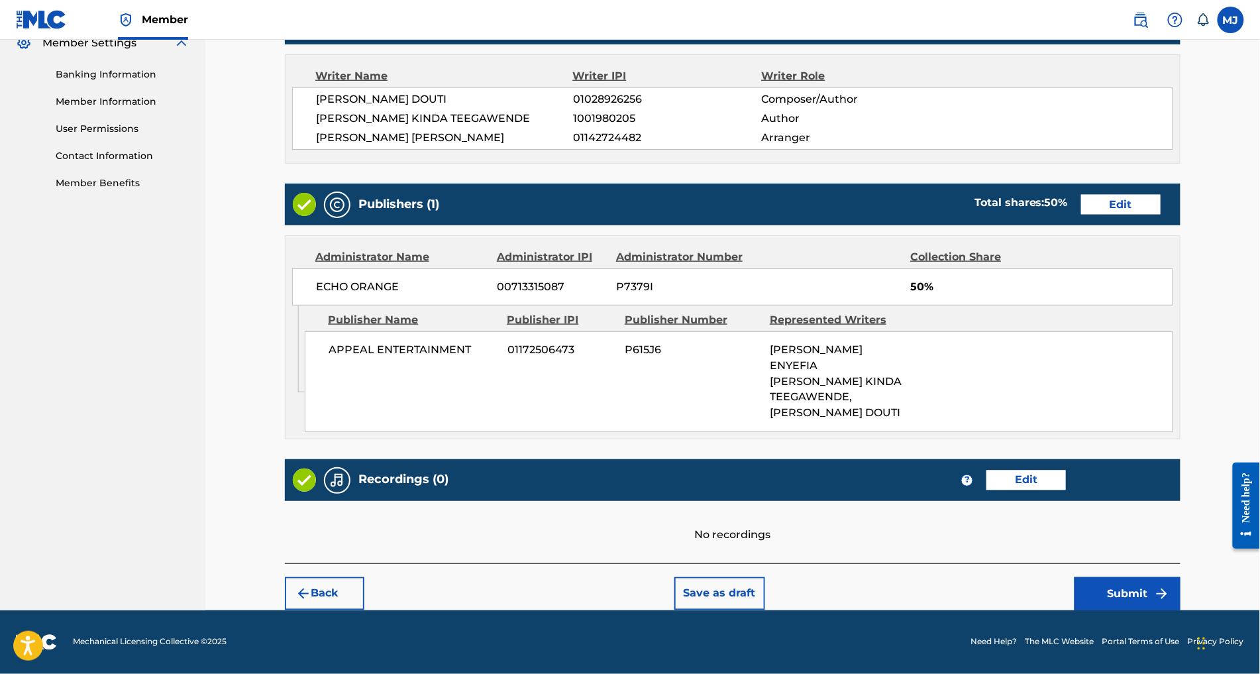
click at [1180, 563] on div "Back Save as draft Submit" at bounding box center [732, 586] width 895 height 47
click at [1180, 577] on button "Submit" at bounding box center [1127, 593] width 106 height 33
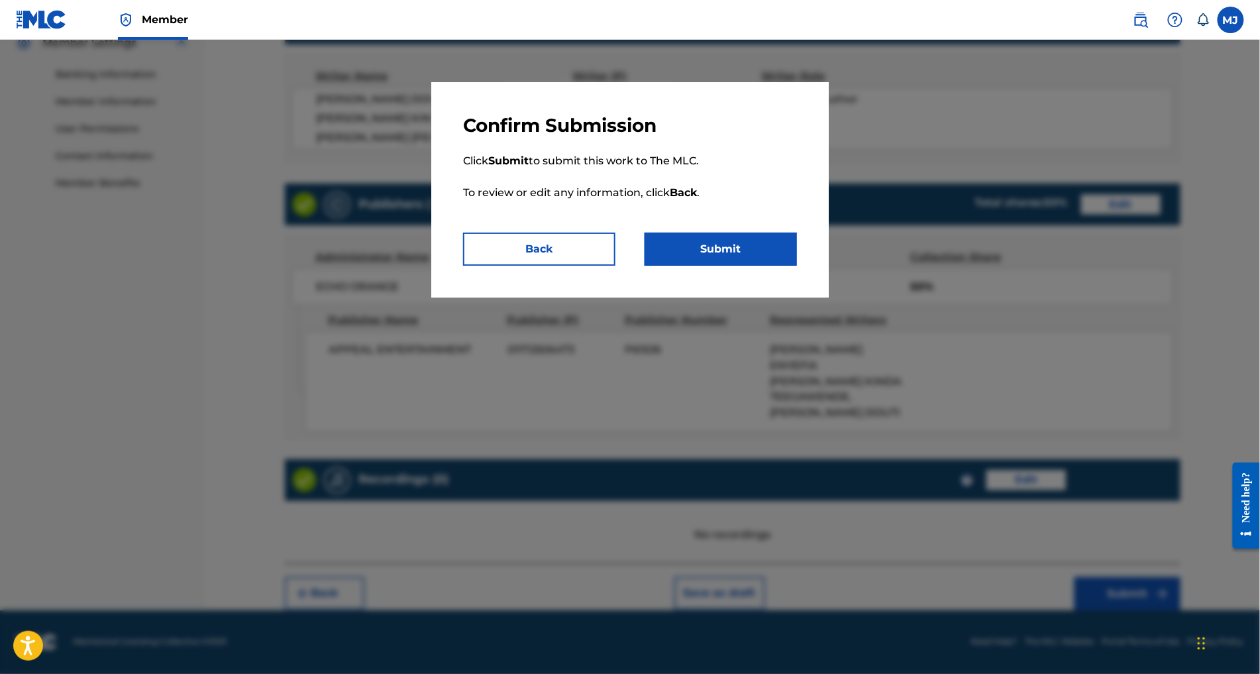
click at [737, 266] on button "Submit" at bounding box center [720, 248] width 152 height 33
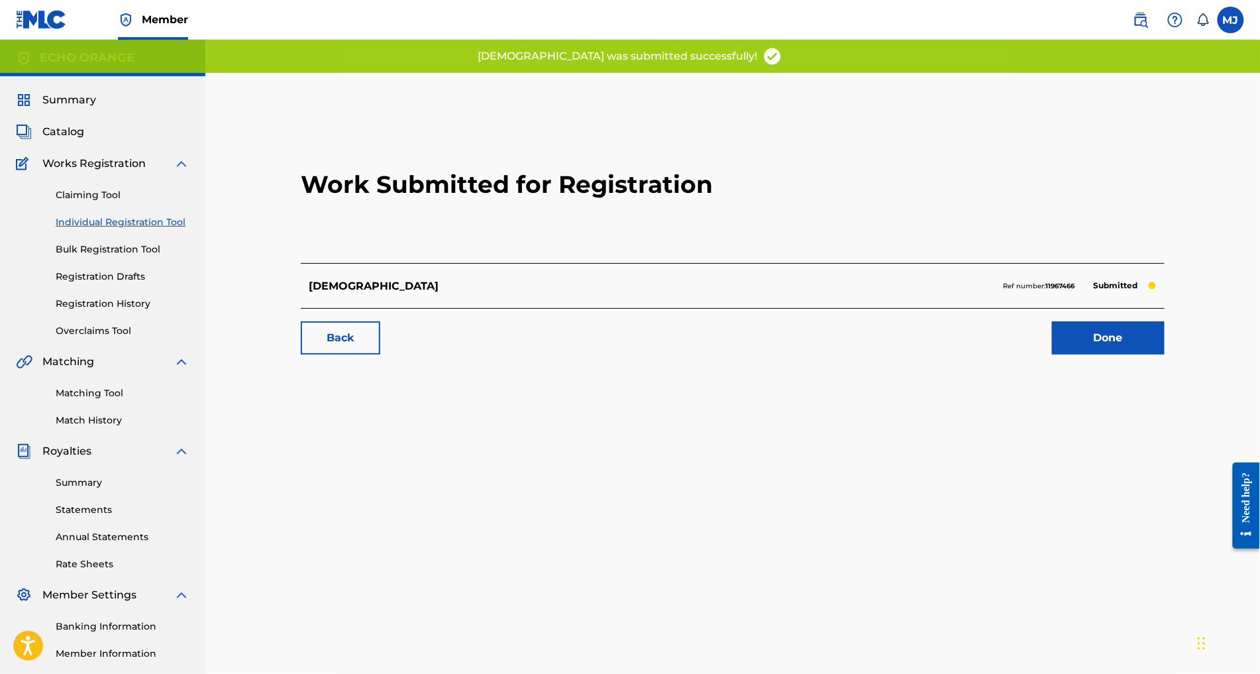
click at [1158, 354] on link "Done" at bounding box center [1108, 337] width 113 height 33
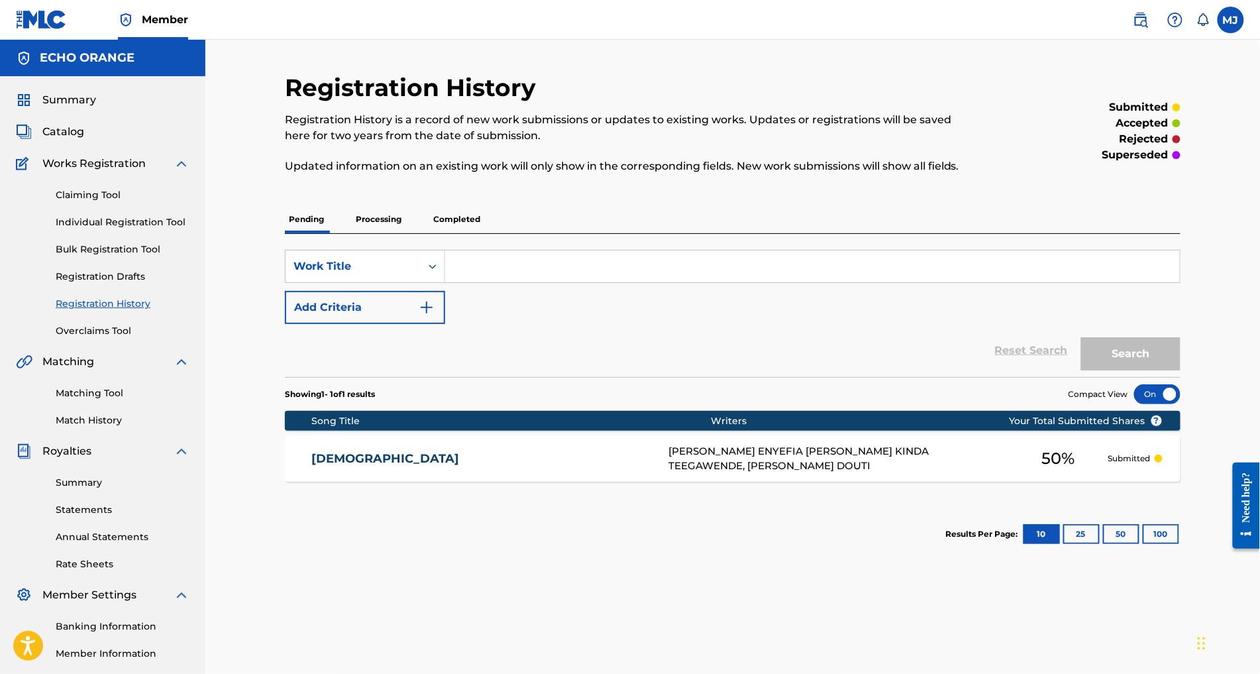
click at [166, 229] on link "Individual Registration Tool" at bounding box center [123, 222] width 134 height 14
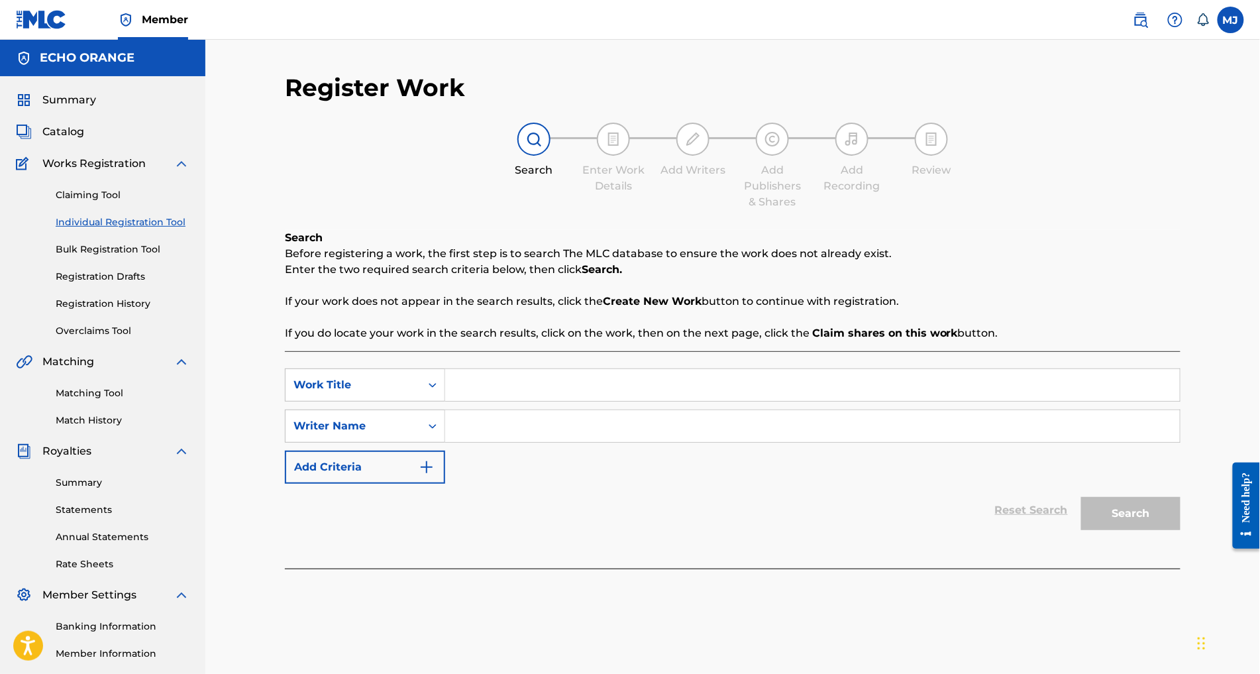
click at [610, 401] on input "Search Form" at bounding box center [812, 385] width 735 height 32
paste input "RCQJVF"
type input "RCQJVF"
click at [562, 442] on input "Search Form" at bounding box center [812, 426] width 735 height 32
paste input "SEPOU EZECHIEL JUNIOR"
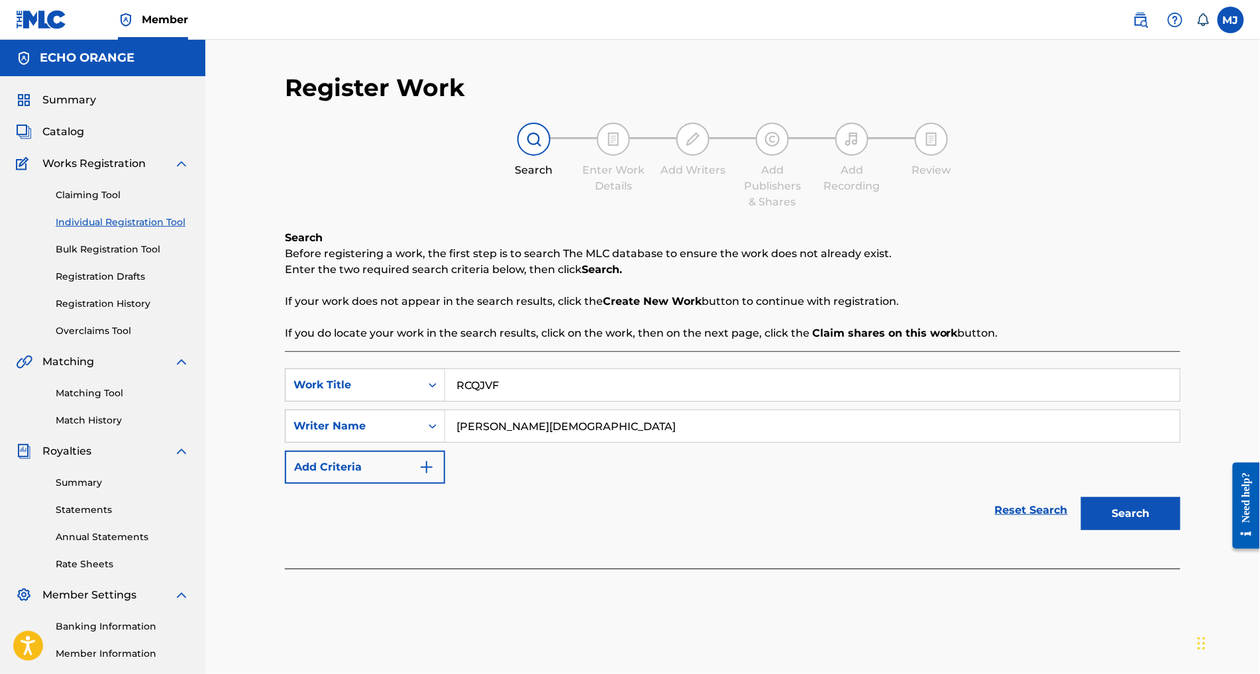
type input "SEPOU EZECHIEL JUNIOR"
click at [1180, 530] on button "Search" at bounding box center [1130, 513] width 99 height 33
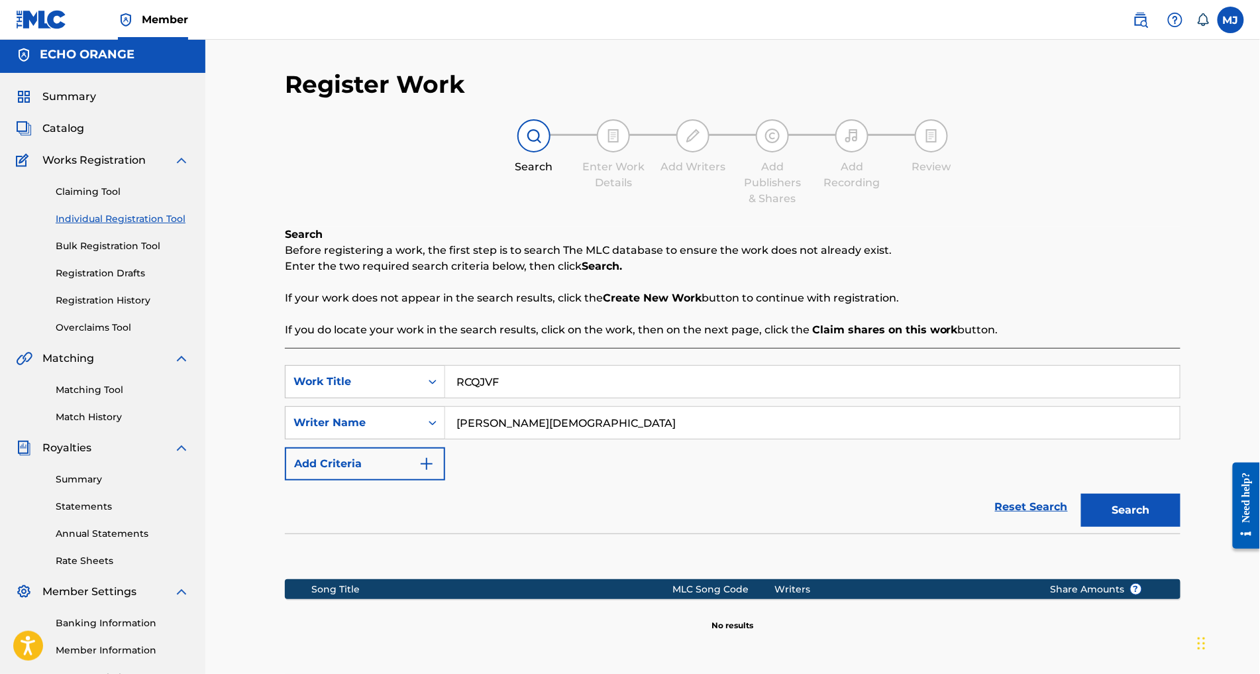
scroll to position [253, 0]
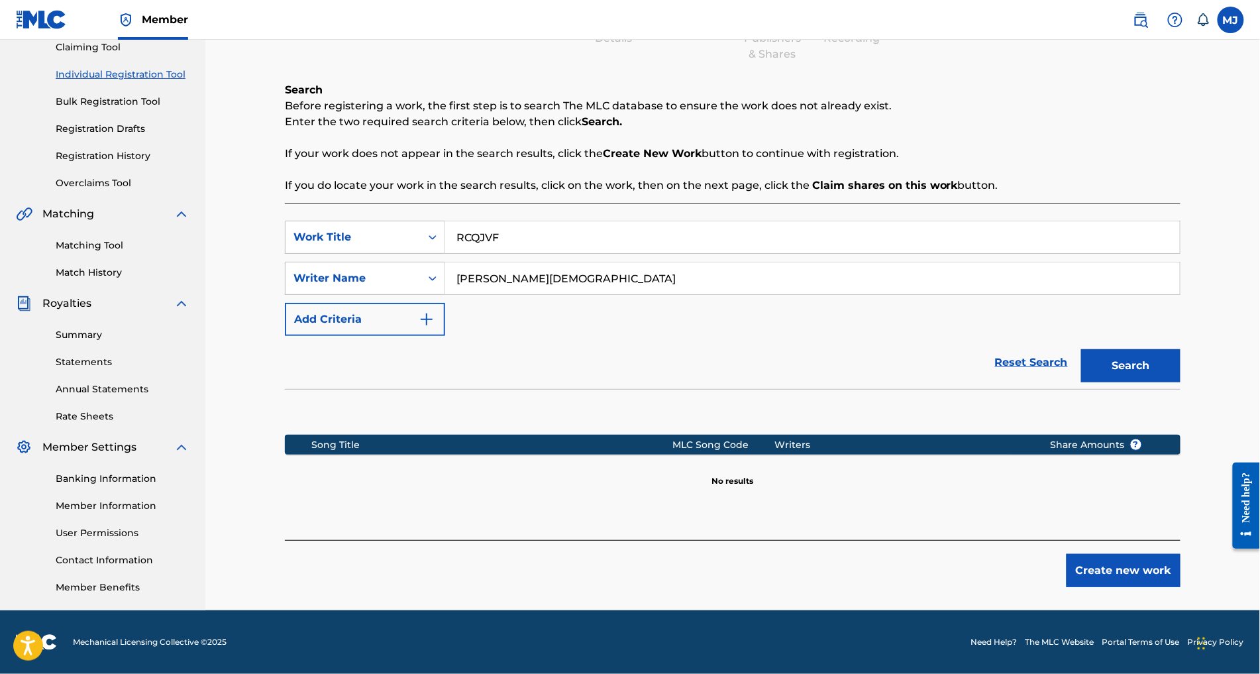
click at [1180, 563] on button "Create new work" at bounding box center [1123, 570] width 114 height 33
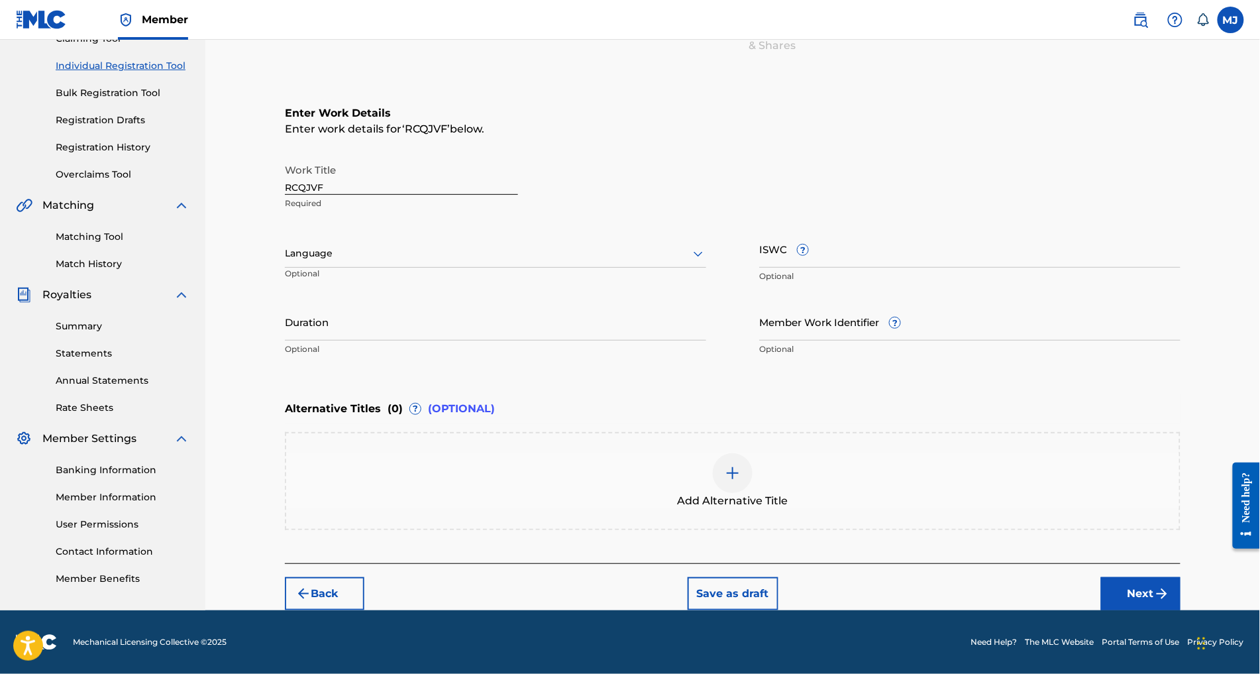
click at [1180, 600] on button "Next" at bounding box center [1140, 593] width 79 height 33
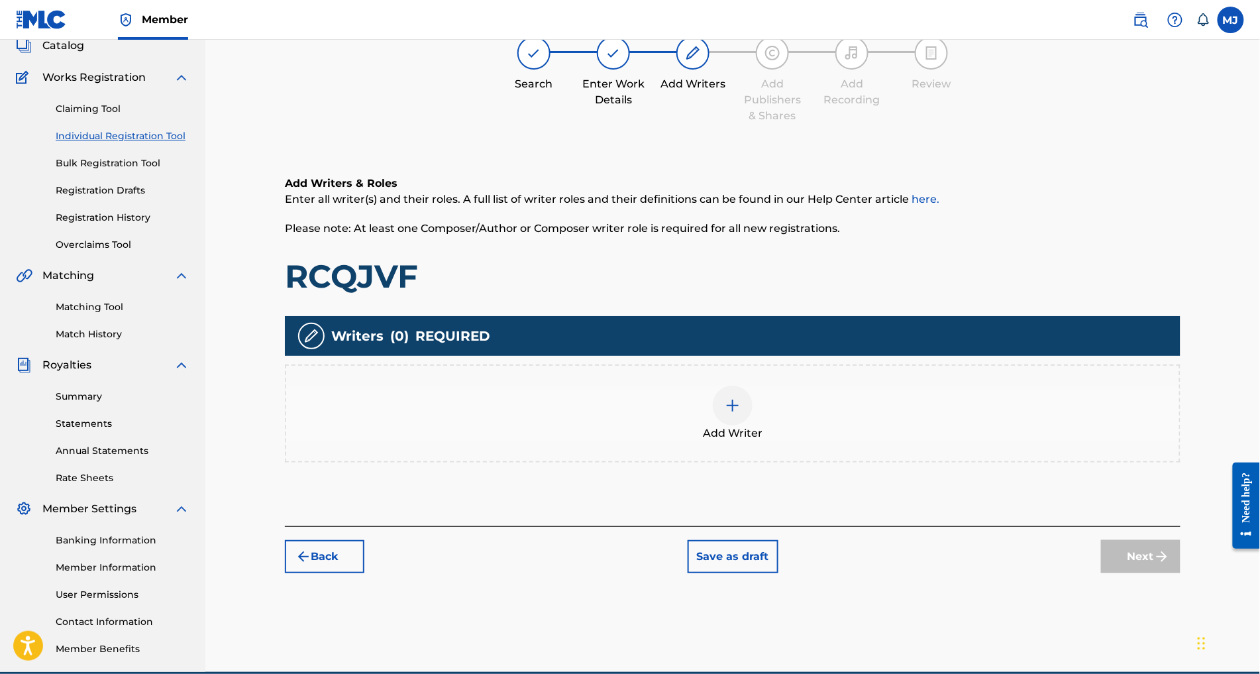
scroll to position [59, 0]
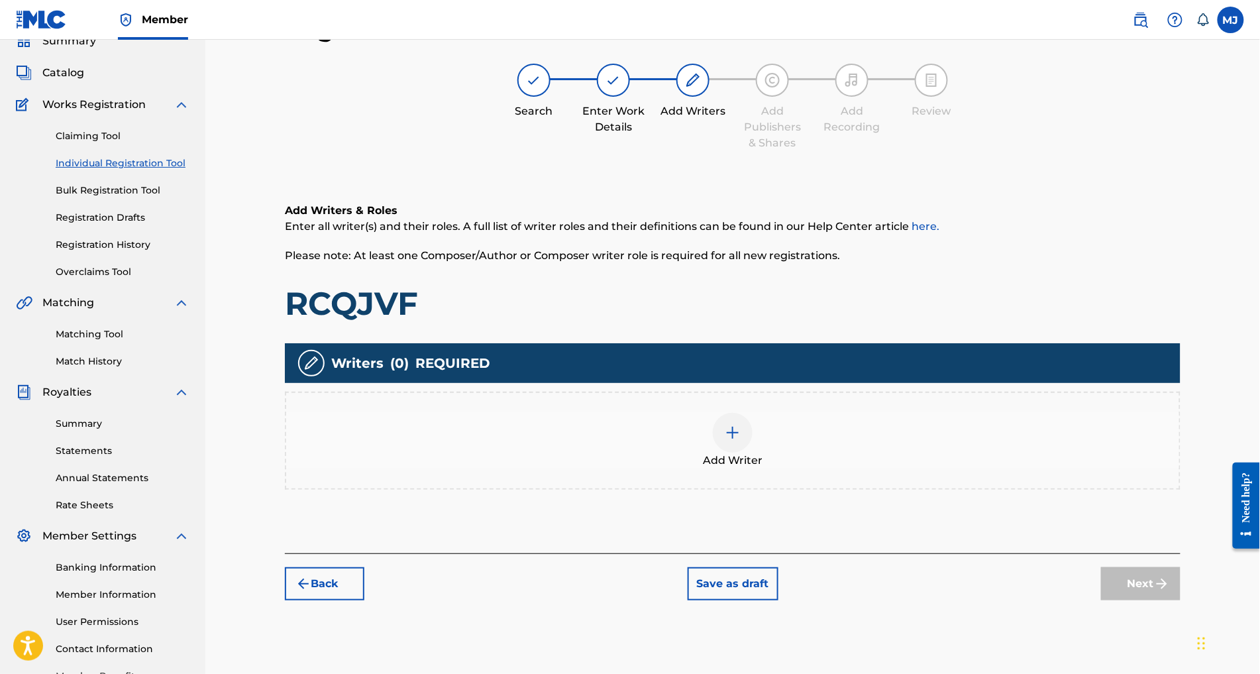
click at [949, 378] on div "Add Writers & Roles Enter all writer(s) and their roles. A full list of writer …" at bounding box center [732, 362] width 895 height 382
click at [920, 468] on div "Add Writer" at bounding box center [732, 441] width 893 height 56
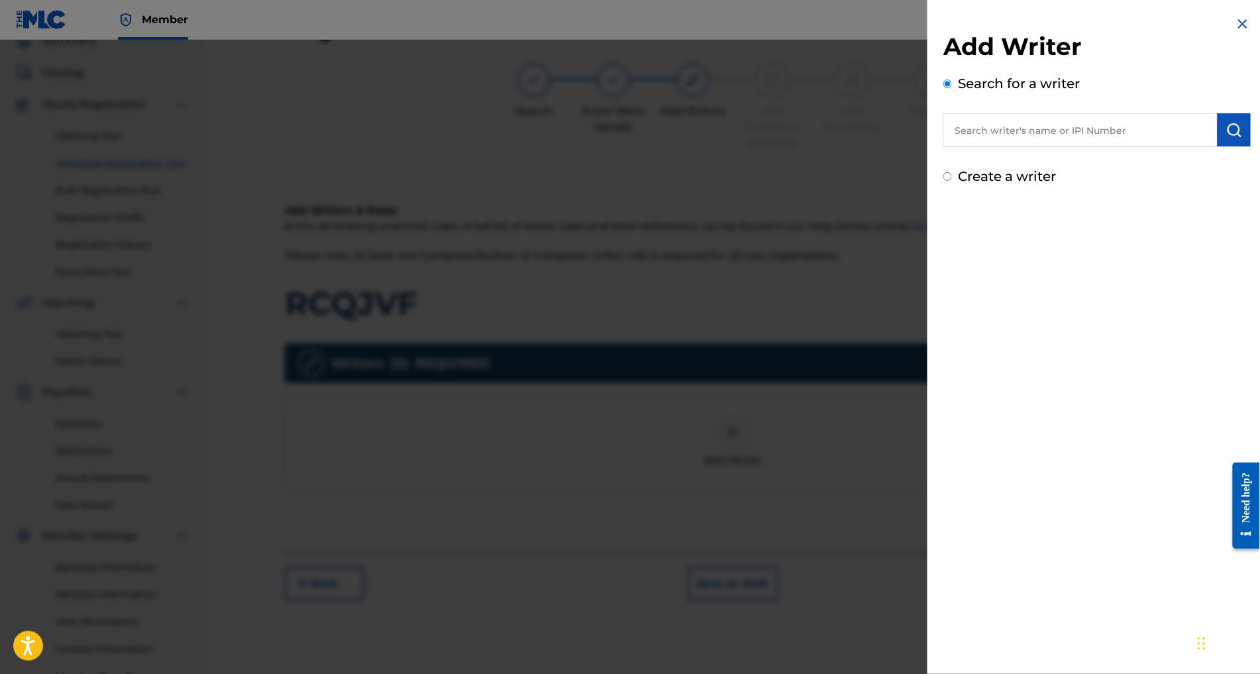
click at [999, 146] on input "text" at bounding box center [1080, 129] width 274 height 33
paste input "SEPOU EZECHIEL JUNIOR"
type input "SEPOU EZECHIEL JUNIOR"
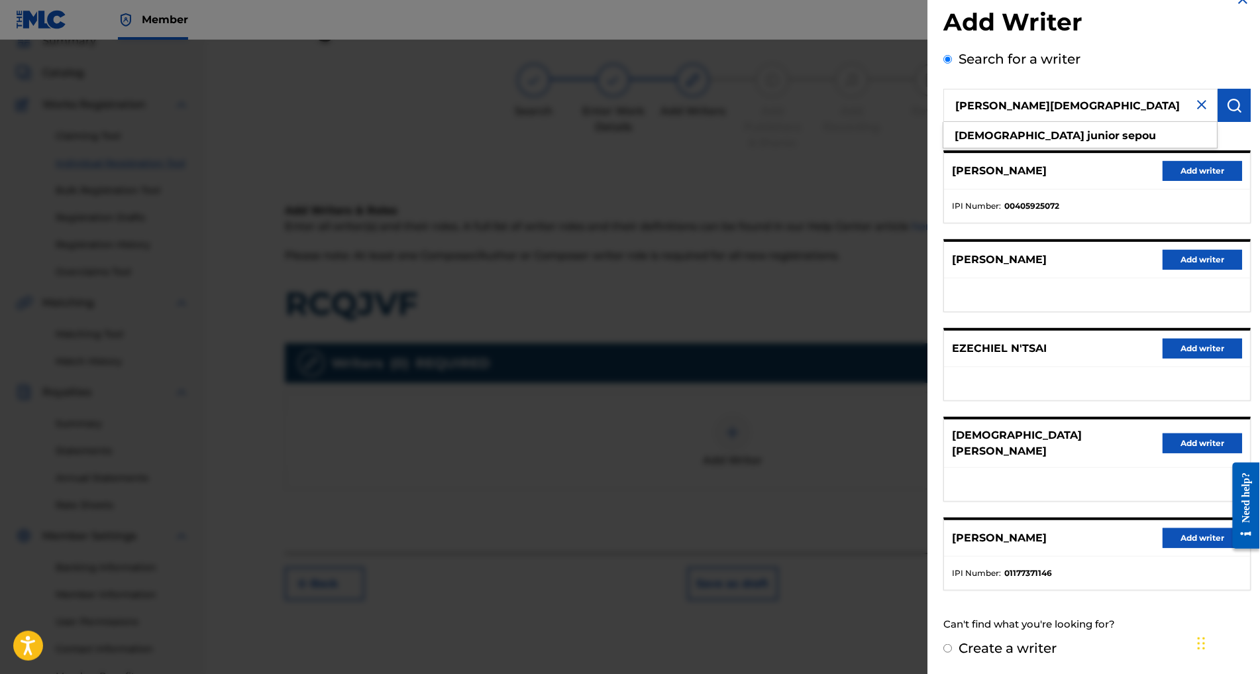
scroll to position [253, 0]
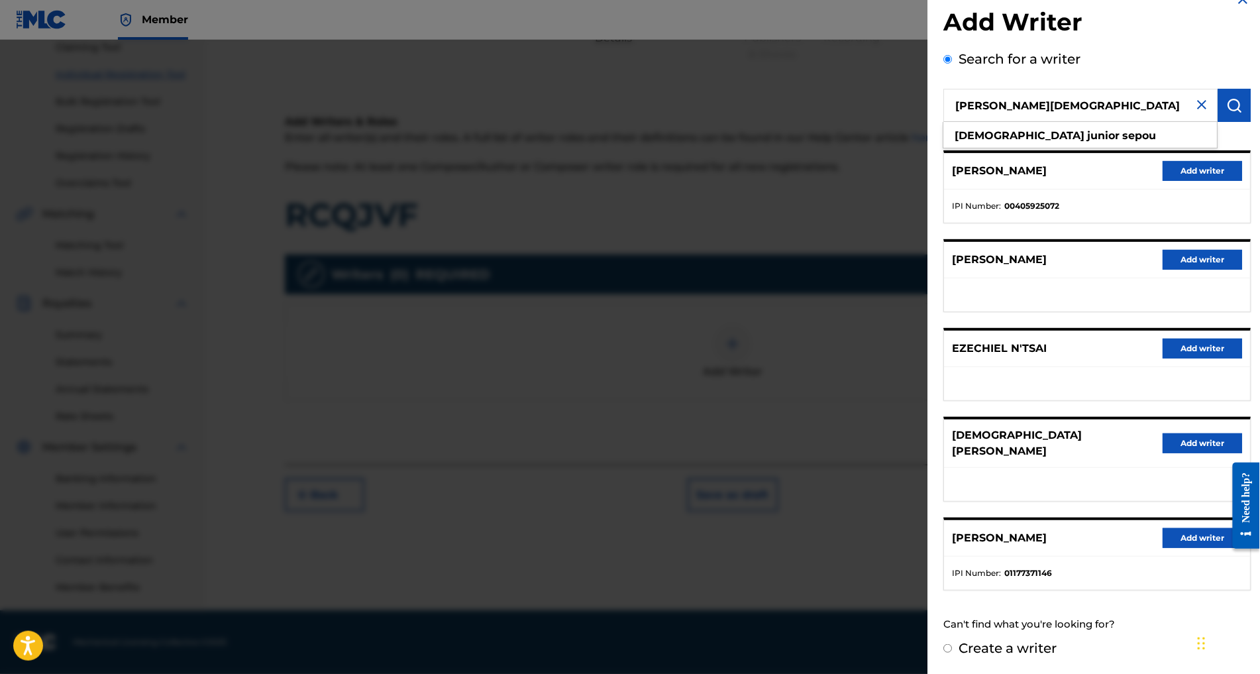
click at [1162, 528] on button "Add writer" at bounding box center [1201, 538] width 79 height 20
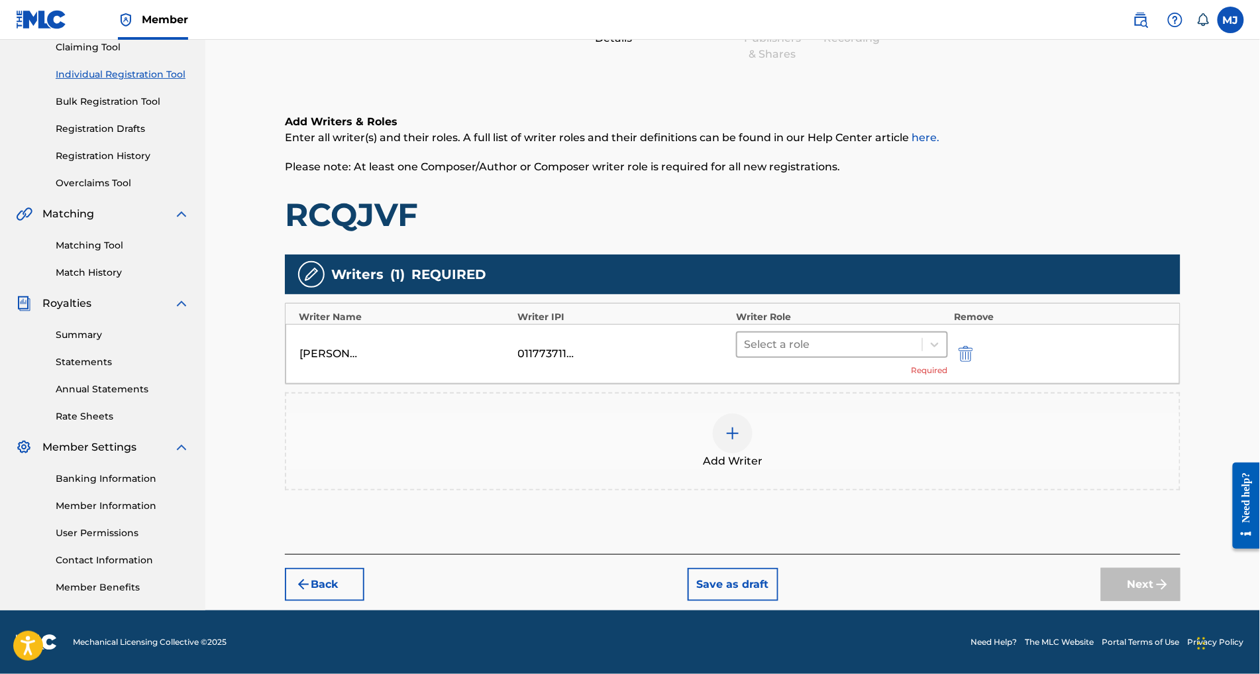
click at [841, 335] on div at bounding box center [830, 344] width 172 height 19
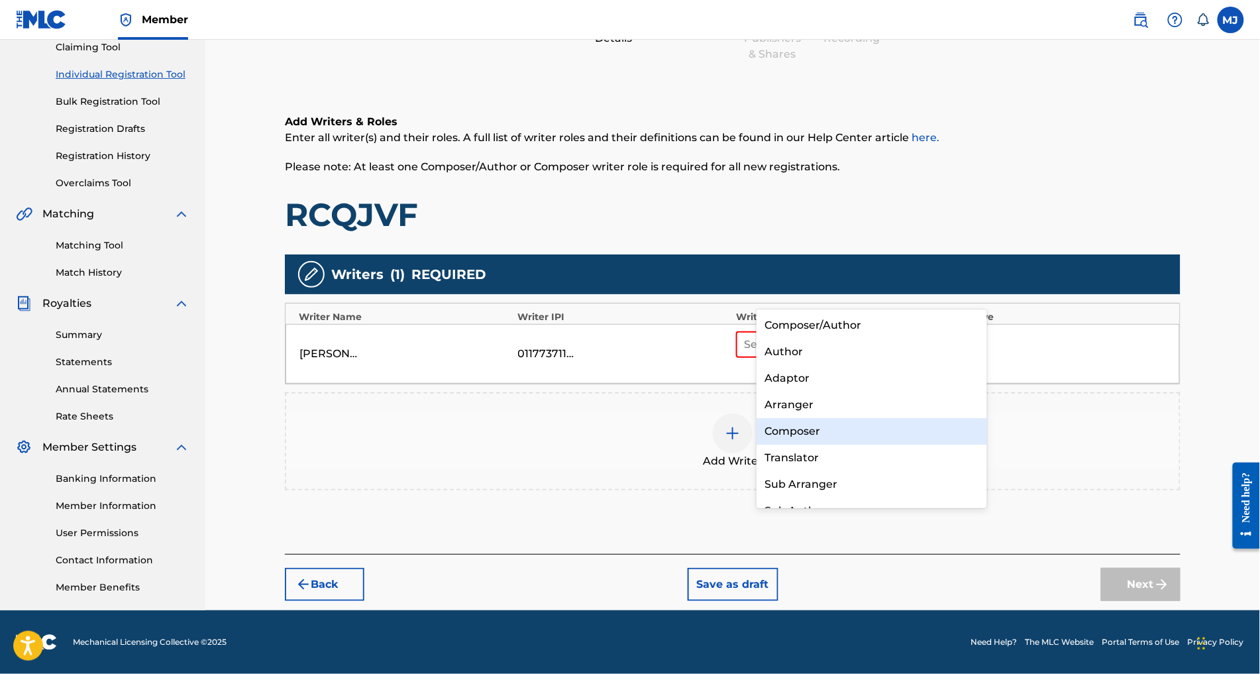
click at [822, 421] on div "Composer" at bounding box center [871, 431] width 230 height 26
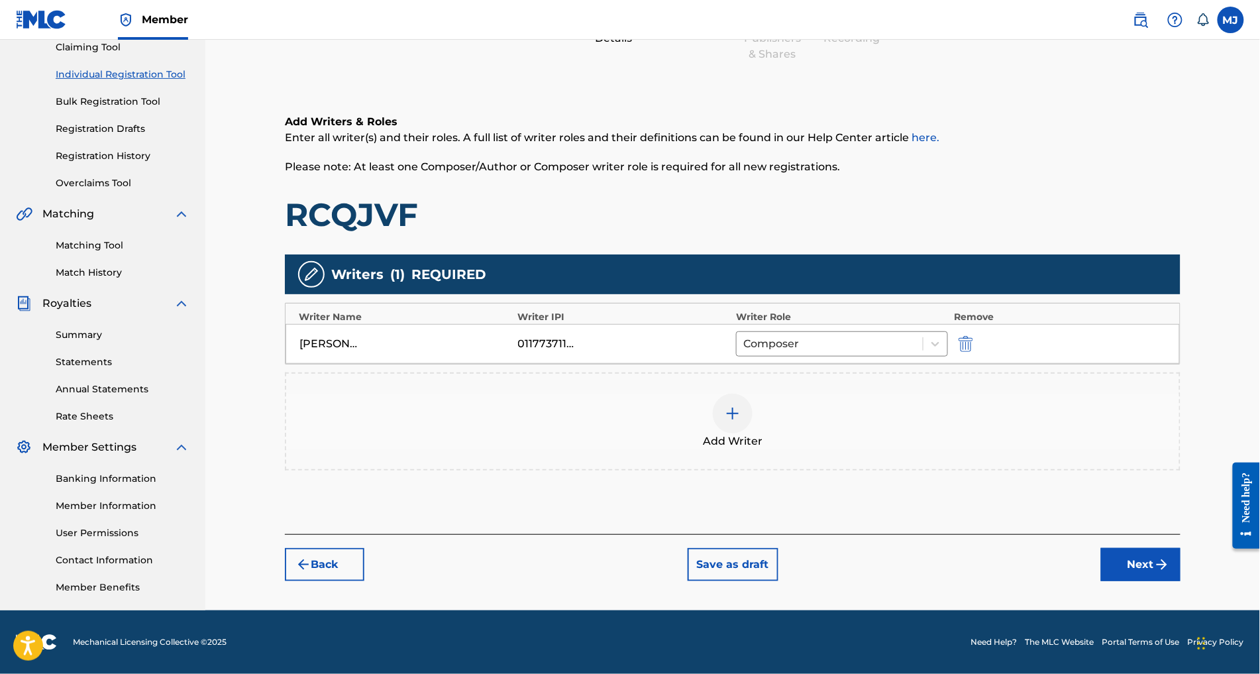
click at [790, 393] on div "Add Writer" at bounding box center [732, 421] width 893 height 56
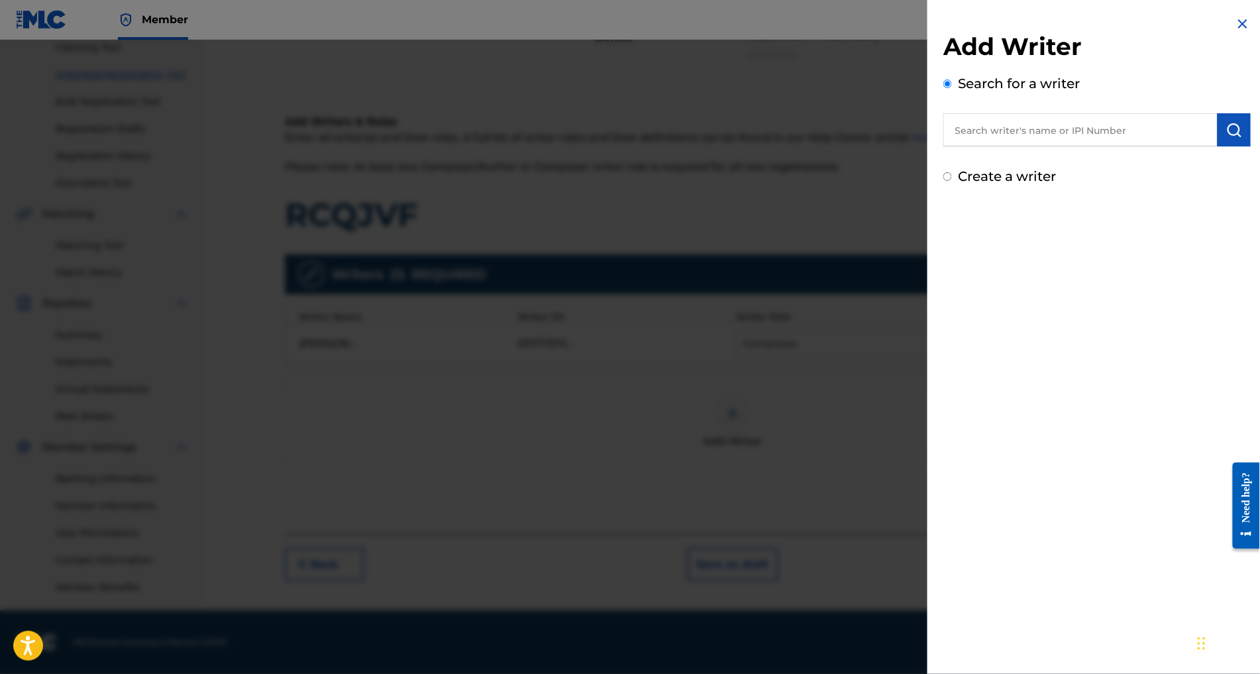
click at [1052, 121] on div "Search for a writer" at bounding box center [1096, 110] width 307 height 73
click at [1057, 142] on input "text" at bounding box center [1080, 129] width 274 height 33
paste input "GNAGBO GNAHORE CAMILLE"
type input "GNAGBO GNAHORE CAMILLE"
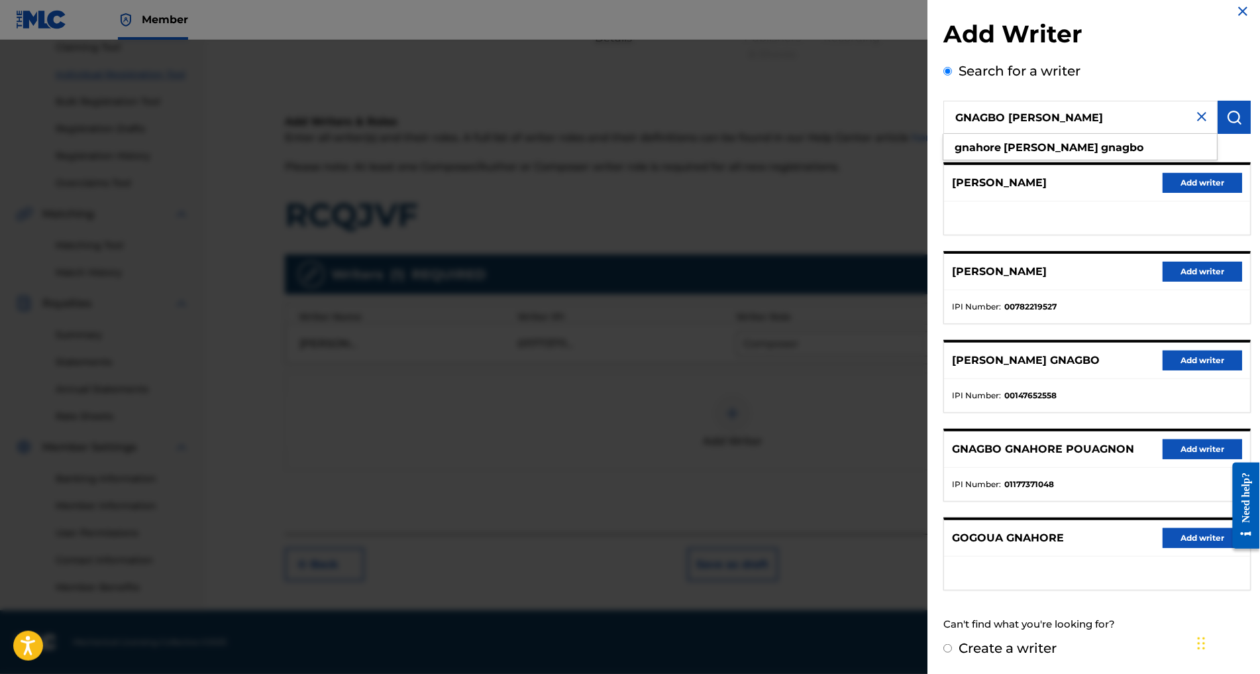
click at [1162, 262] on button "Add writer" at bounding box center [1201, 272] width 79 height 20
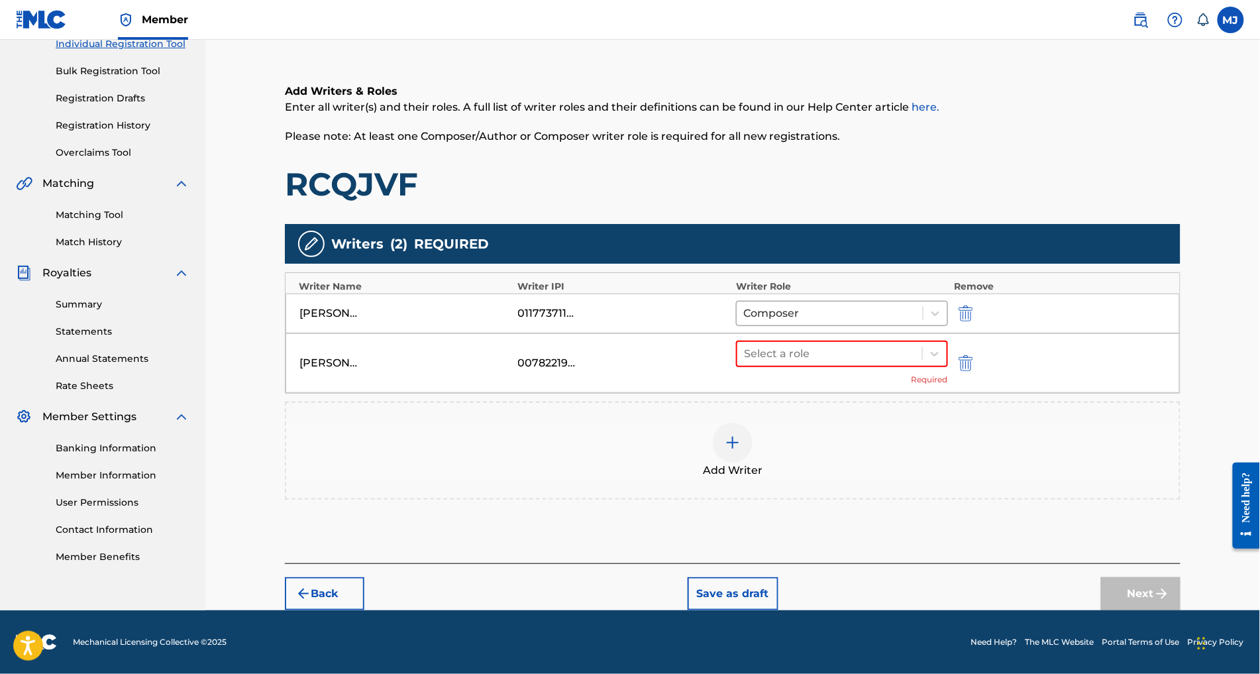
click at [1145, 224] on div "Writers ( 2 ) REQUIRED" at bounding box center [732, 244] width 895 height 40
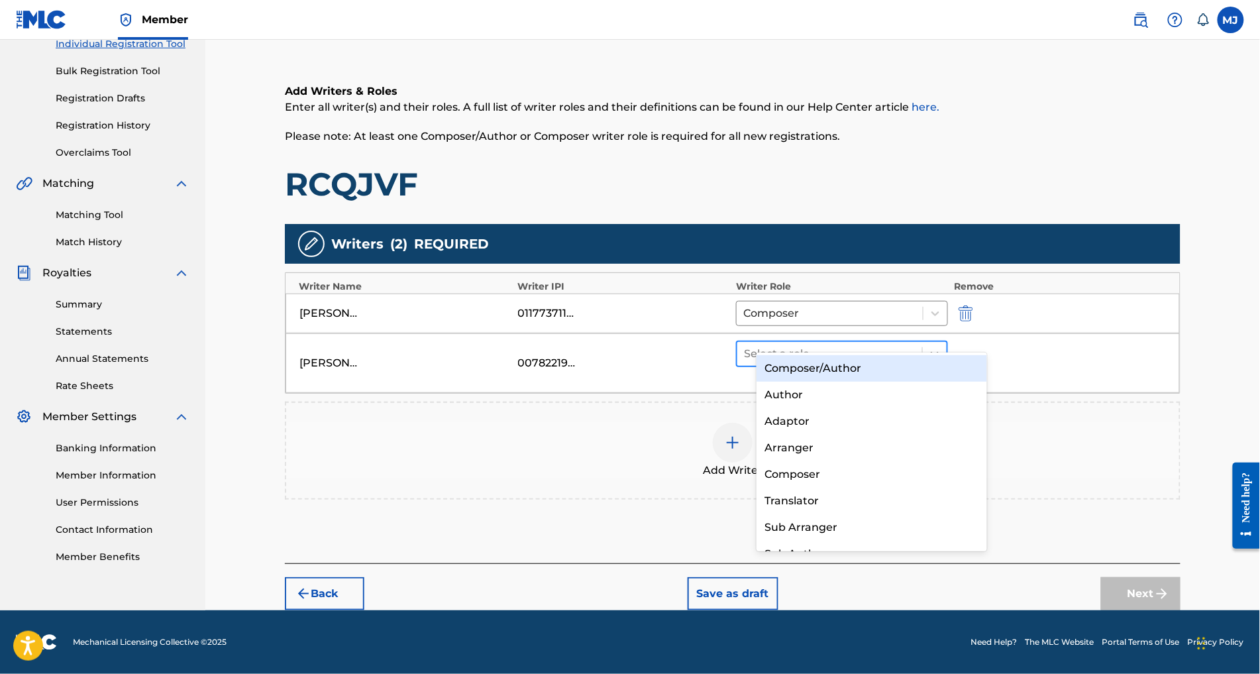
click at [811, 344] on div at bounding box center [830, 353] width 172 height 19
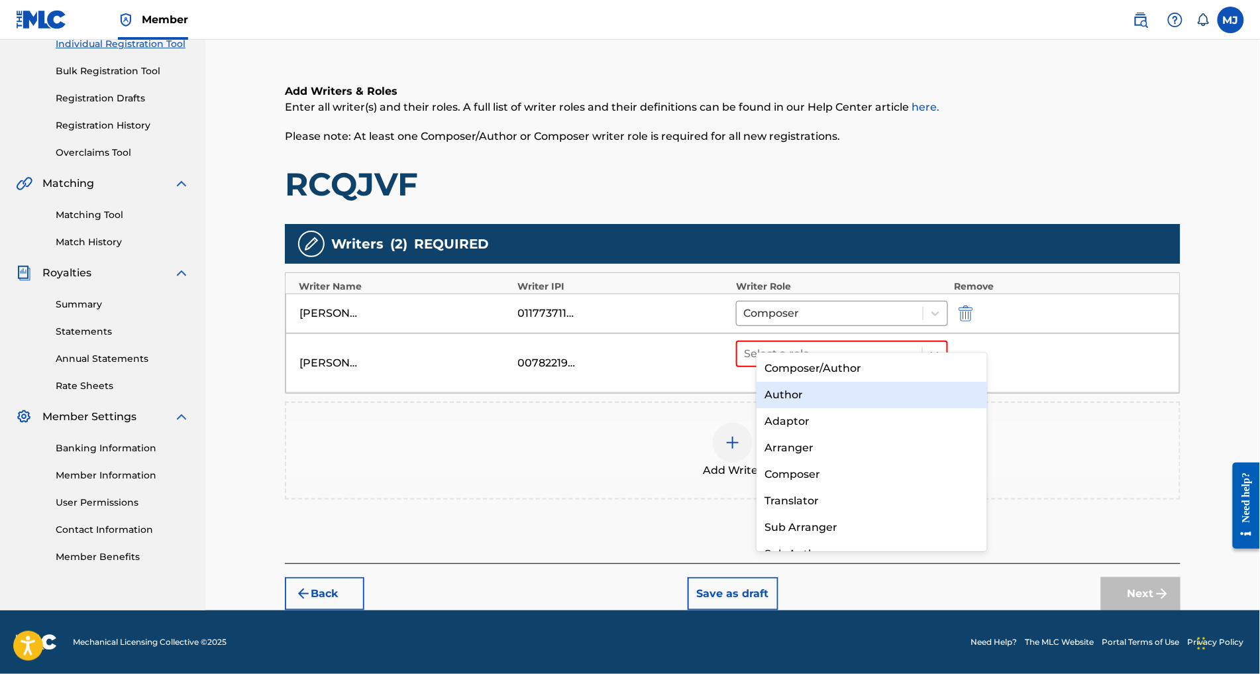
click at [795, 399] on div "Author" at bounding box center [871, 395] width 230 height 26
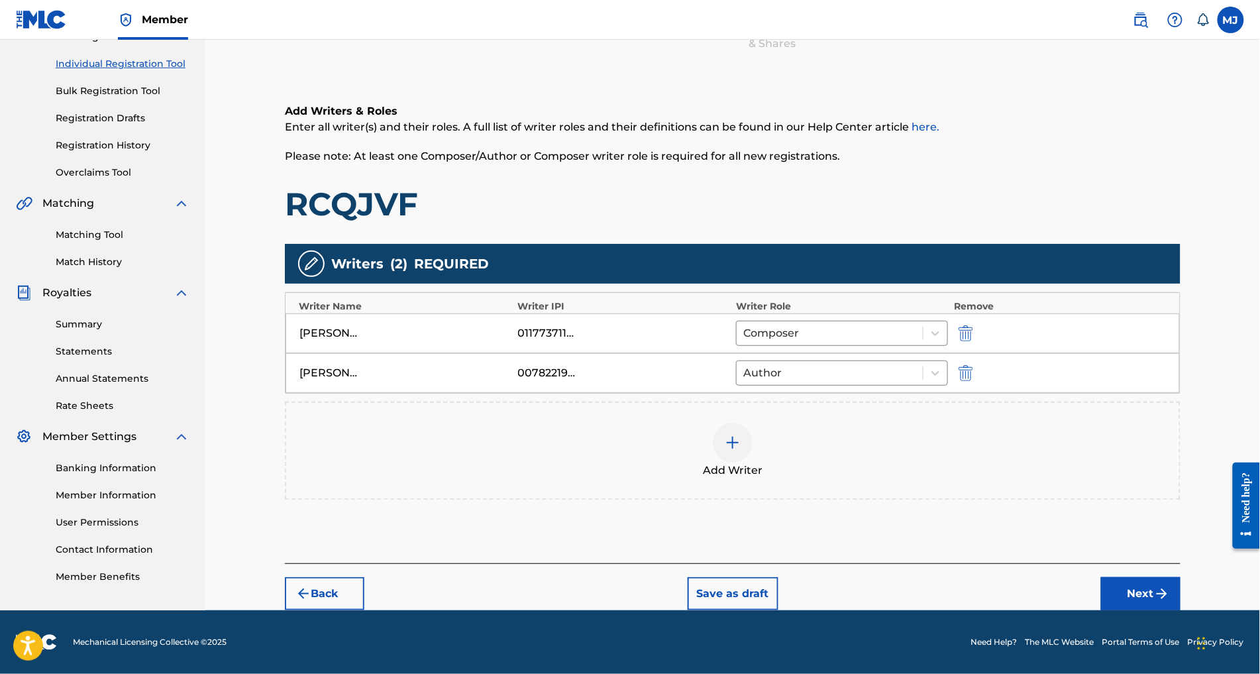
click at [1143, 574] on div "Back Save as draft Next" at bounding box center [732, 586] width 895 height 47
click at [1150, 578] on button "Next" at bounding box center [1140, 593] width 79 height 33
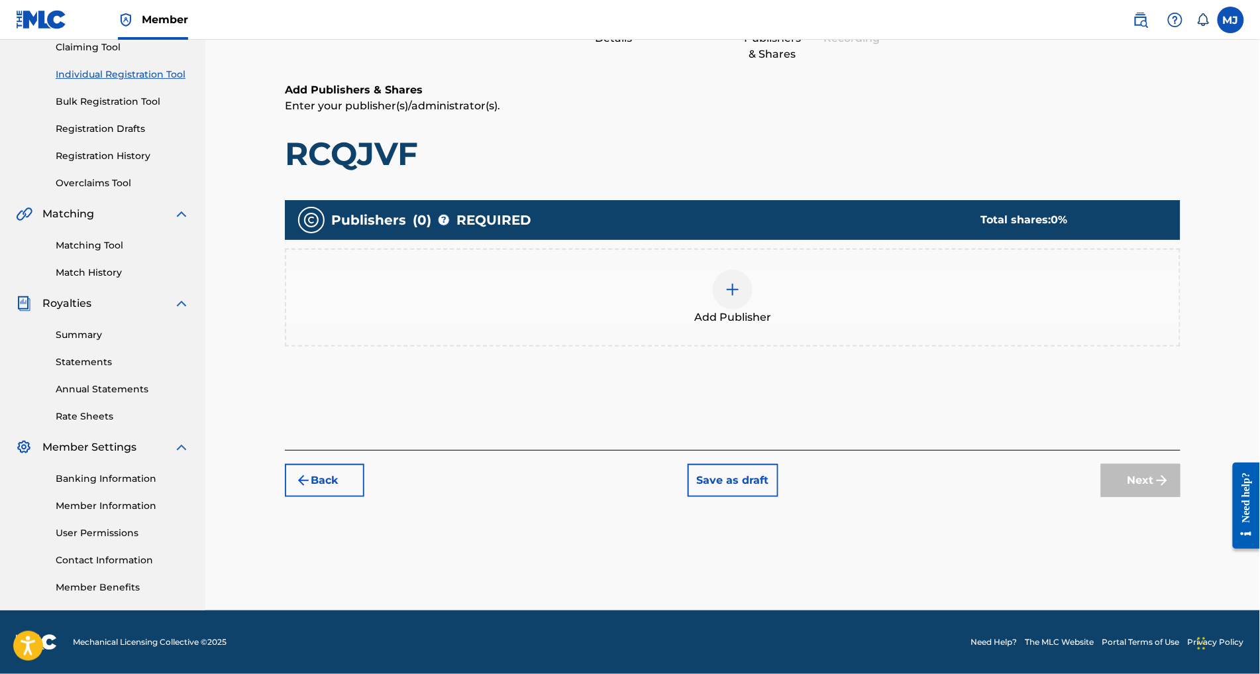
click at [842, 270] on div "Add Publisher" at bounding box center [732, 298] width 893 height 56
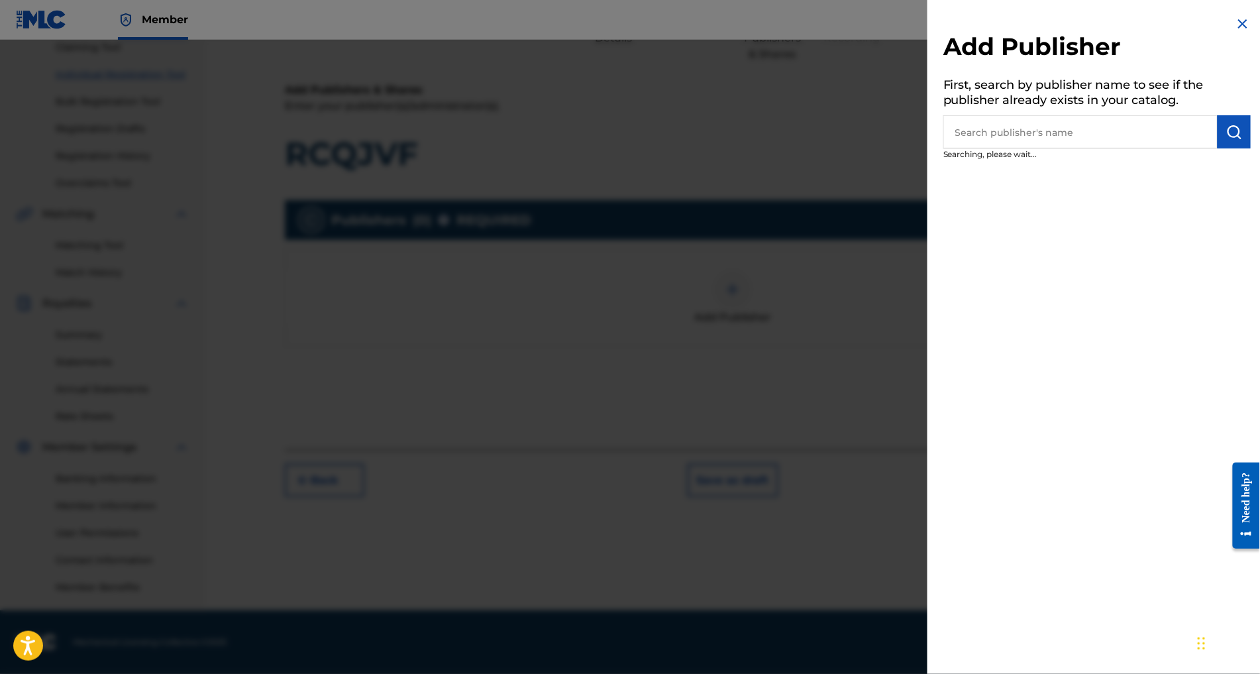
click at [963, 148] on input "text" at bounding box center [1080, 131] width 274 height 33
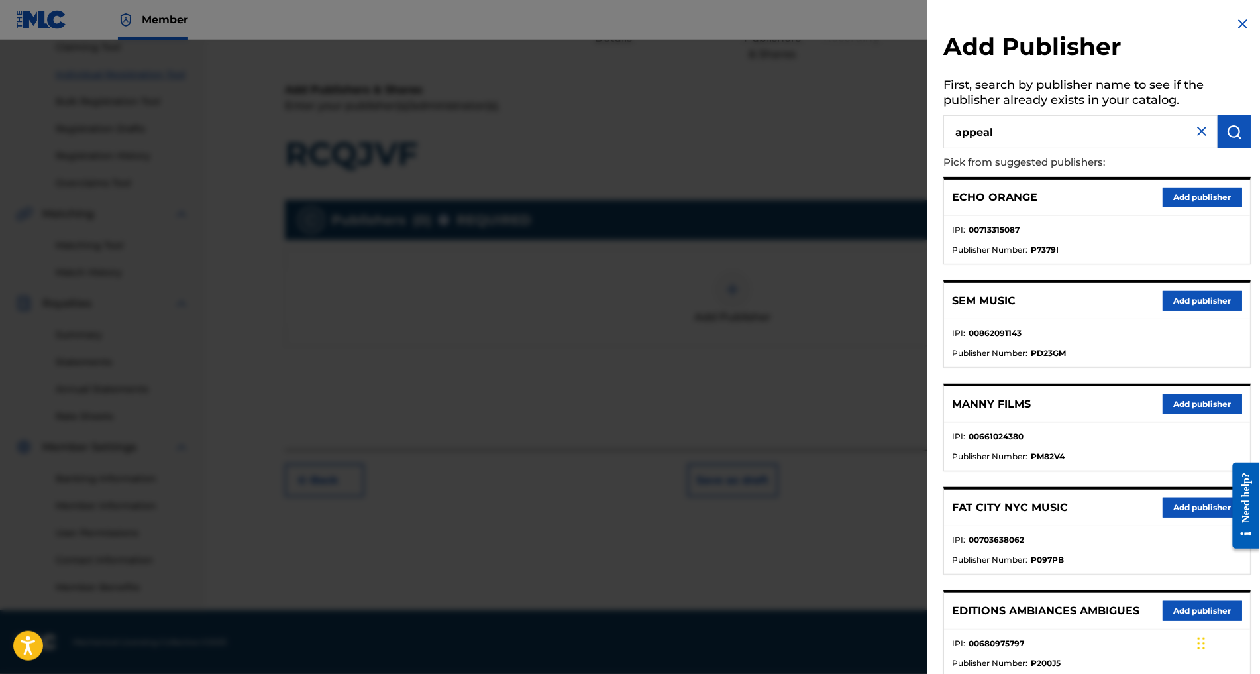
type input "appeal"
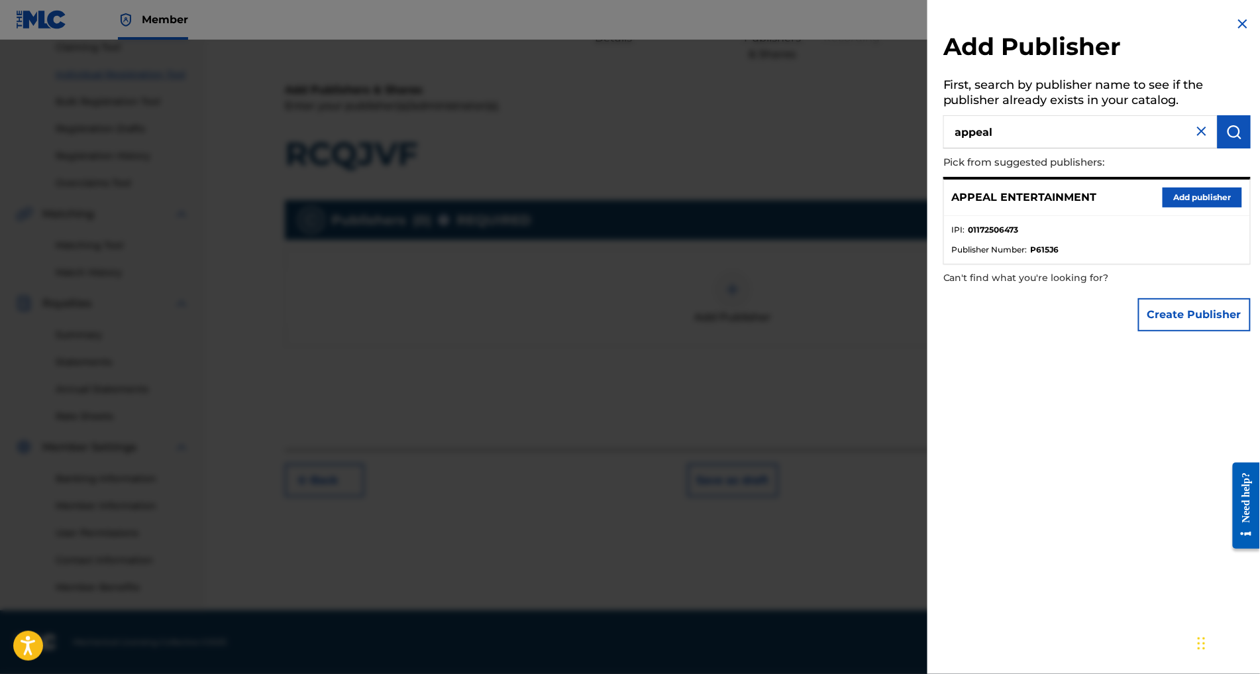
click at [1180, 207] on button "Add publisher" at bounding box center [1201, 197] width 79 height 20
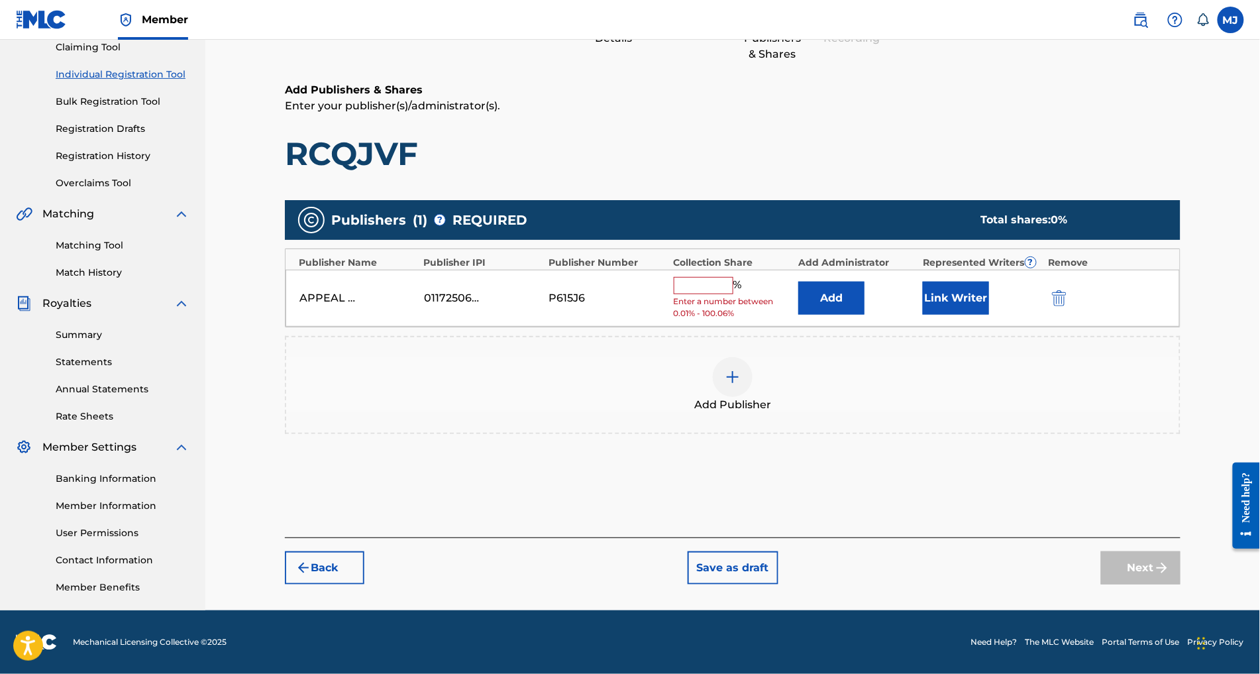
click at [864, 281] on button "Add" at bounding box center [831, 297] width 66 height 33
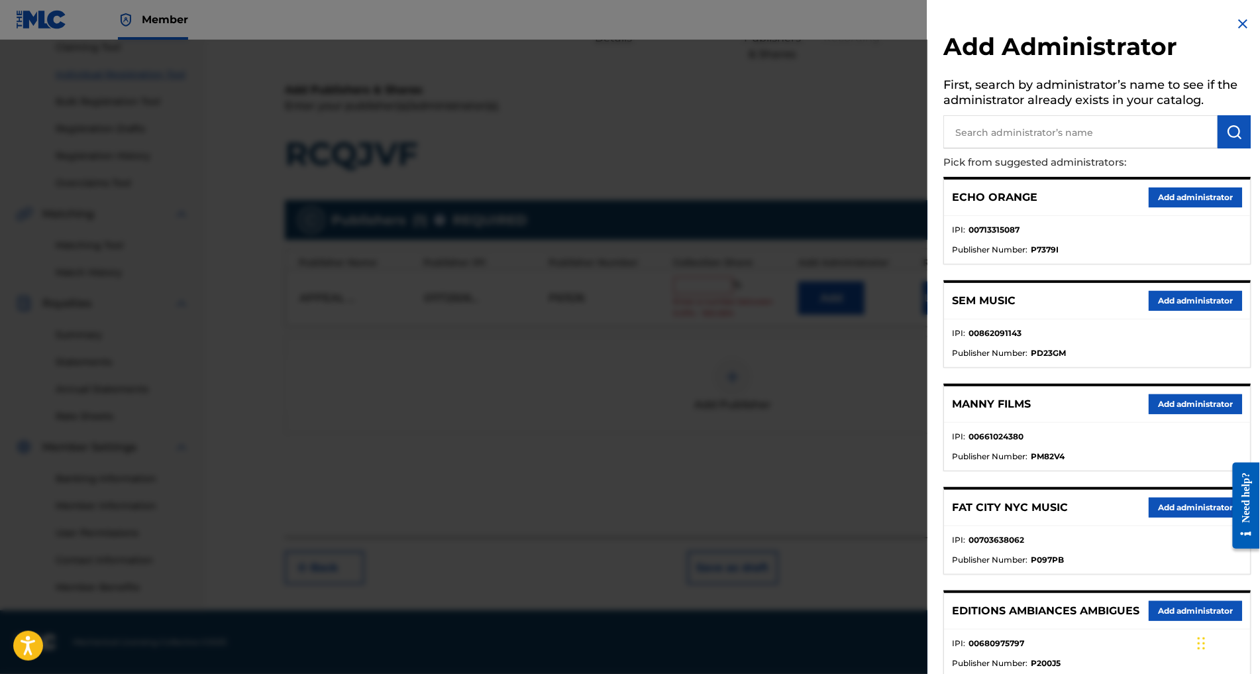
click at [1175, 207] on button "Add administrator" at bounding box center [1194, 197] width 93 height 20
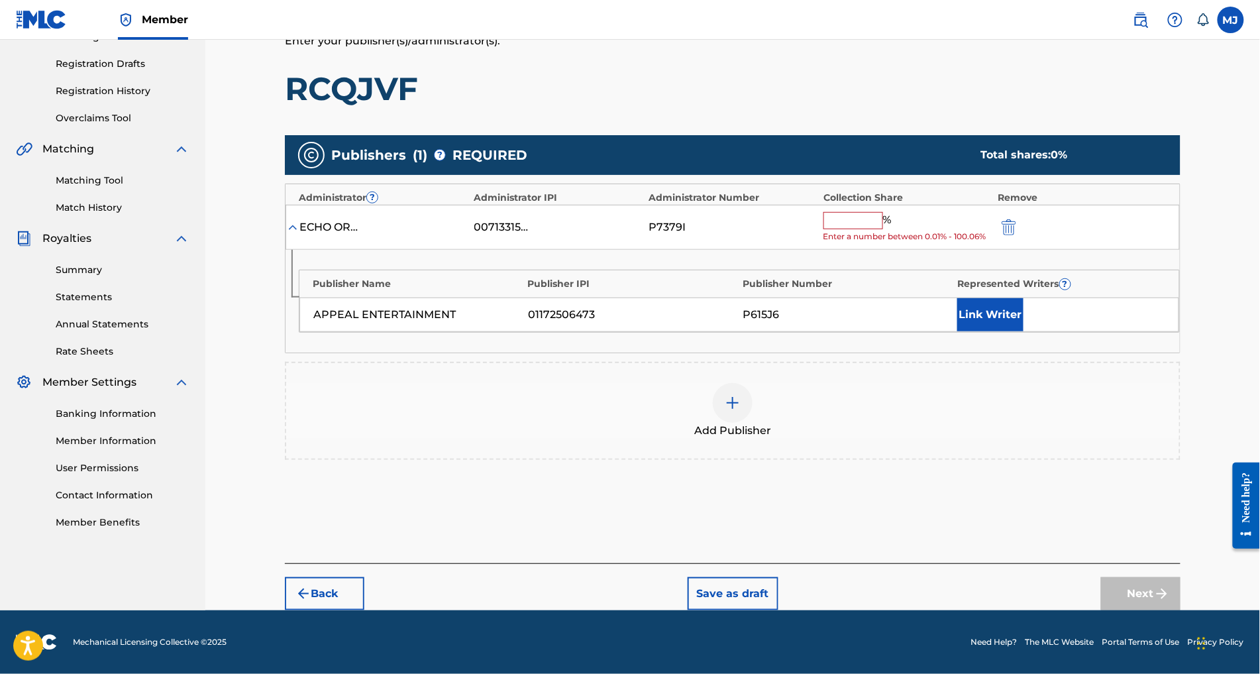
click at [895, 229] on div "%" at bounding box center [859, 220] width 72 height 17
click at [883, 227] on input "text" at bounding box center [853, 220] width 60 height 17
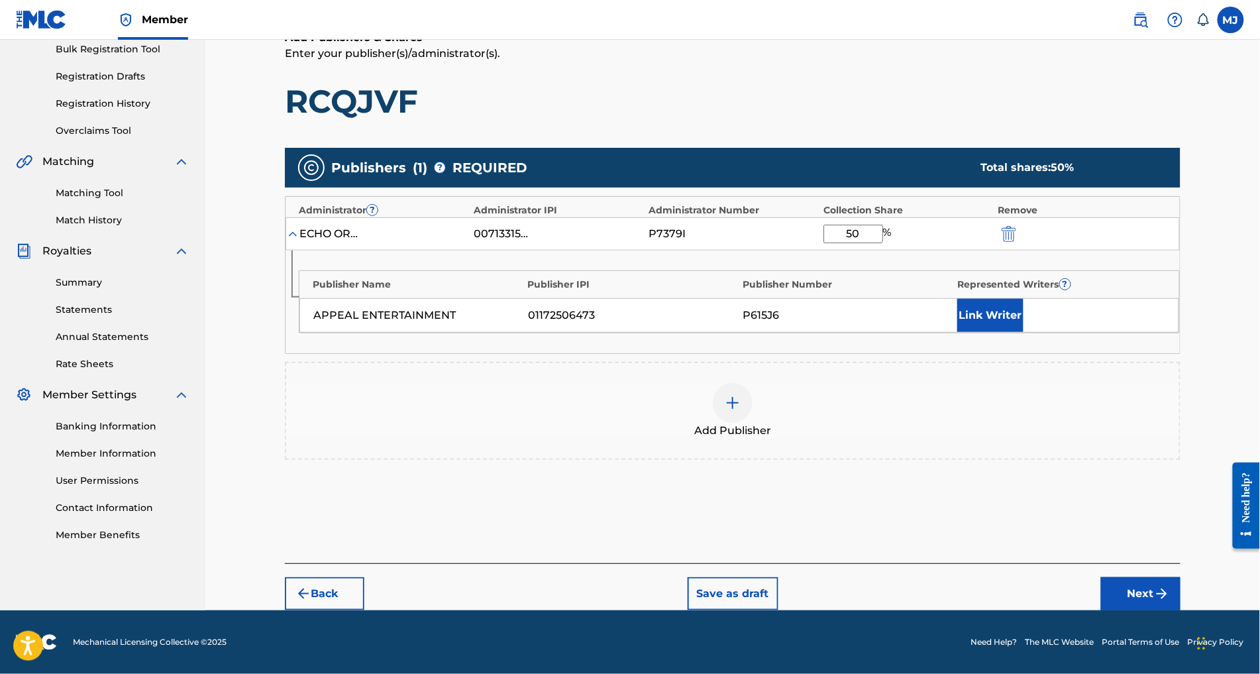
type input "50"
click at [1010, 305] on button "Link Writer" at bounding box center [990, 315] width 66 height 33
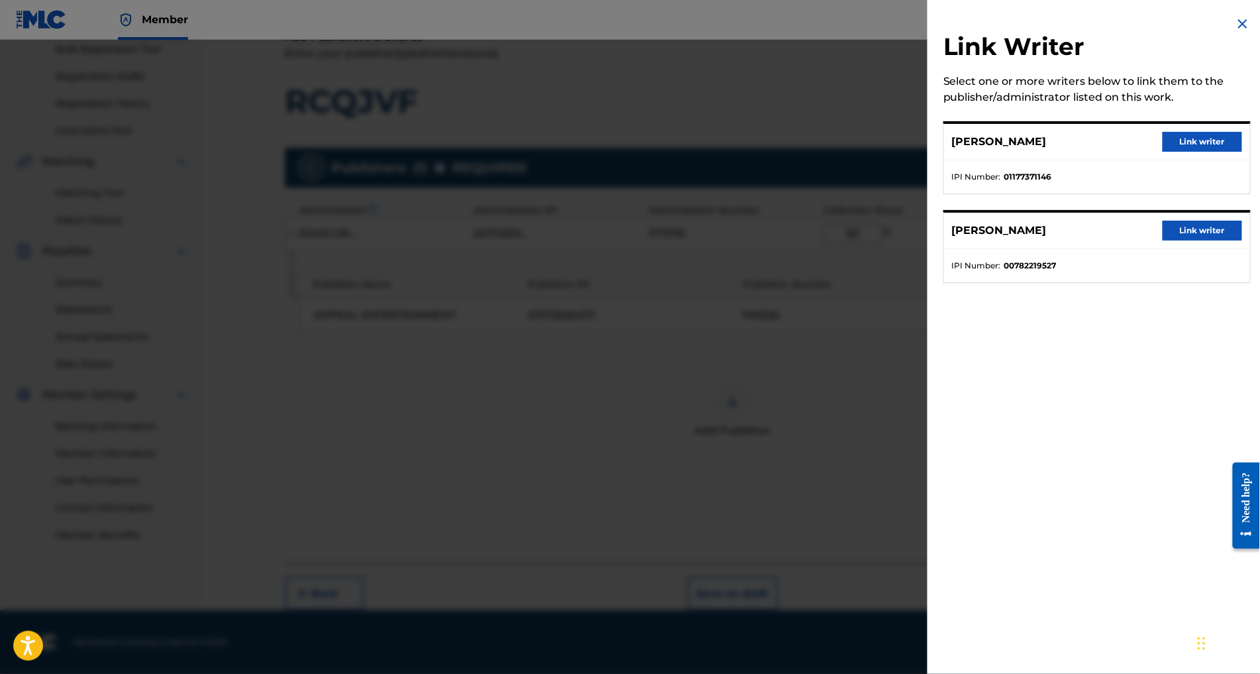
click at [1180, 240] on button "Link writer" at bounding box center [1201, 231] width 79 height 20
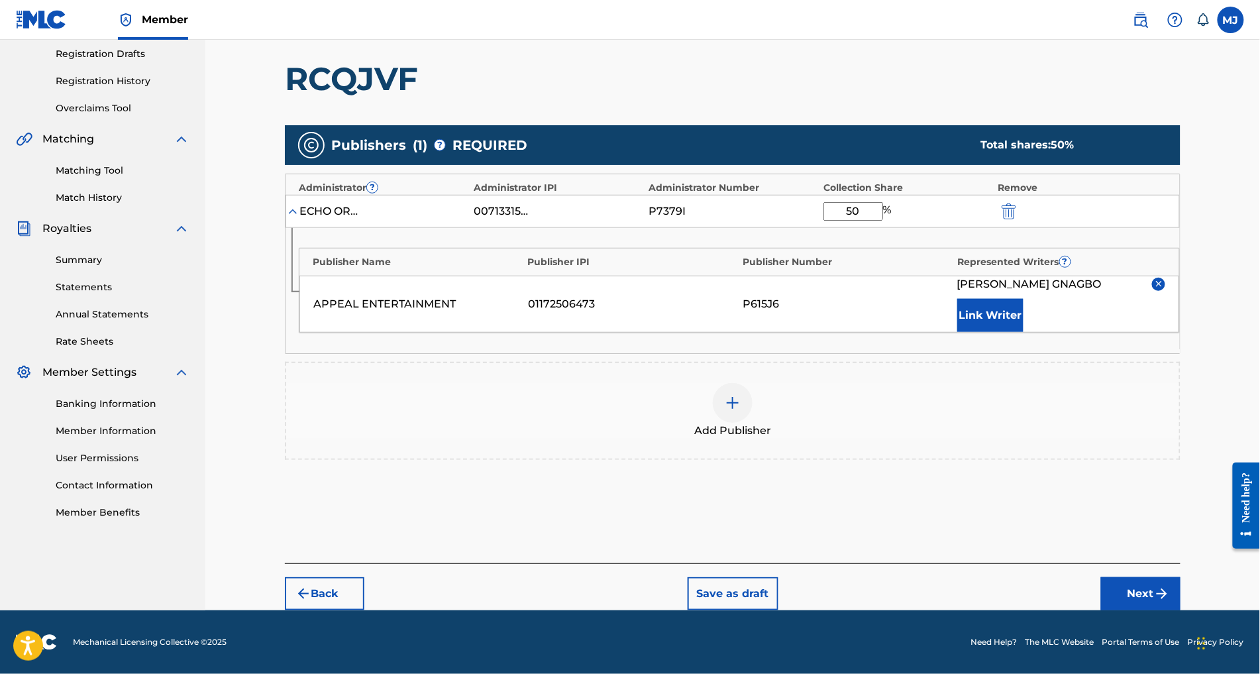
click at [1023, 332] on button "Link Writer" at bounding box center [990, 315] width 66 height 33
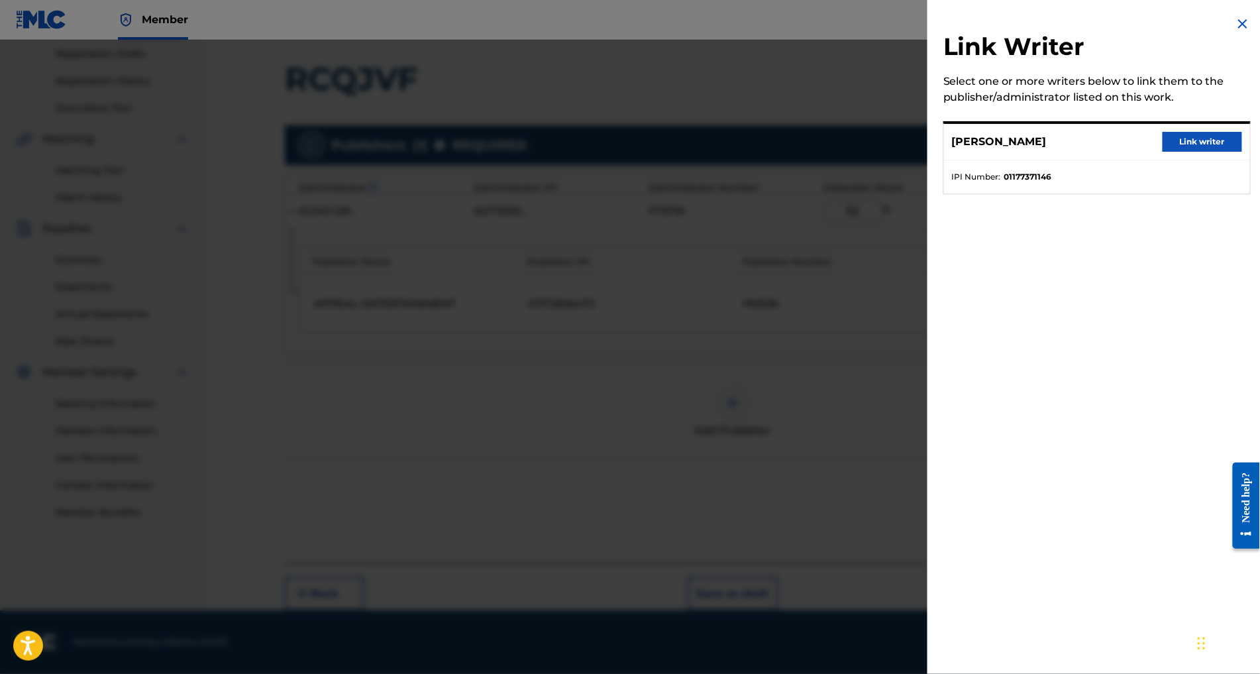
click at [1167, 152] on button "Link writer" at bounding box center [1201, 142] width 79 height 20
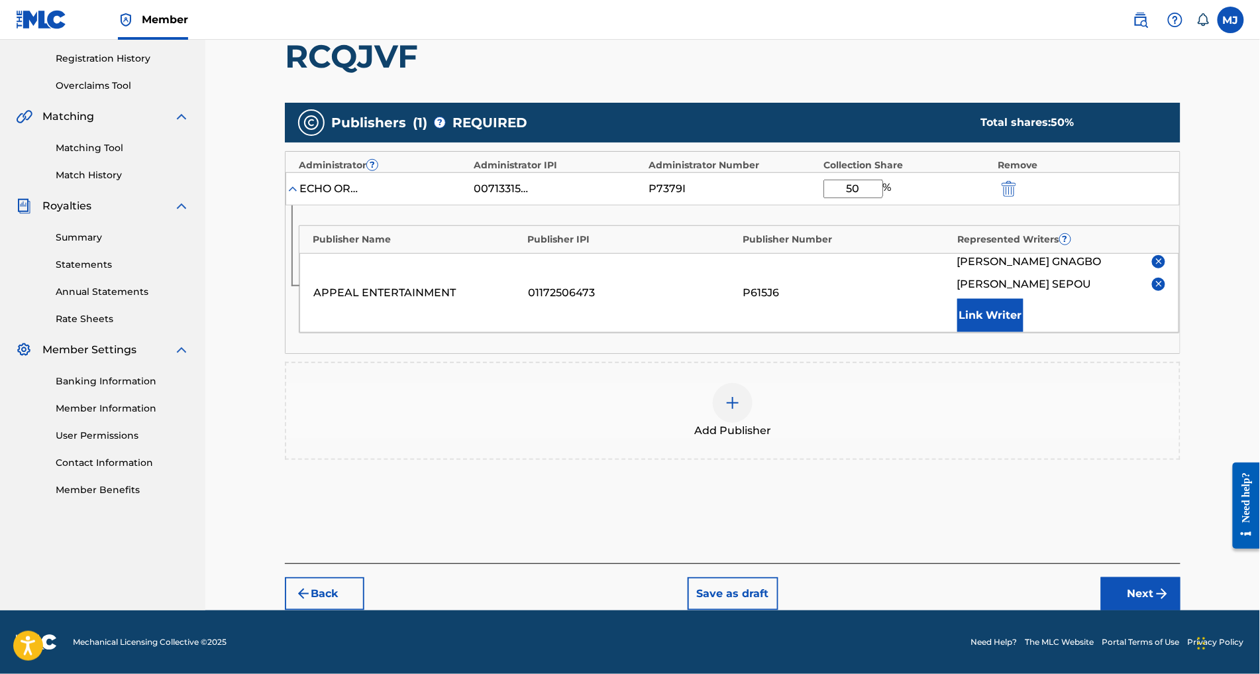
drag, startPoint x: 1142, startPoint y: 579, endPoint x: 1152, endPoint y: 578, distance: 10.7
click at [1145, 579] on div "Back Save as draft Next" at bounding box center [732, 586] width 895 height 47
click at [1158, 577] on button "Next" at bounding box center [1140, 593] width 79 height 33
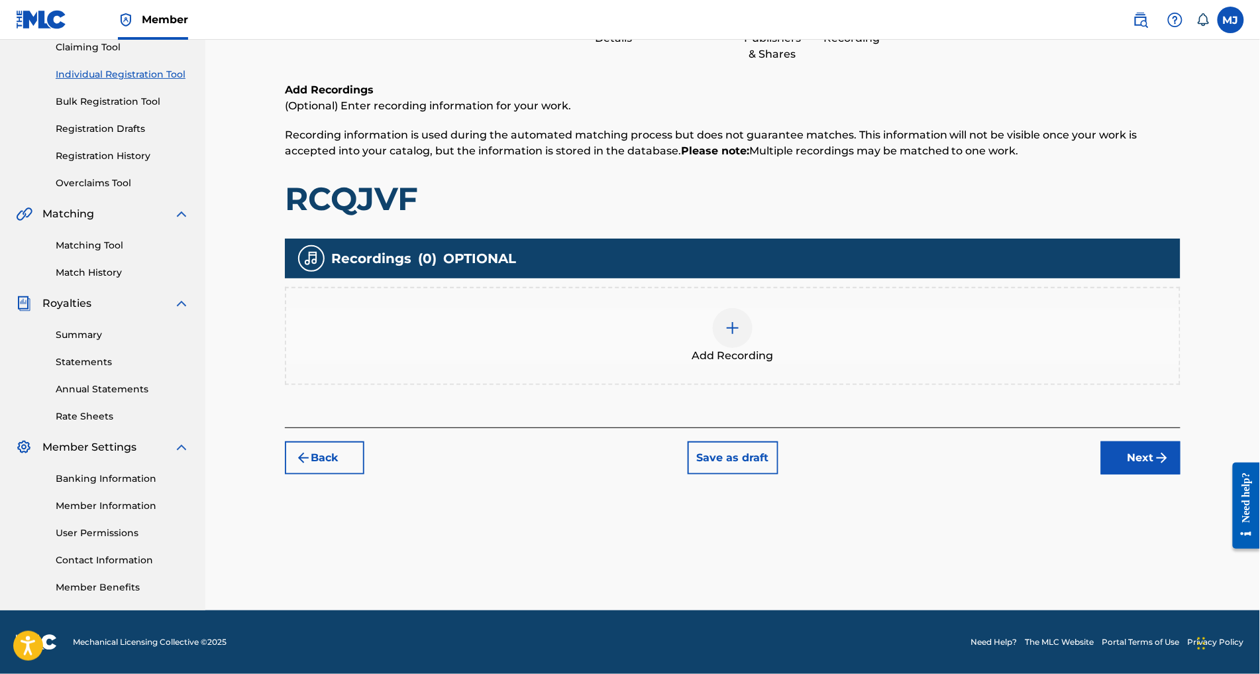
click at [1156, 441] on button "Next" at bounding box center [1140, 457] width 79 height 33
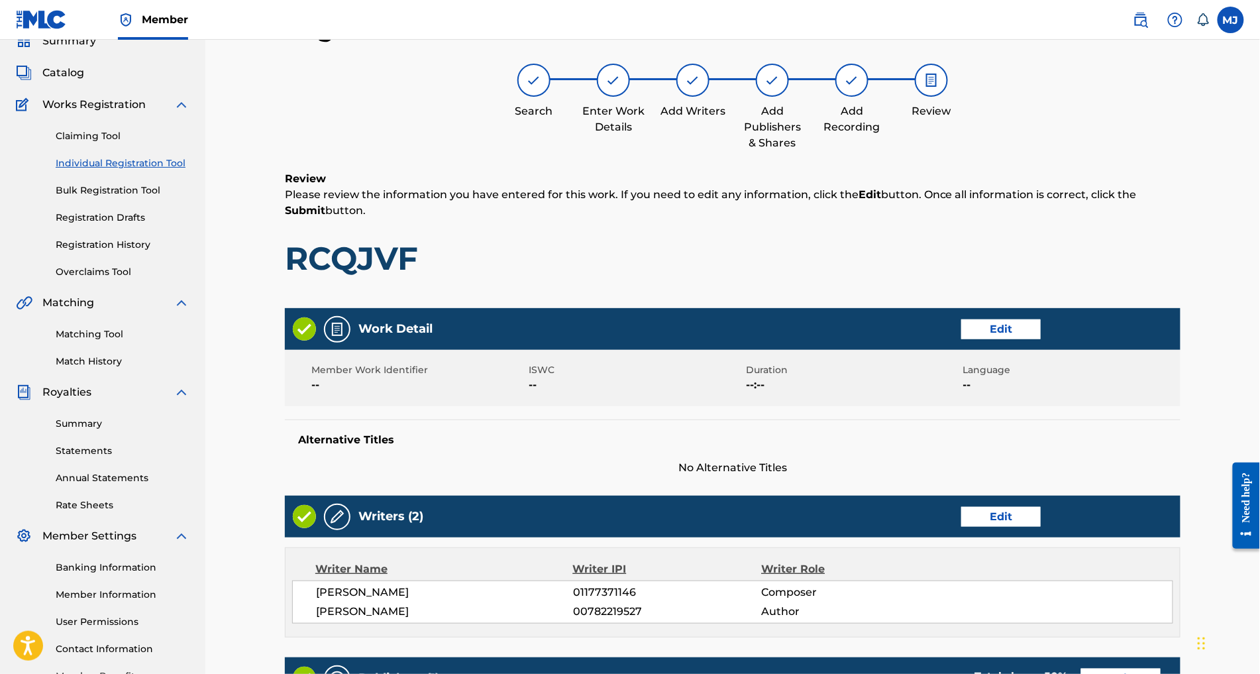
scroll to position [633, 0]
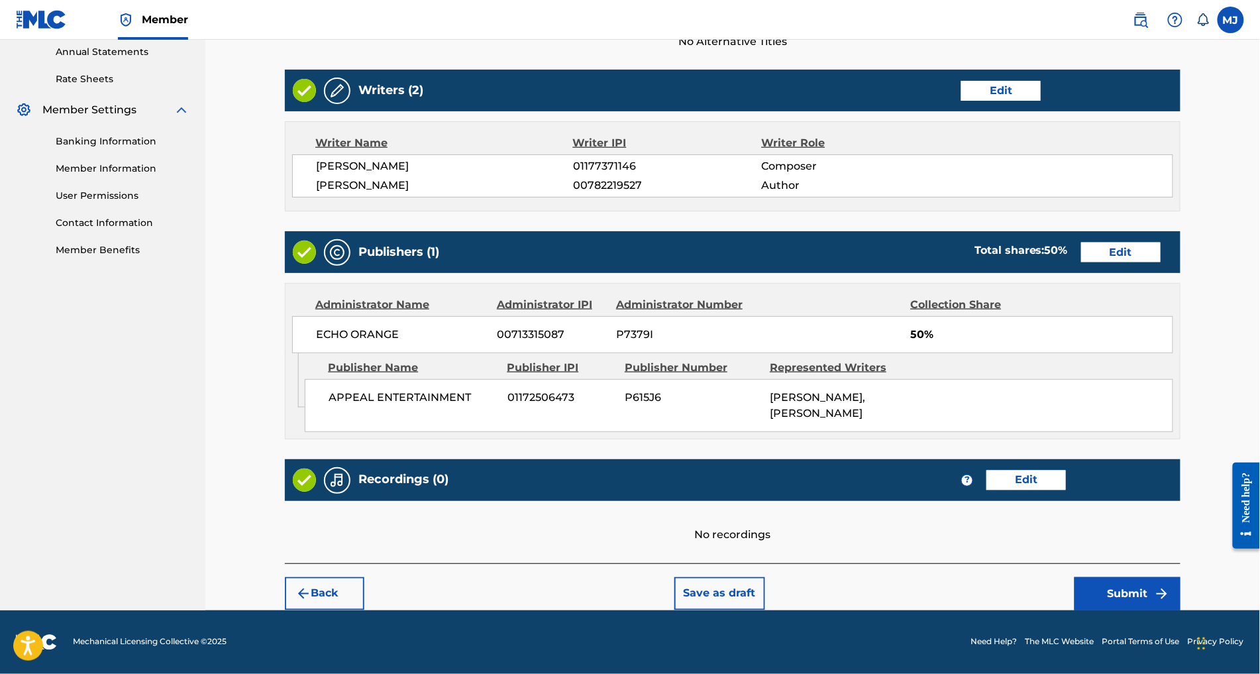
click at [1180, 577] on button "Submit" at bounding box center [1127, 593] width 106 height 33
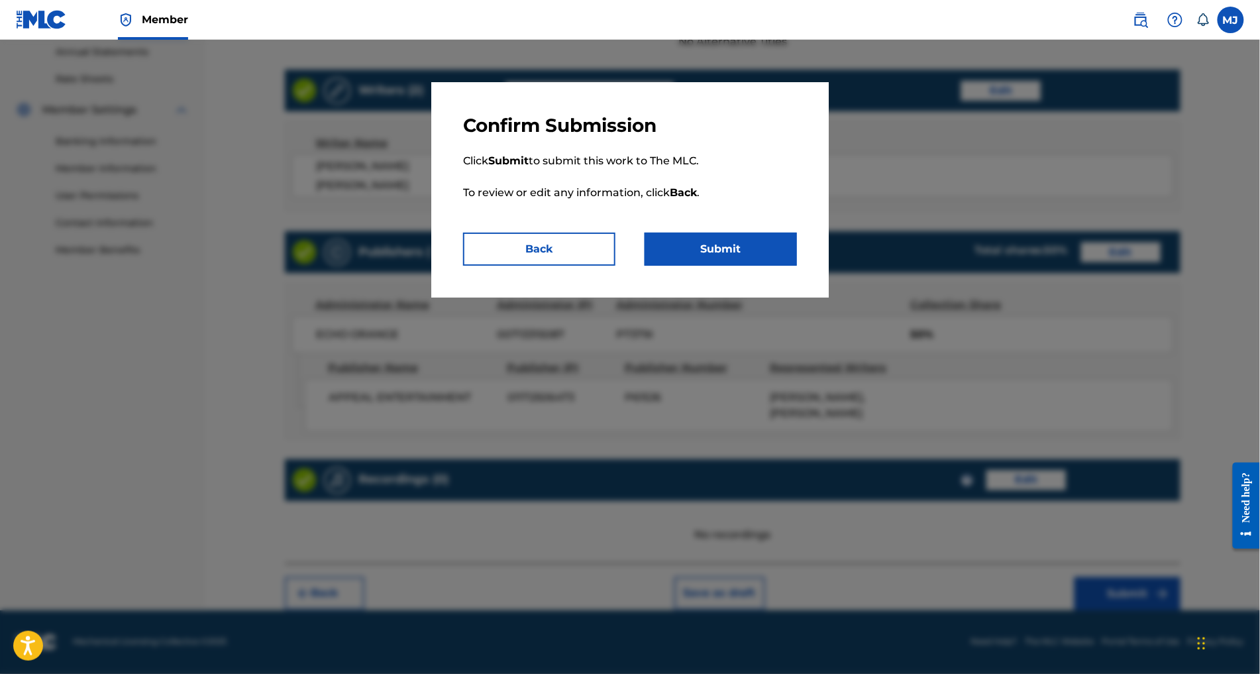
click at [769, 266] on button "Submit" at bounding box center [720, 248] width 152 height 33
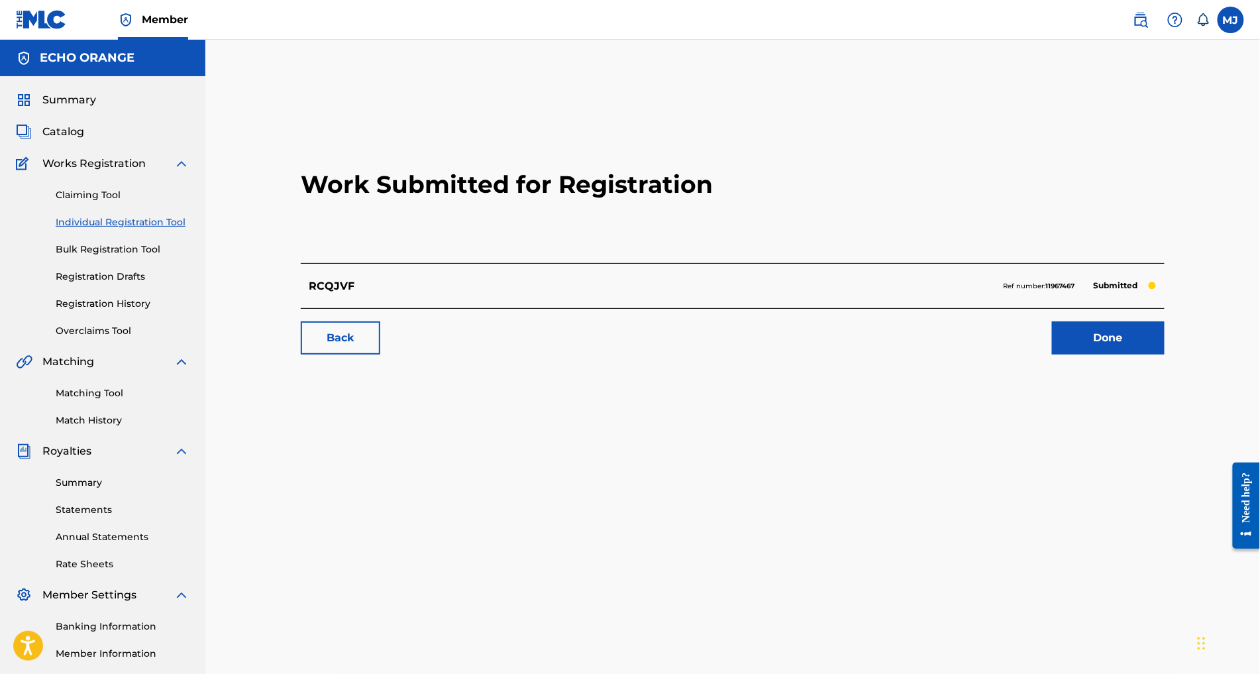
click at [1119, 354] on link "Done" at bounding box center [1108, 337] width 113 height 33
